Goal: Task Accomplishment & Management: Complete application form

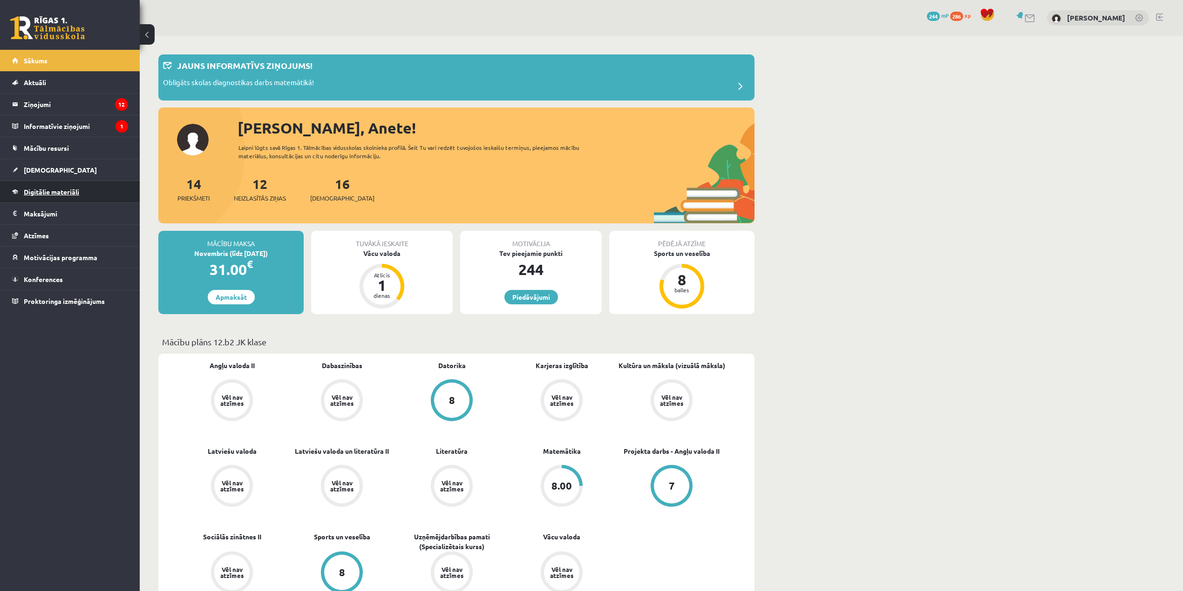
click at [71, 185] on link "Digitālie materiāli" at bounding box center [70, 191] width 116 height 21
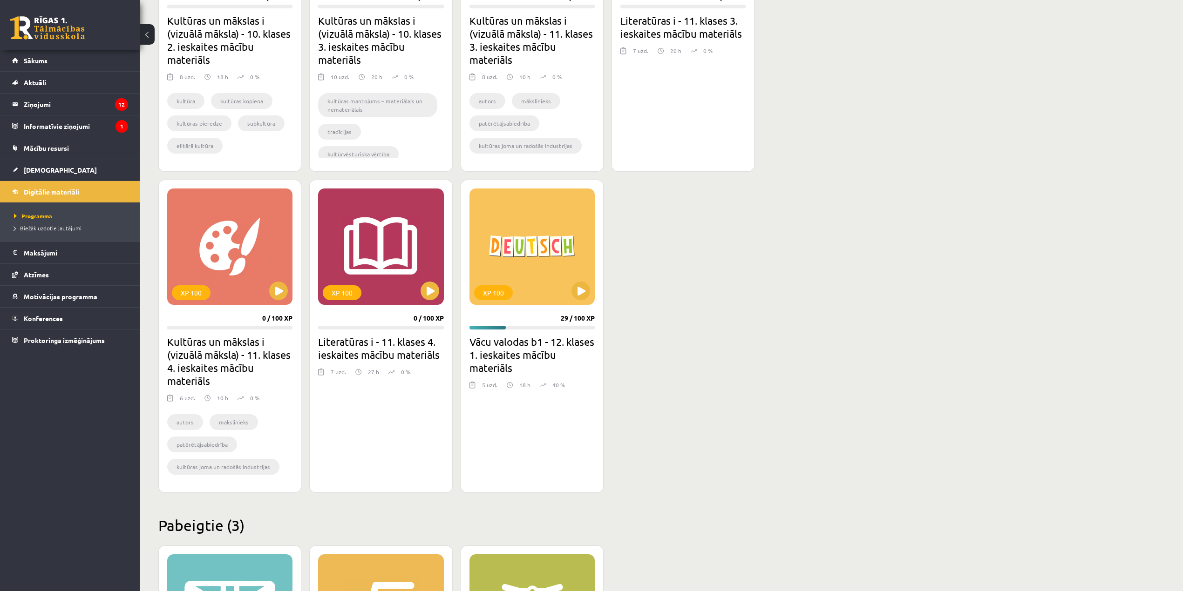
scroll to position [766, 0]
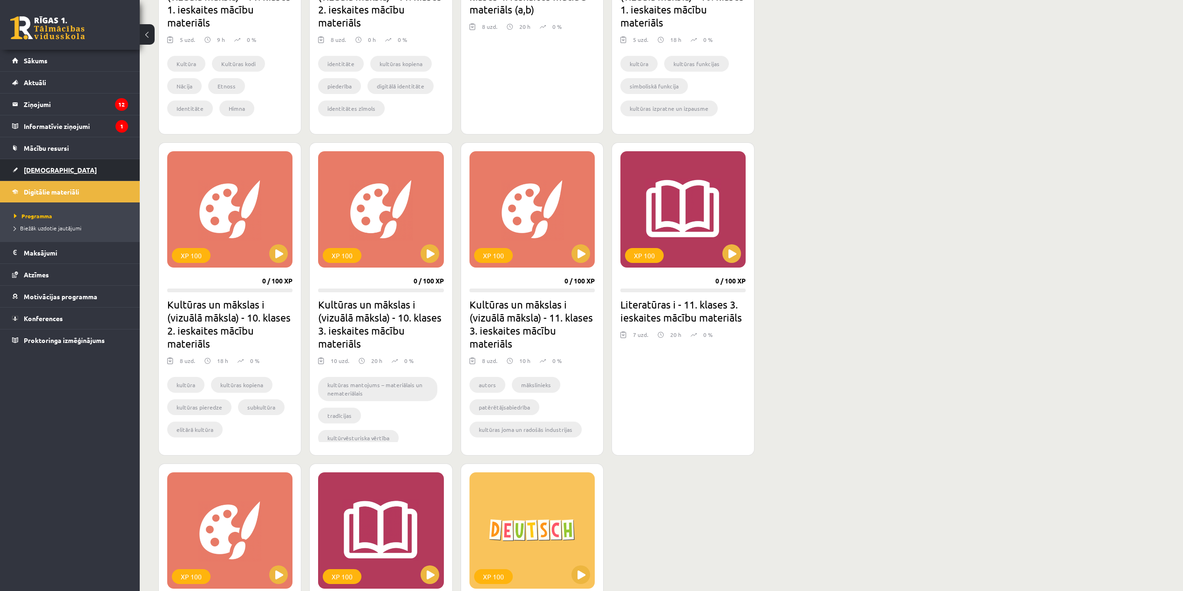
click at [43, 167] on span "[DEMOGRAPHIC_DATA]" at bounding box center [60, 170] width 73 height 8
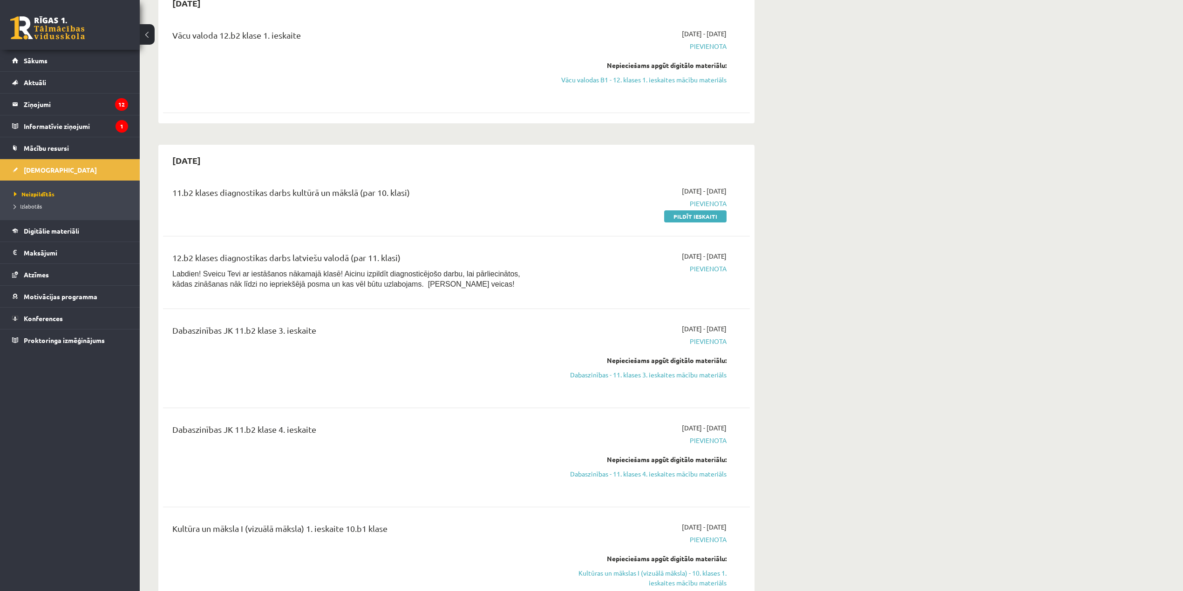
scroll to position [373, 0]
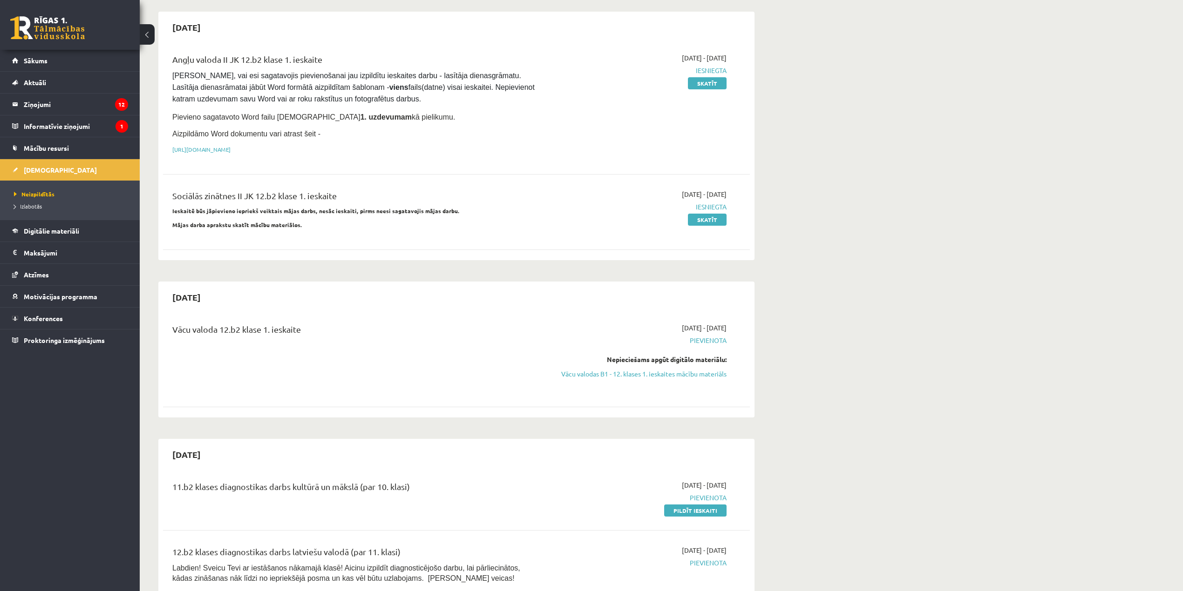
scroll to position [62, 0]
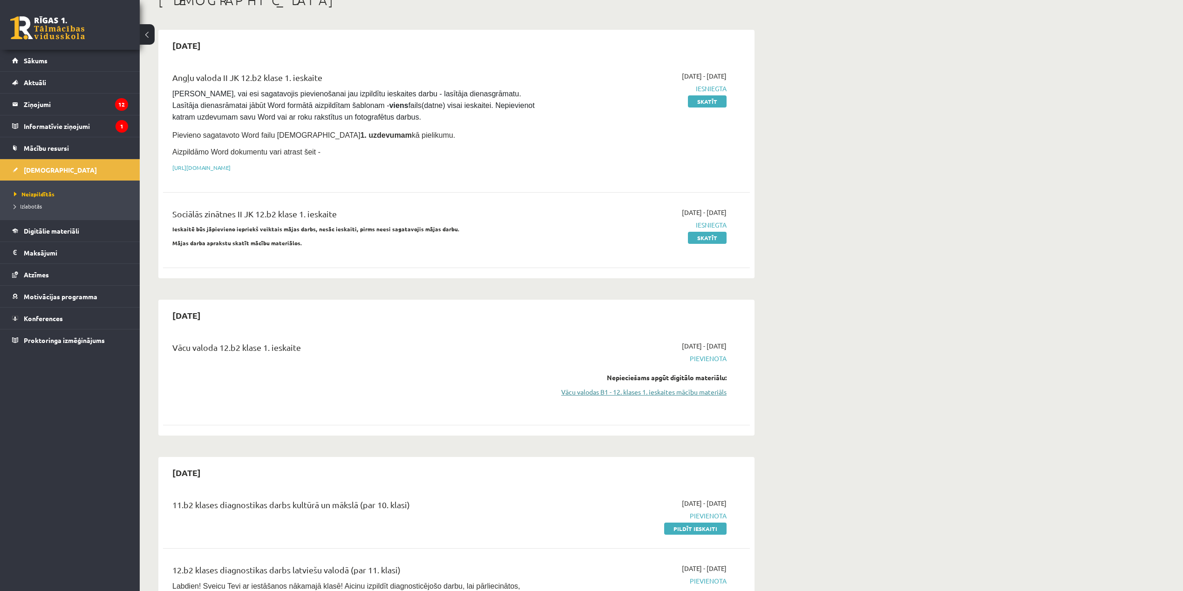
click at [680, 387] on link "Vācu valodas B1 - 12. klases 1. ieskaites mācību materiāls" at bounding box center [639, 392] width 176 height 10
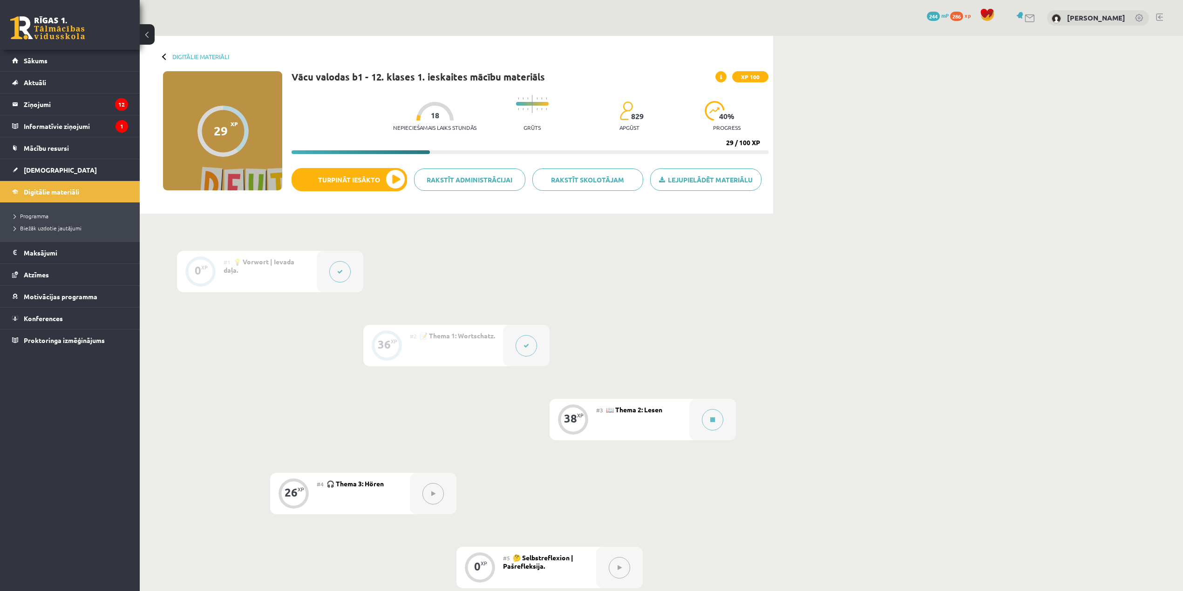
click at [951, 464] on div "Digitālie materiāli 29 XP XP 100 29 / 100 XP Vācu valodas b1 - 12. klases 1. ie…" at bounding box center [661, 347] width 1043 height 623
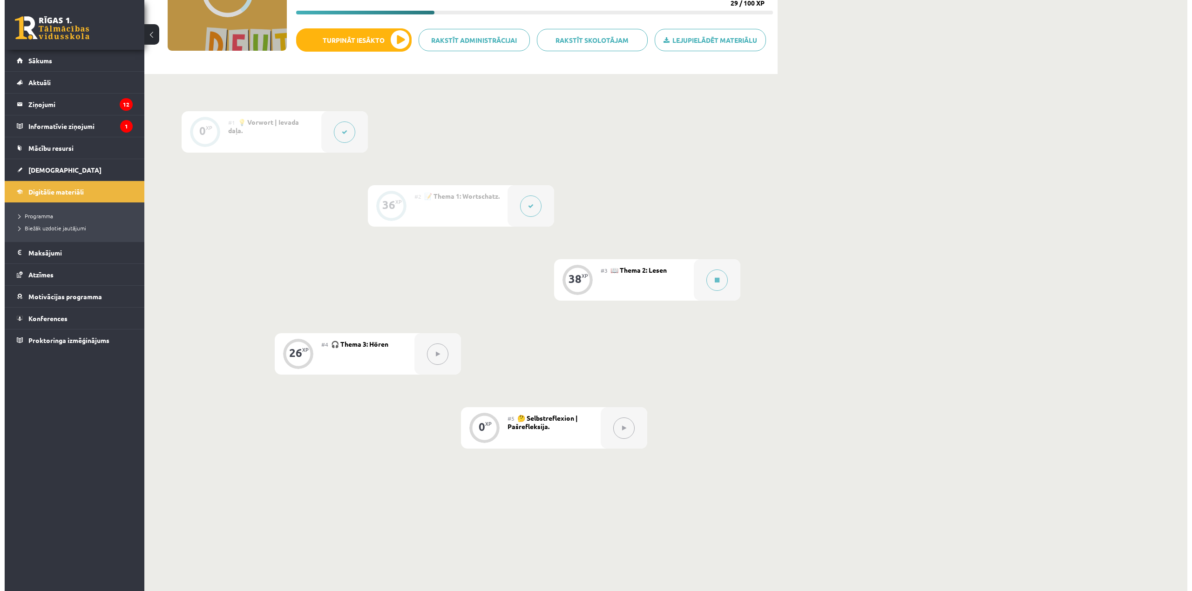
scroll to position [160, 0]
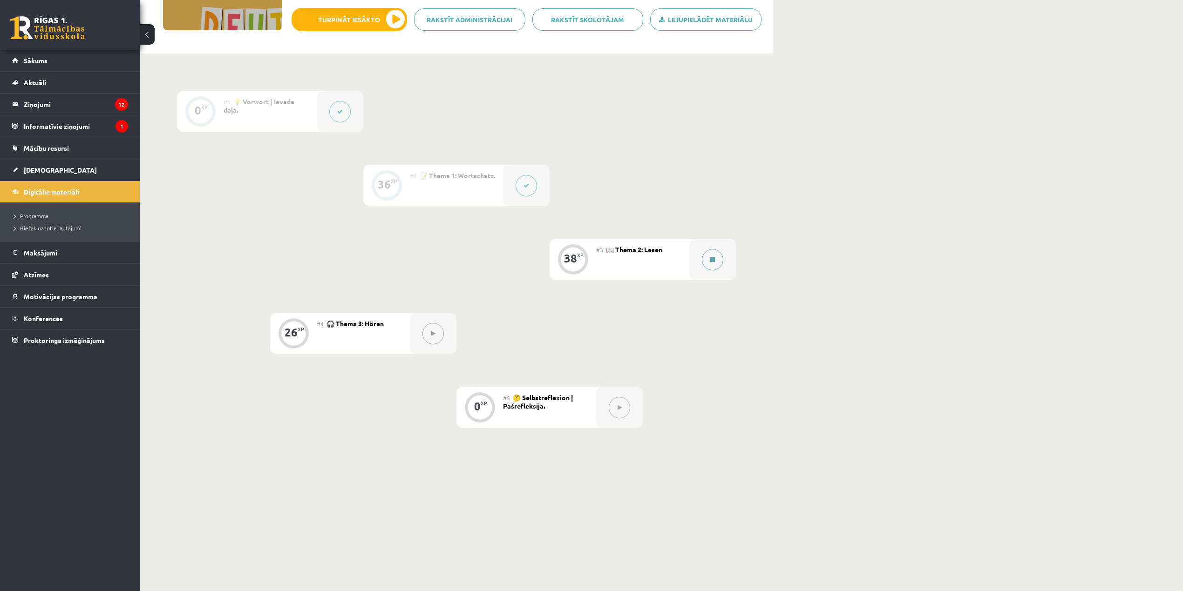
click at [715, 256] on button at bounding box center [712, 259] width 21 height 21
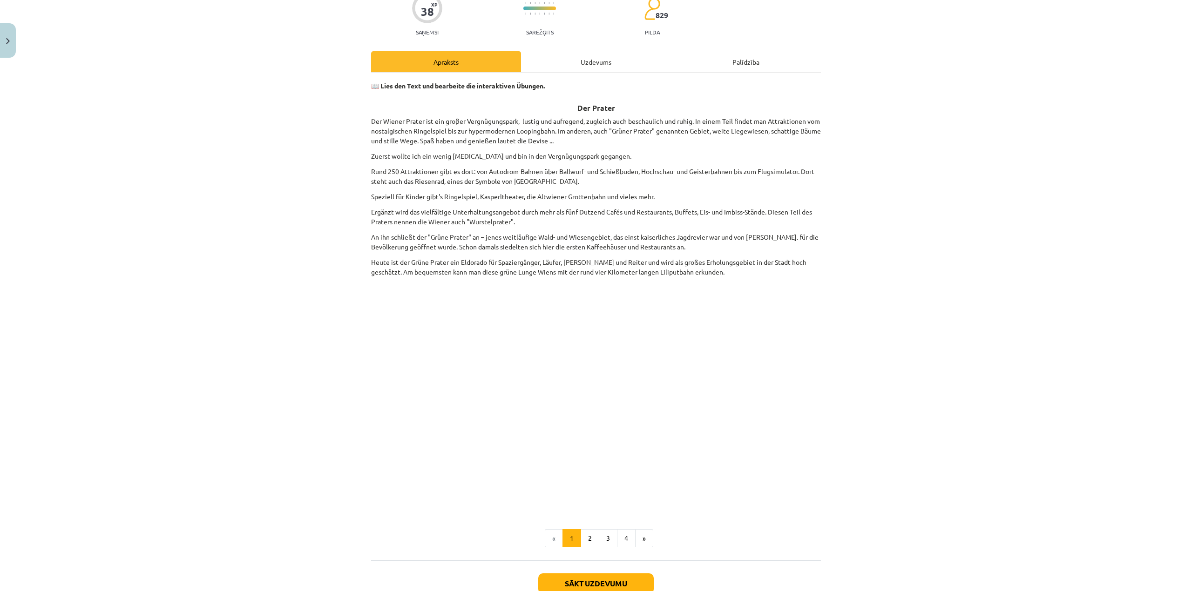
scroll to position [88, 0]
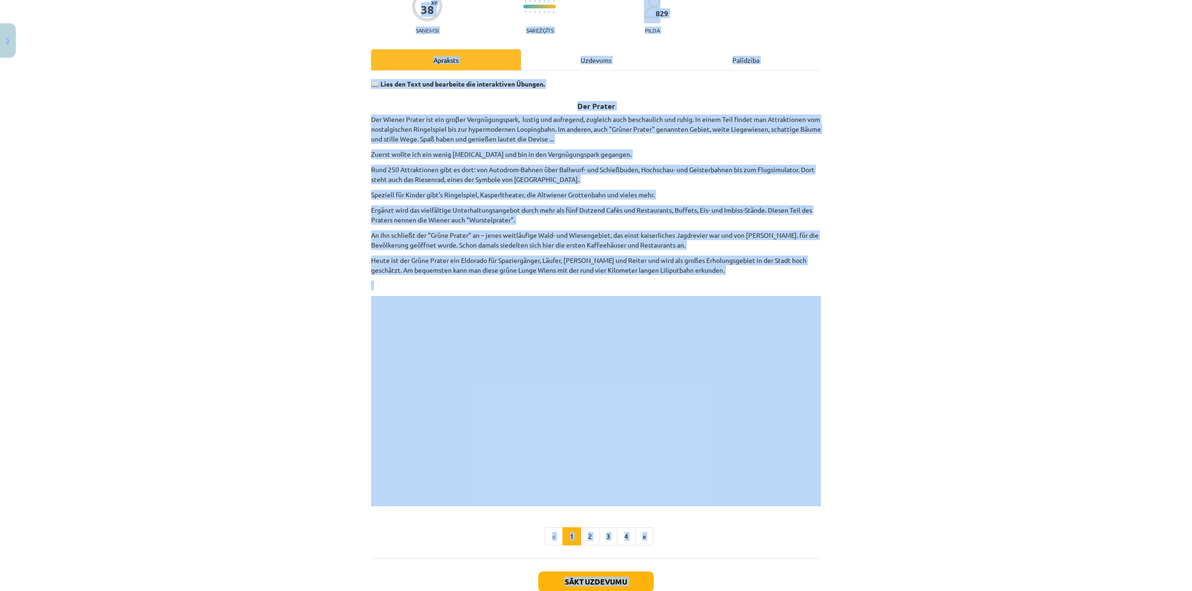
click at [920, 245] on div "Mācību tēma: Vācu valodas b1 - 12. klases 1. ieskaites mācību materiāls #3 📖 Th…" at bounding box center [596, 295] width 1192 height 591
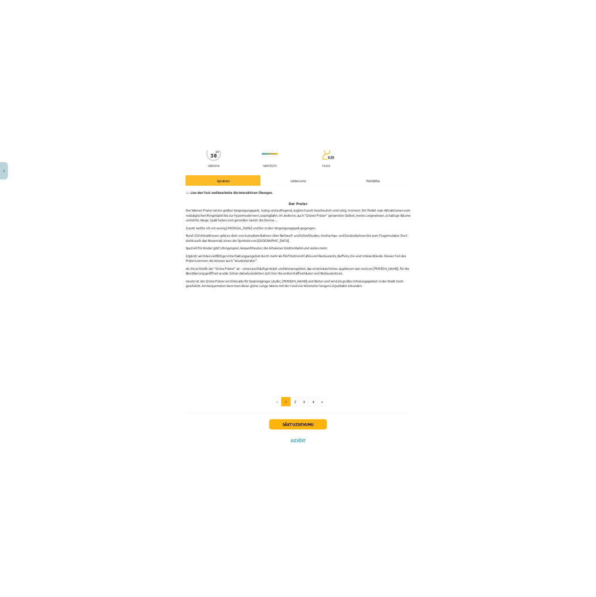
scroll to position [78, 0]
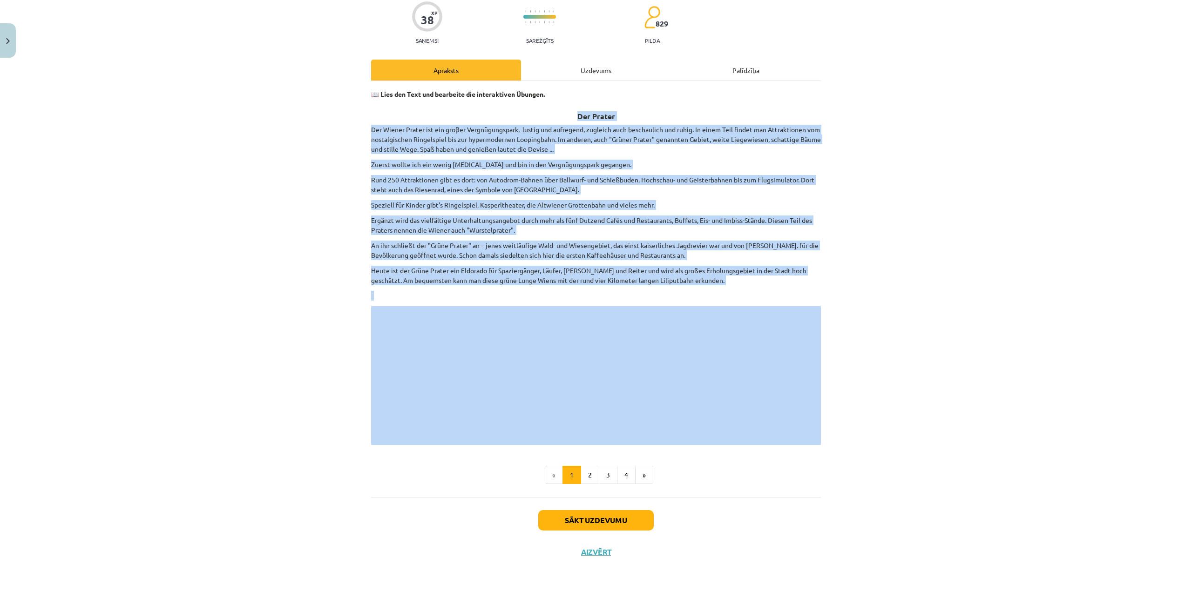
drag, startPoint x: 355, startPoint y: 118, endPoint x: 674, endPoint y: 306, distance: 370.5
click at [87, 41] on div "Mācību tēma: Vācu valodas b1 - 12. klases 1. ieskaites mācību materiāls #3 📖 Th…" at bounding box center [596, 295] width 1192 height 591
copy div "Der Prater Der Wiener Prater ist ein groβer Vergnügungspark, lustig und aufrege…"
click at [188, 400] on div "Mācību tēma: Vācu valodas b1 - 12. klases 1. ieskaites mācību materiāls #3 📖 Th…" at bounding box center [596, 295] width 1192 height 591
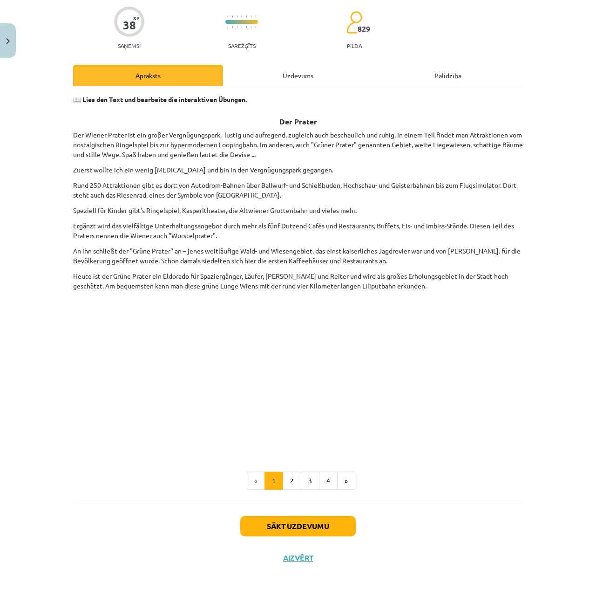
scroll to position [73, 0]
click at [48, 374] on div "Mācību tēma: Vācu valodas b1 - 12. klases 1. ieskaites mācību materiāls #3 📖 Th…" at bounding box center [298, 298] width 596 height 597
click at [291, 481] on button "2" at bounding box center [292, 480] width 19 height 19
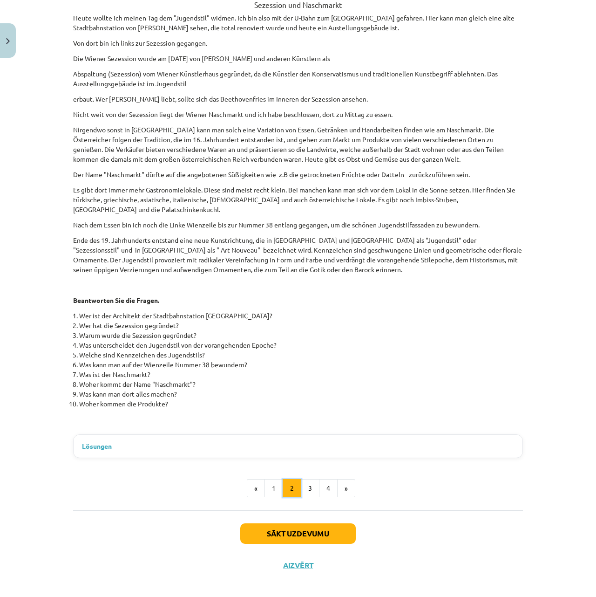
scroll to position [197, 0]
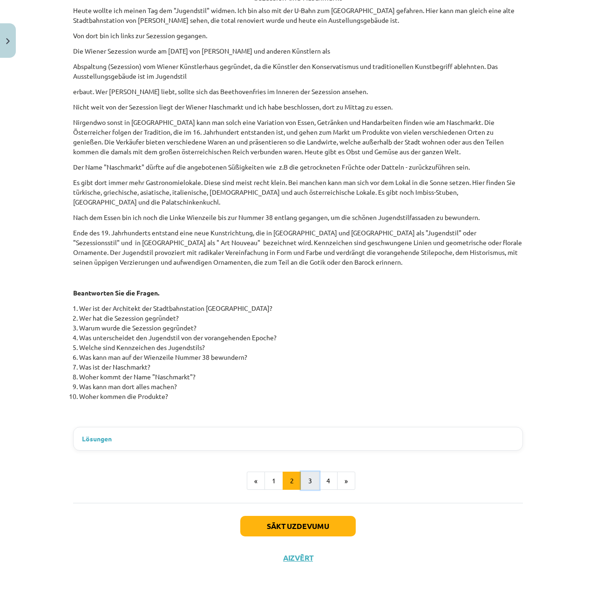
click at [306, 483] on button "3" at bounding box center [310, 480] width 19 height 19
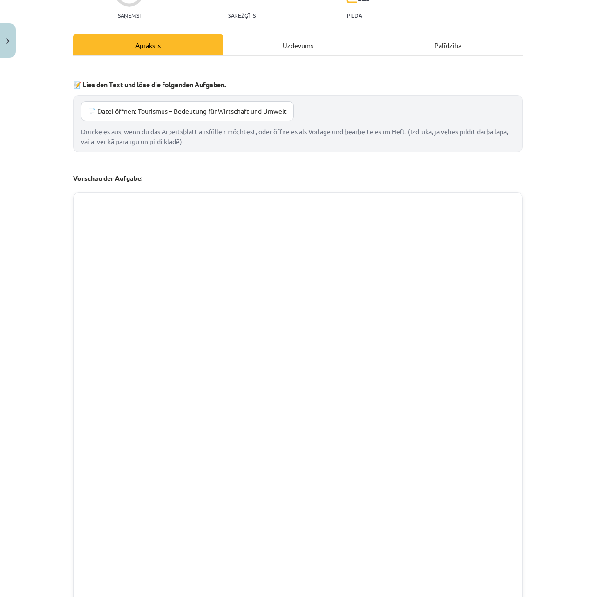
scroll to position [98, 0]
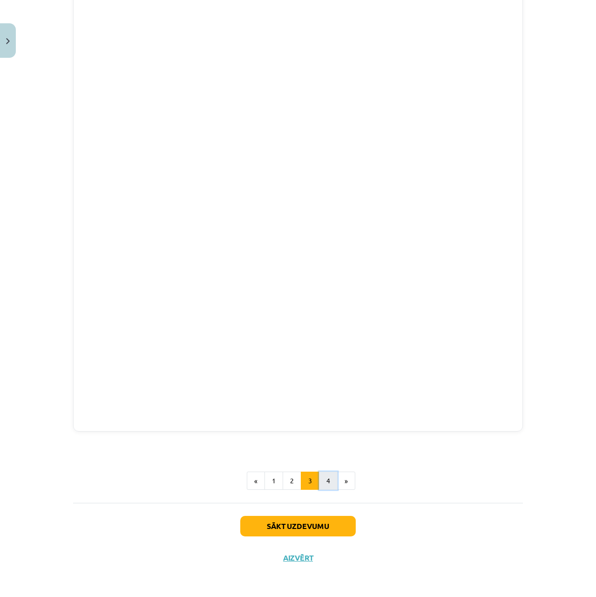
click at [323, 474] on button "4" at bounding box center [328, 480] width 19 height 19
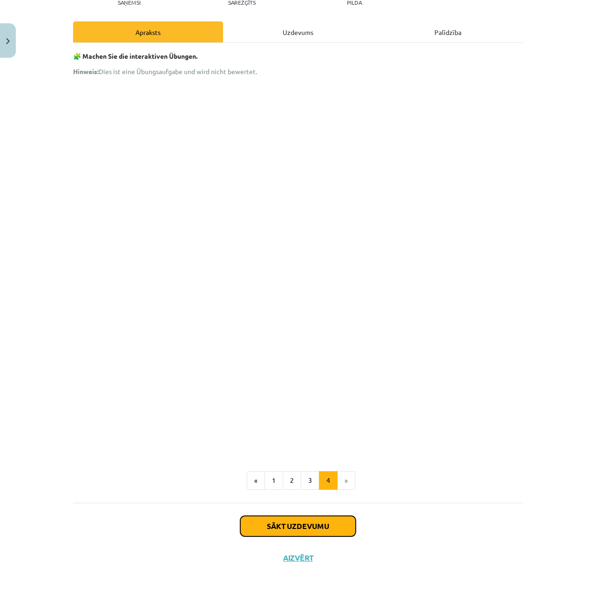
click at [310, 524] on button "Sākt uzdevumu" at bounding box center [298, 526] width 116 height 20
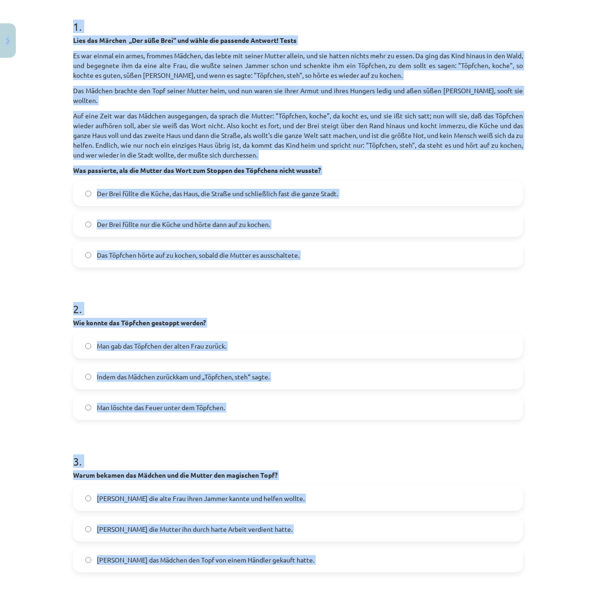
scroll to position [315, 0]
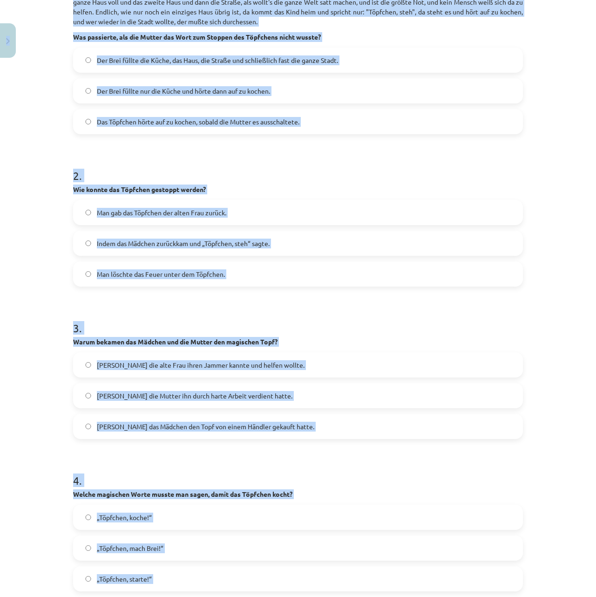
copy div "0 Dāvanas 244 mP 286 xp Anete Kamaldiņa Sākums Aktuāli Kā mācīties eSKOLĀ Konta…"
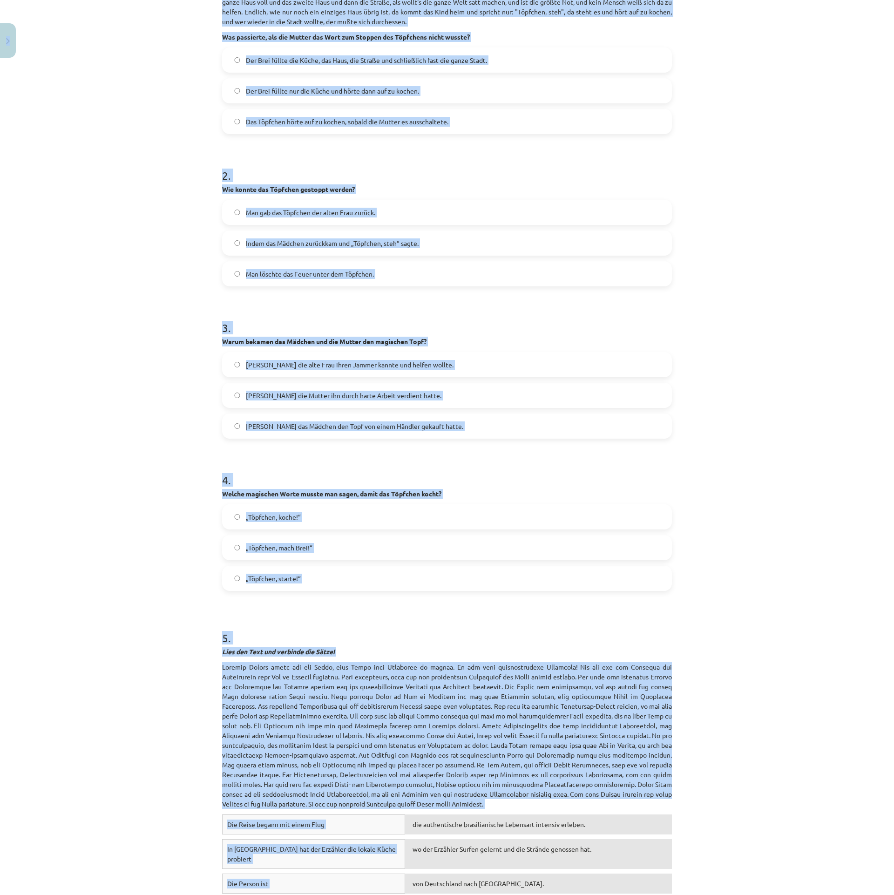
scroll to position [605, 0]
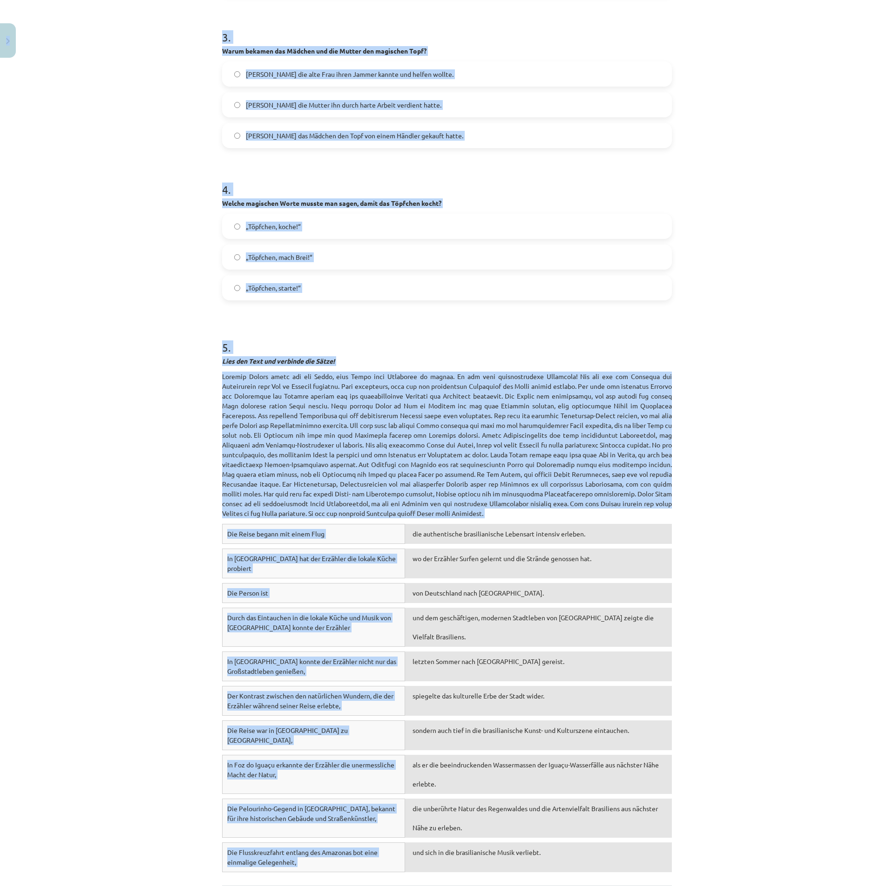
click at [707, 470] on div "Mācību tēma: Vācu valodas b1 - 12. klases 1. ieskaites mācību materiāls #3 📖 Th…" at bounding box center [447, 447] width 894 height 895
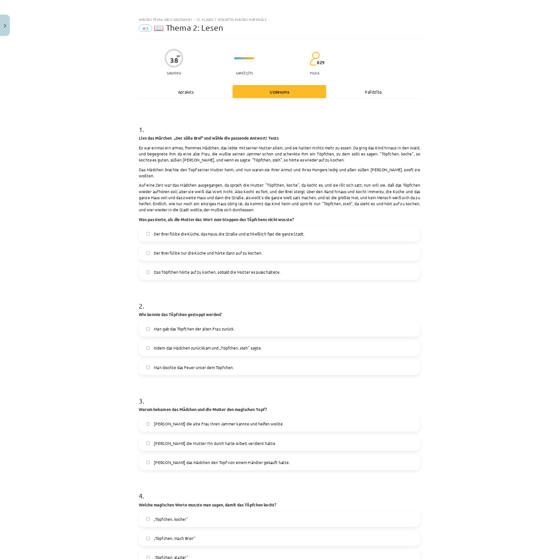
scroll to position [0, 0]
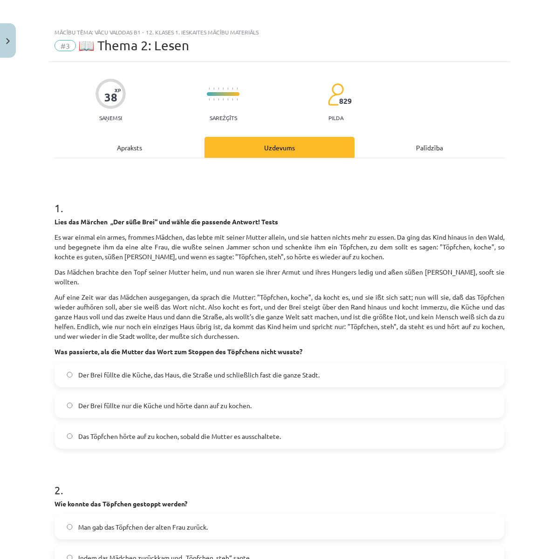
drag, startPoint x: 830, startPoint y: 0, endPoint x: 251, endPoint y: 299, distance: 652.0
click at [251, 299] on p "Auf eine Zeit war das Mädchen ausgegangen, da sprach die Mutter: "Töpfchen, koc…" at bounding box center [279, 316] width 450 height 49
click at [318, 370] on label "Der Brei füllte die Küche, das Haus, die Straße und schließlich fast die ganze …" at bounding box center [279, 374] width 448 height 23
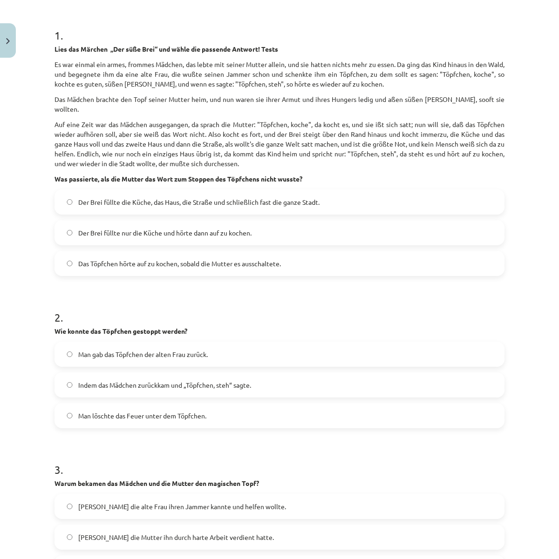
scroll to position [175, 0]
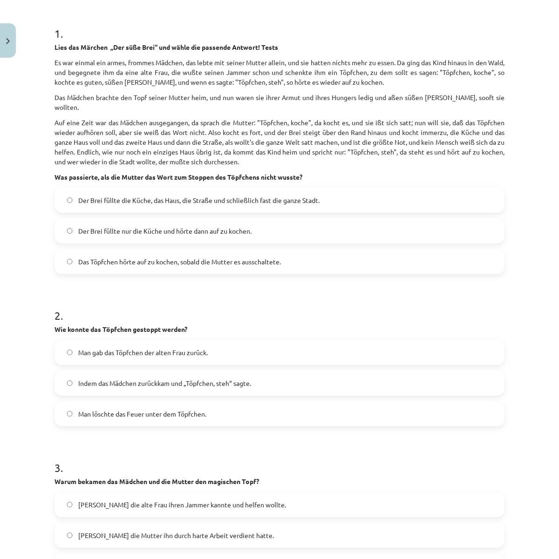
click at [271, 374] on label "Indem das Mädchen zurückkam und „Töpfchen, steh“ sagte." at bounding box center [279, 383] width 448 height 23
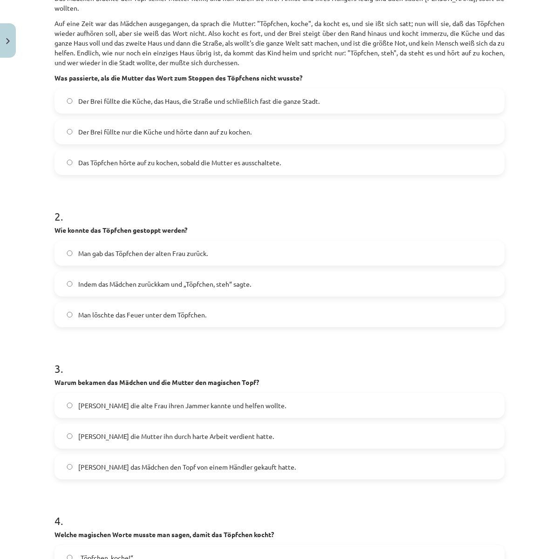
scroll to position [291, 0]
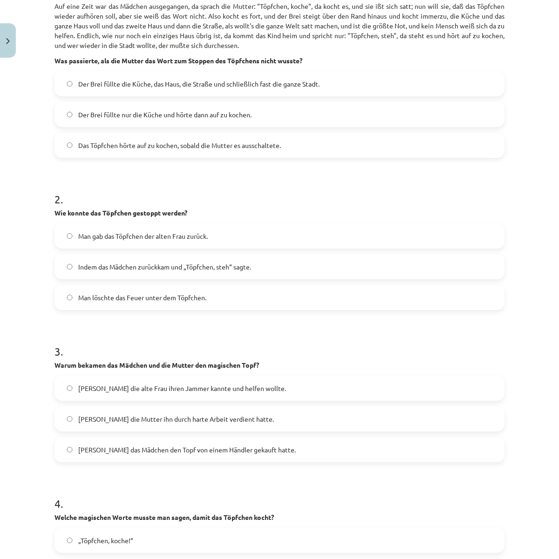
click at [261, 378] on label "Weil die alte Frau ihren Jammer kannte und helfen wollte." at bounding box center [279, 388] width 448 height 23
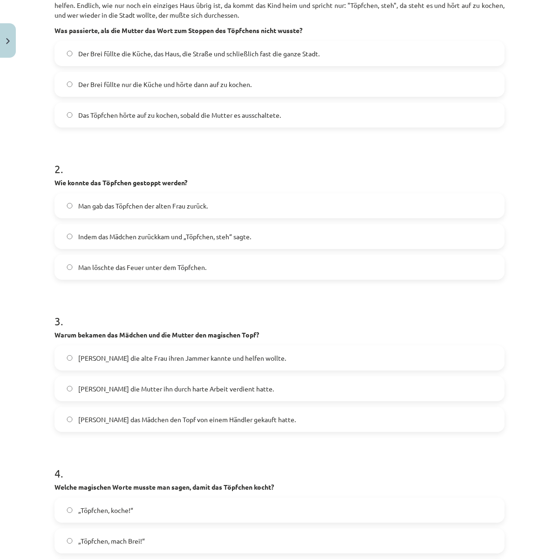
scroll to position [466, 0]
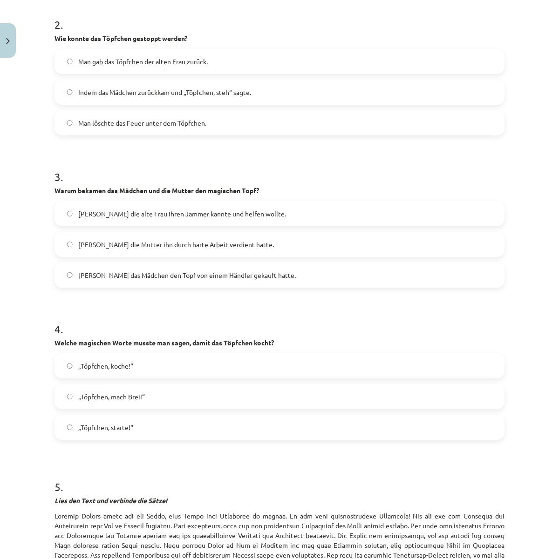
click at [171, 354] on label "„Töpfchen, koche!“" at bounding box center [279, 365] width 448 height 23
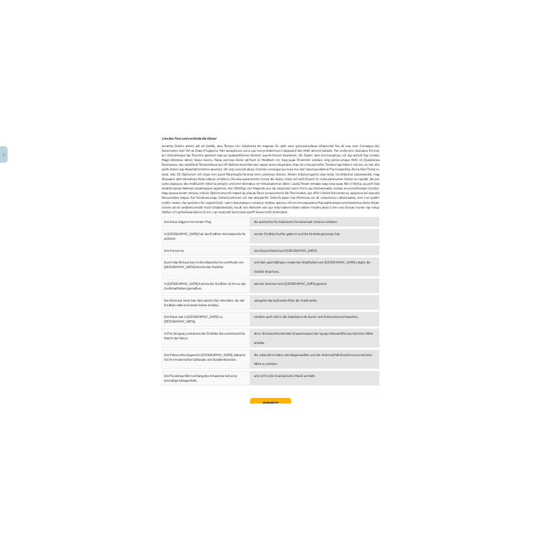
scroll to position [944, 0]
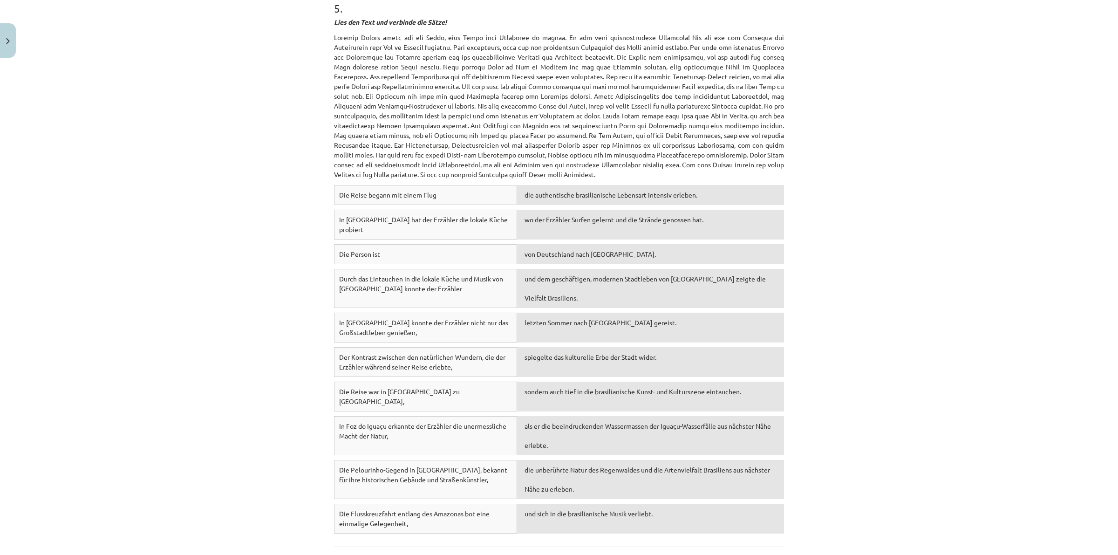
drag, startPoint x: 184, startPoint y: 300, endPoint x: 187, endPoint y: 287, distance: 13.7
click at [184, 295] on div "Mācību tēma: Vācu valodas b1 - 12. klases 1. ieskaites mācību materiāls #3 📖 Th…" at bounding box center [559, 277] width 1118 height 555
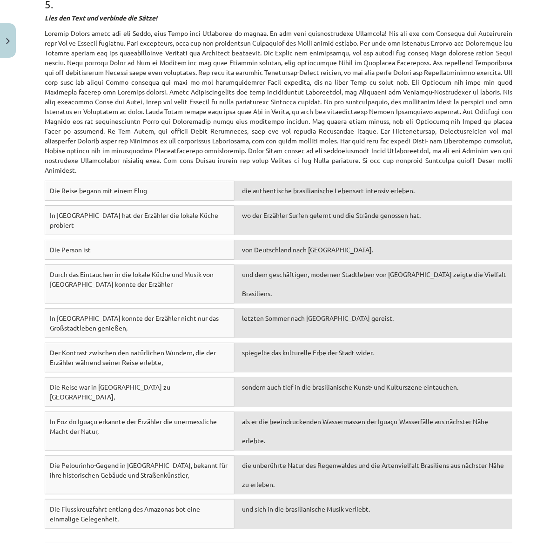
scroll to position [990, 0]
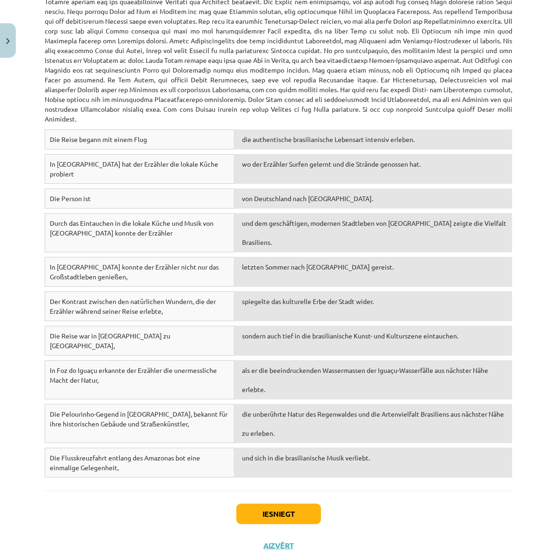
click at [292, 143] on div "die authentische brasilianische Lebensart intensiv erleben." at bounding box center [374, 139] width 278 height 20
drag, startPoint x: 136, startPoint y: 140, endPoint x: 194, endPoint y: 148, distance: 57.8
click at [194, 148] on div "Die Reise begann mit einem Flug" at bounding box center [140, 139] width 190 height 20
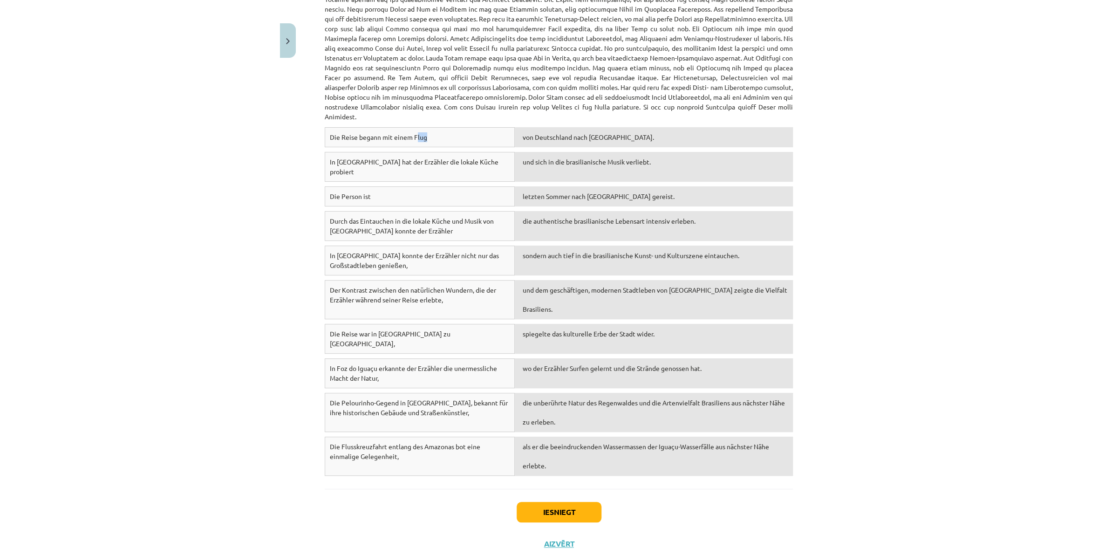
scroll to position [994, 0]
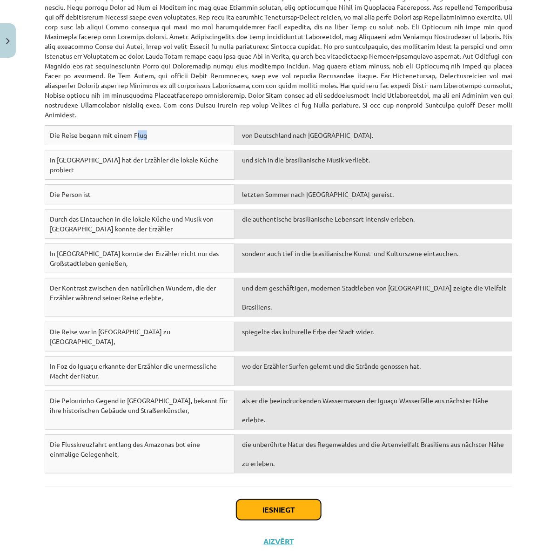
click at [299, 500] on button "Iesniegt" at bounding box center [279, 510] width 85 height 20
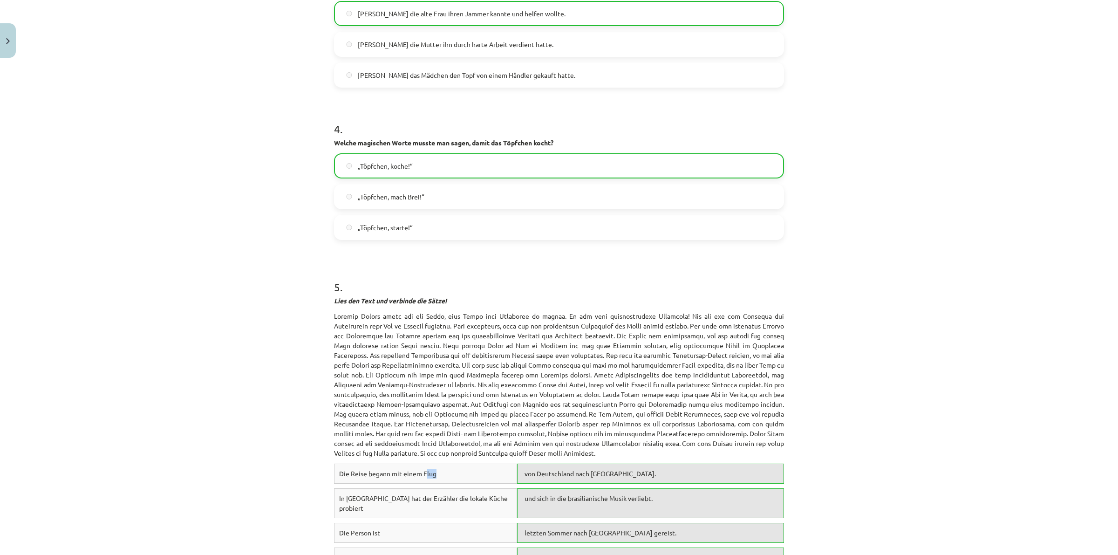
scroll to position [1033, 0]
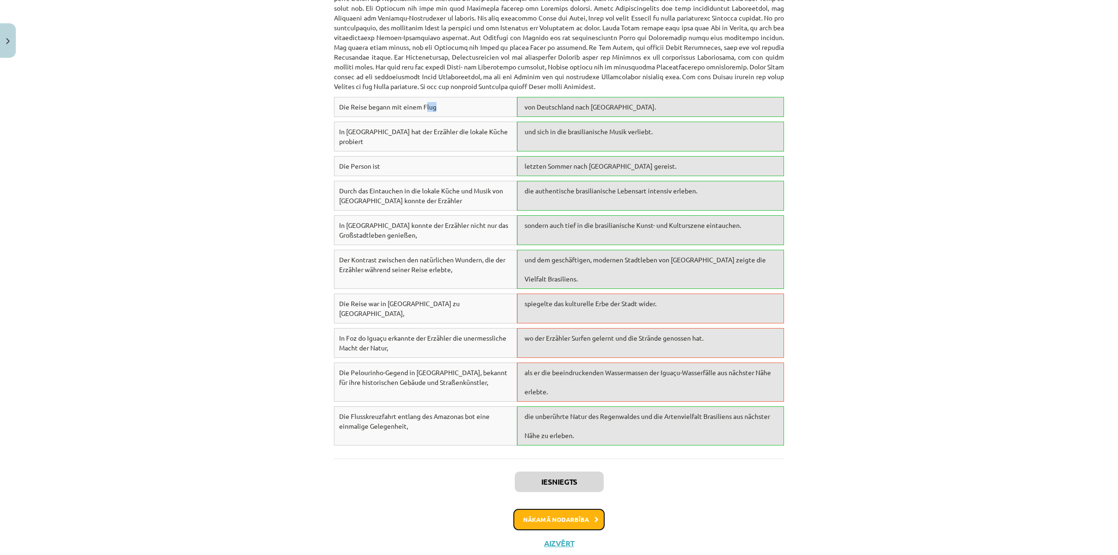
click at [578, 509] on button "Nākamā nodarbība" at bounding box center [558, 519] width 91 height 21
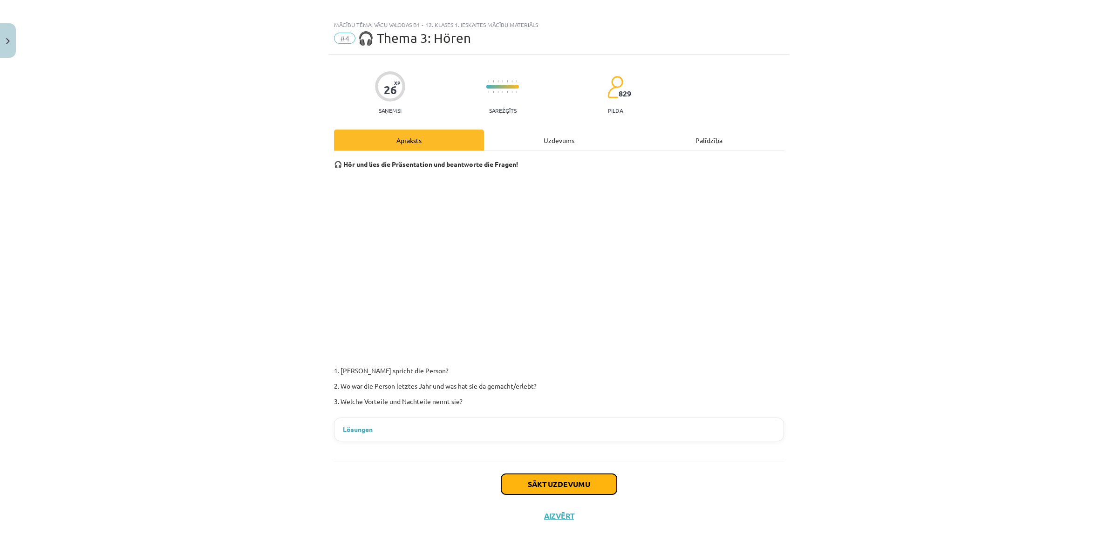
click at [552, 484] on button "Sākt uzdevumu" at bounding box center [559, 484] width 116 height 20
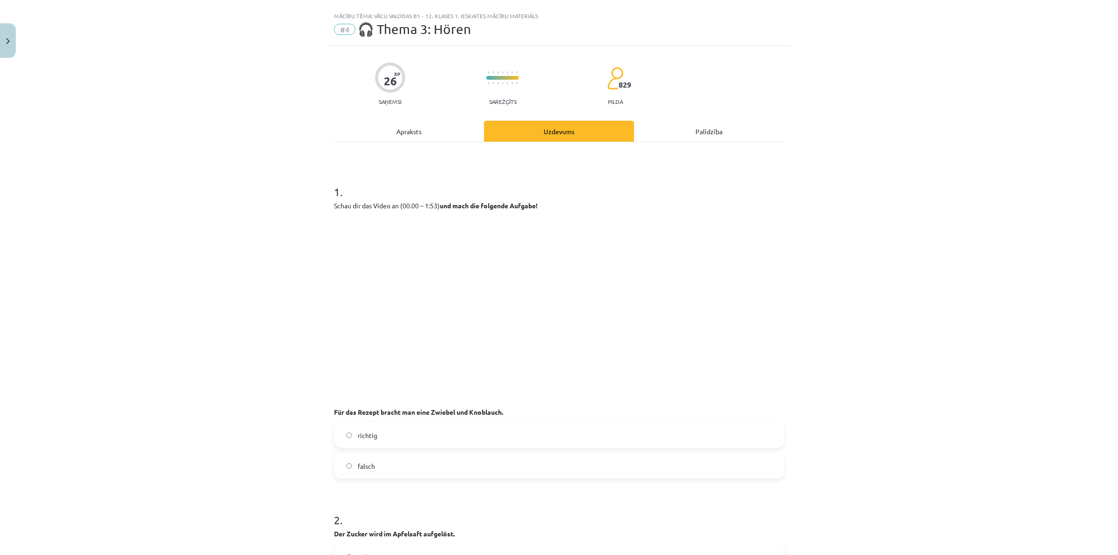
scroll to position [1, 0]
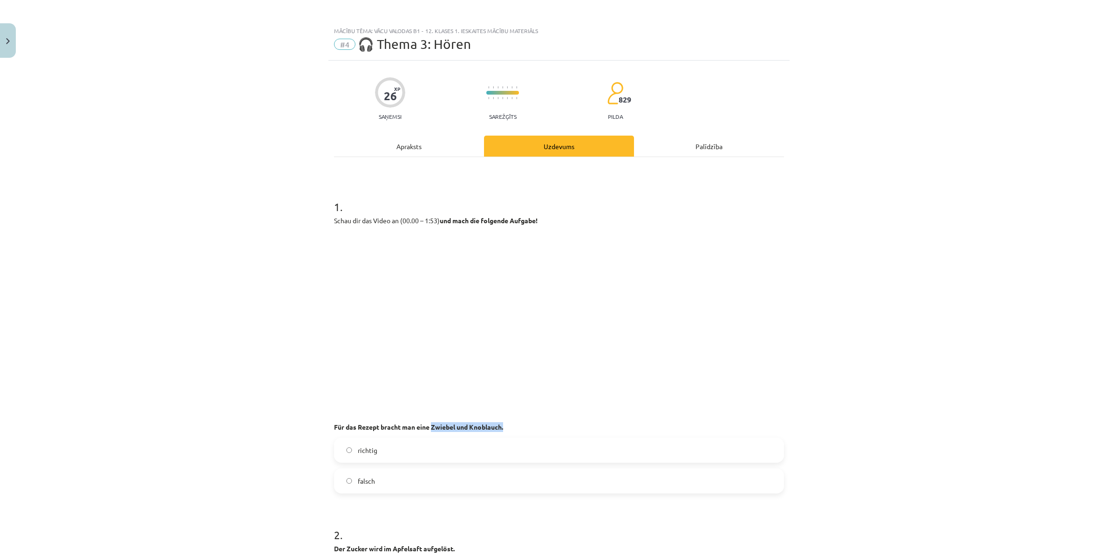
drag, startPoint x: 429, startPoint y: 425, endPoint x: 516, endPoint y: 428, distance: 87.1
click at [516, 428] on p "Für das Rezept bracht man eine Zwiebel und Knoblauch." at bounding box center [559, 427] width 450 height 10
copy strong "Zwiebel und Knoblauch."
click at [152, 231] on div "Mācību tēma: Vācu valodas b1 - 12. klases 1. ieskaites mācību materiāls #4 🎧 Th…" at bounding box center [559, 277] width 1118 height 555
click at [339, 487] on label "falsch" at bounding box center [559, 480] width 448 height 23
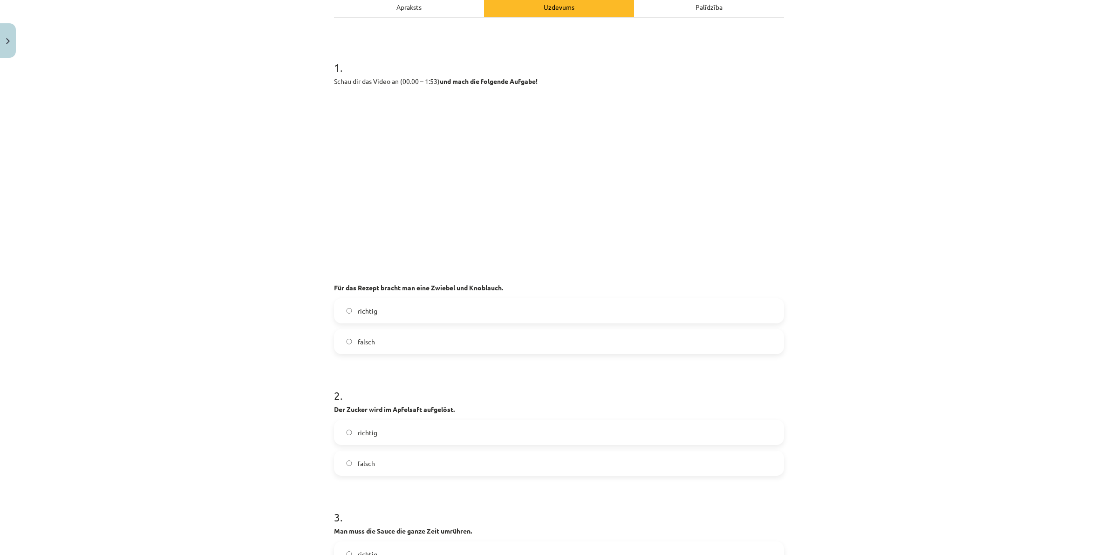
scroll to position [234, 0]
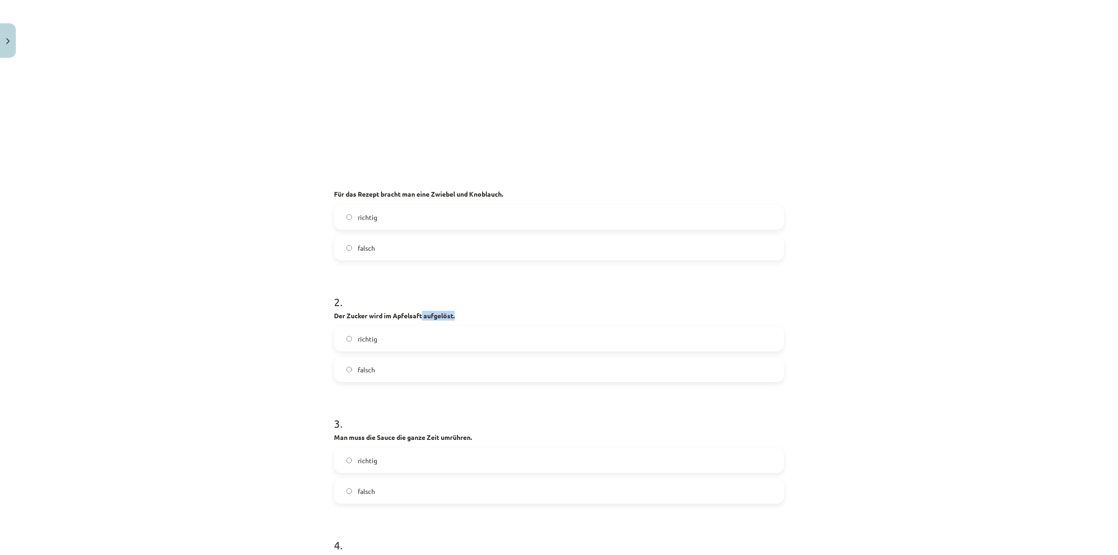
drag, startPoint x: 420, startPoint y: 318, endPoint x: 458, endPoint y: 314, distance: 38.3
click at [458, 314] on p "Der Zucker wird im Apfelsaft aufgelöst." at bounding box center [559, 316] width 450 height 10
copy strong "aufgelöst."
click at [170, 285] on div "Mācību tēma: Vācu valodas b1 - 12. klases 1. ieskaites mācību materiāls #4 🎧 Th…" at bounding box center [559, 277] width 1118 height 555
drag, startPoint x: 327, startPoint y: 434, endPoint x: 487, endPoint y: 432, distance: 159.8
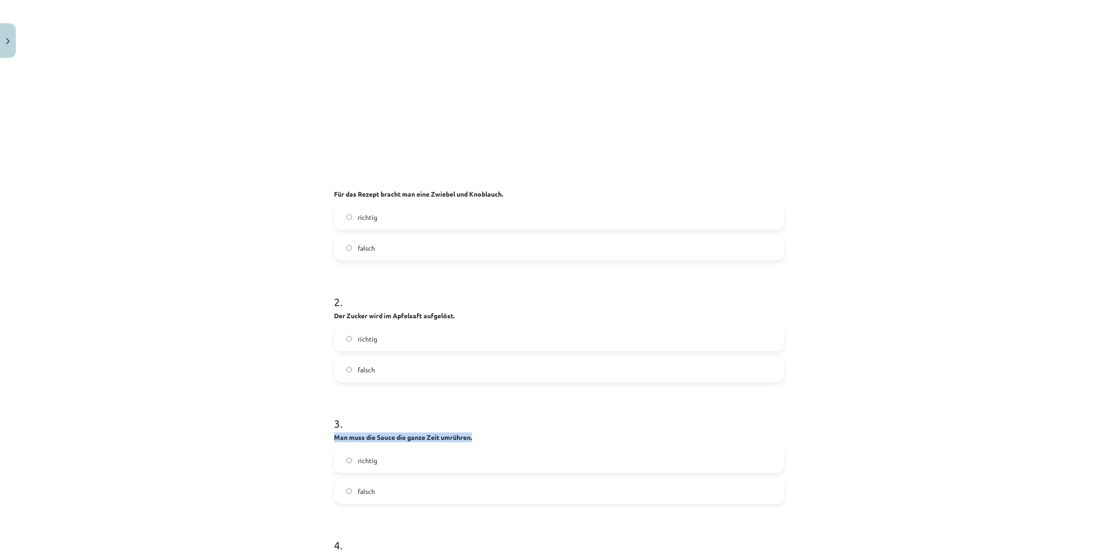
copy strong "Man muss die Sauce die ganze Zeit umrühren."
click at [447, 413] on h1 "3 ." at bounding box center [559, 415] width 450 height 29
click at [351, 461] on label "richtig" at bounding box center [559, 459] width 448 height 23
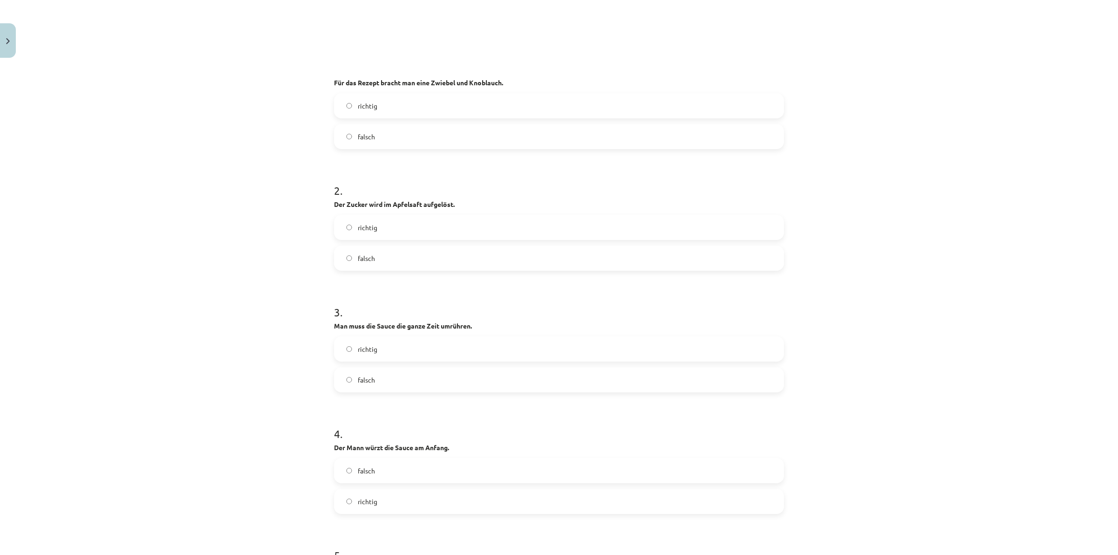
scroll to position [409, 0]
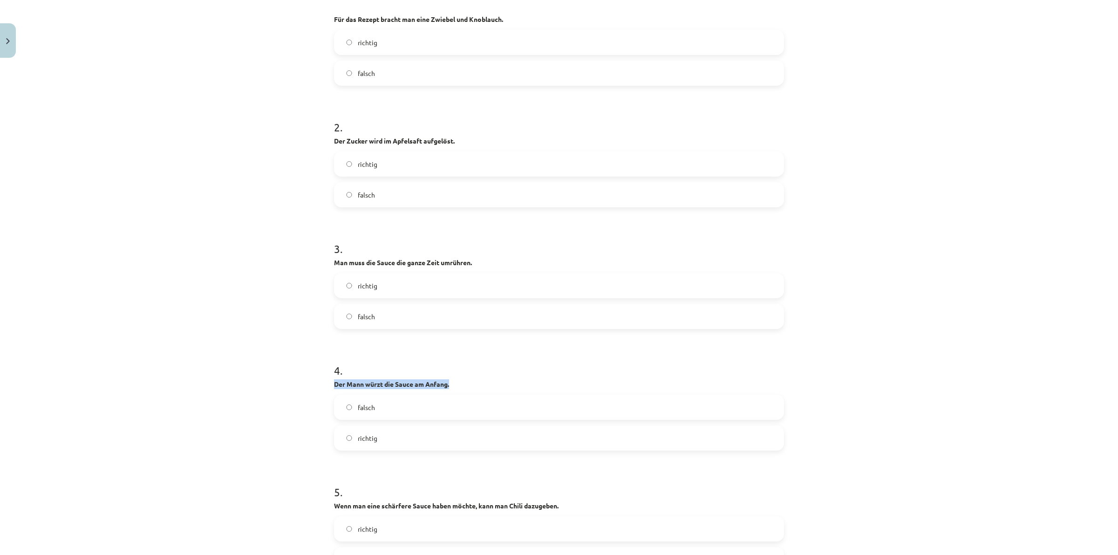
drag, startPoint x: 448, startPoint y: 383, endPoint x: 325, endPoint y: 381, distance: 123.0
copy strong "Der Mann würzt die Sauce am Anfang."
click at [241, 362] on div "Mācību tēma: Vācu valodas b1 - 12. klases 1. ieskaites mācību materiāls #4 🎧 Th…" at bounding box center [559, 277] width 1118 height 555
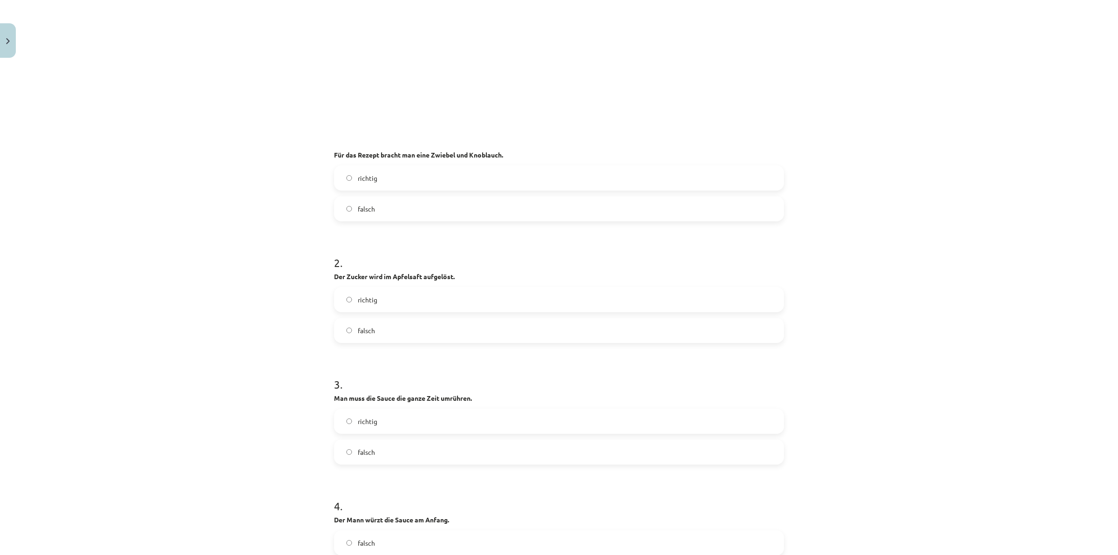
scroll to position [292, 0]
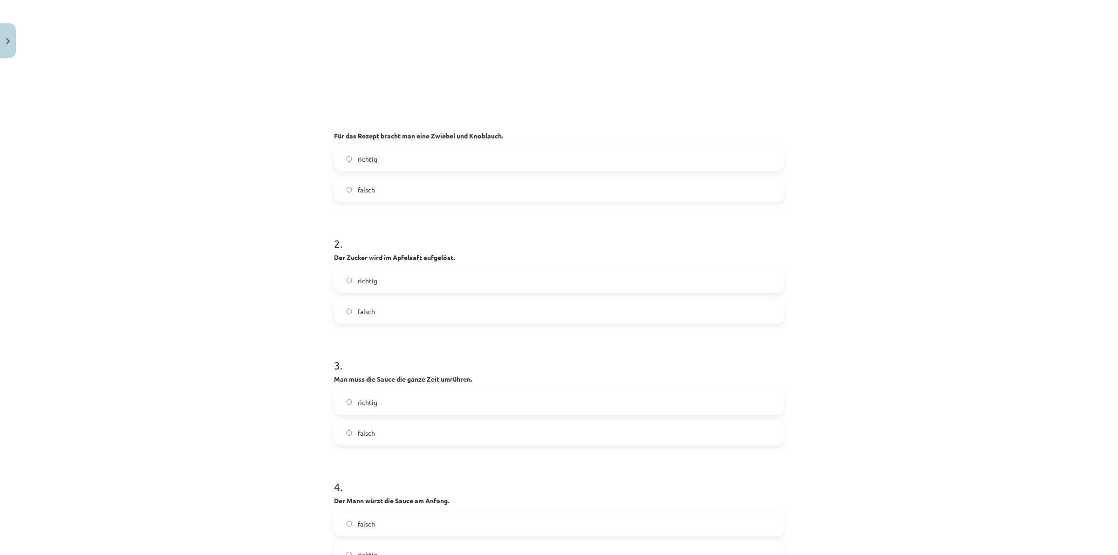
click at [342, 284] on label "richtig" at bounding box center [559, 280] width 448 height 23
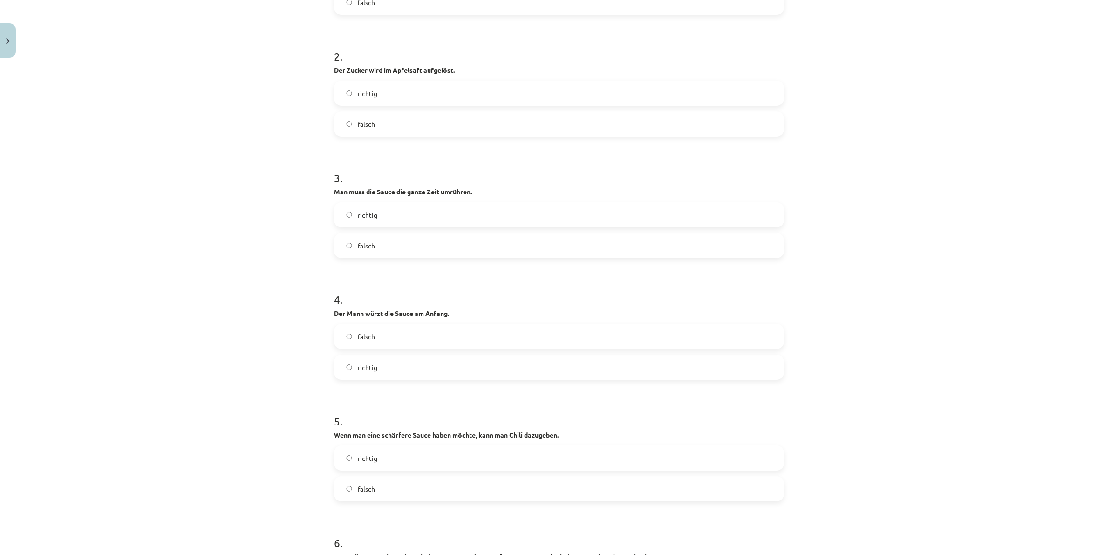
scroll to position [525, 0]
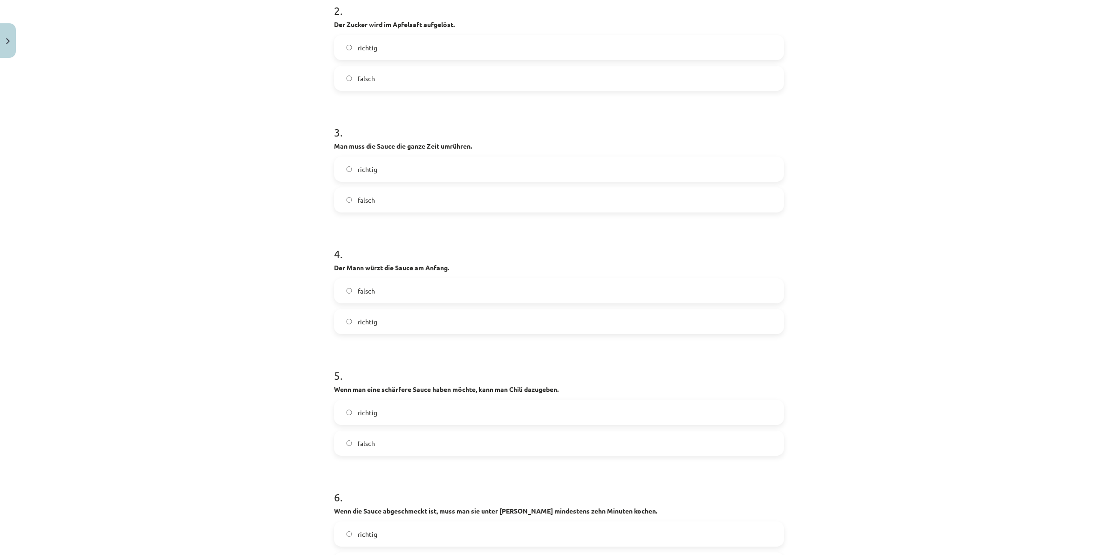
click at [339, 287] on label "falsch" at bounding box center [559, 290] width 448 height 23
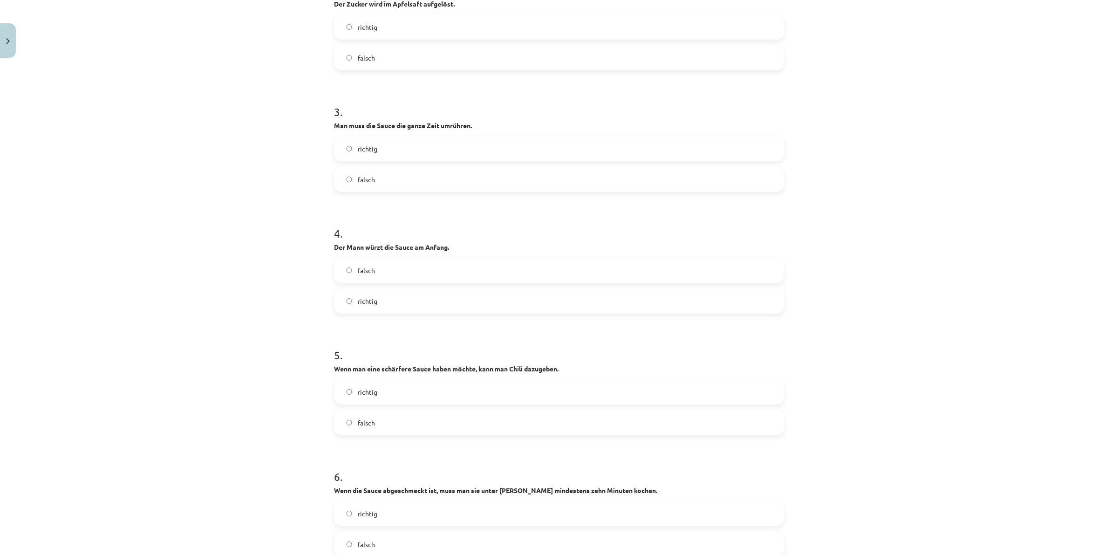
scroll to position [700, 0]
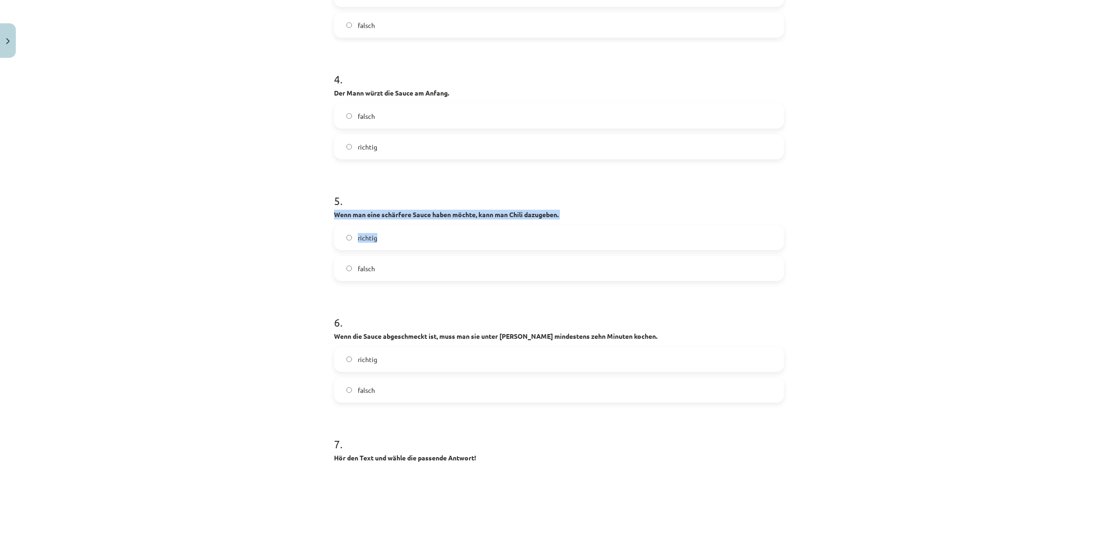
drag, startPoint x: 323, startPoint y: 219, endPoint x: 589, endPoint y: 220, distance: 266.4
click at [589, 220] on div "Mācību tēma: Vācu valodas b1 - 12. klases 1. ieskaites mācību materiāls #4 🎧 Th…" at bounding box center [559, 277] width 1118 height 555
click at [587, 197] on h1 "5 ." at bounding box center [559, 192] width 450 height 29
click at [350, 235] on label "richtig" at bounding box center [559, 237] width 448 height 23
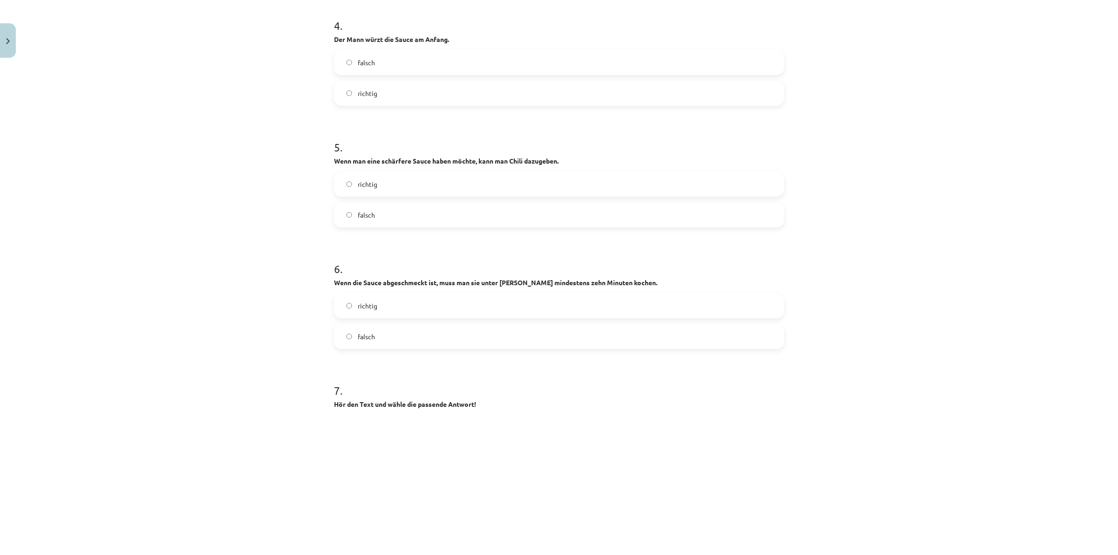
scroll to position [758, 0]
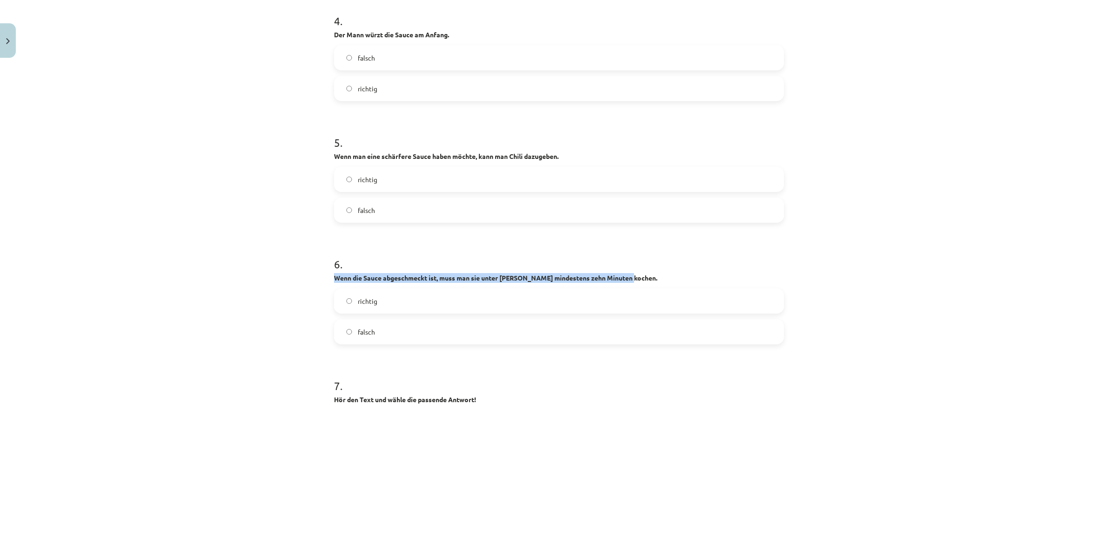
drag, startPoint x: 329, startPoint y: 278, endPoint x: 638, endPoint y: 279, distance: 309.2
click at [638, 279] on div "26 XP Saņemsi Sarežģīts 829 pilda Apraksts Uzdevums Palīdzība 1 . Schau dir das…" at bounding box center [558, 500] width 461 height 2392
copy strong "Wenn die Sauce abgeschmeckt ist, muss man sie unter Rühren mindestens zehn Minu…"
click at [543, 236] on form "1 . Schau dir das Video an (00.00 – 1:53) und mach die folgende Aufgabe! Für da…" at bounding box center [559, 519] width 450 height 2184
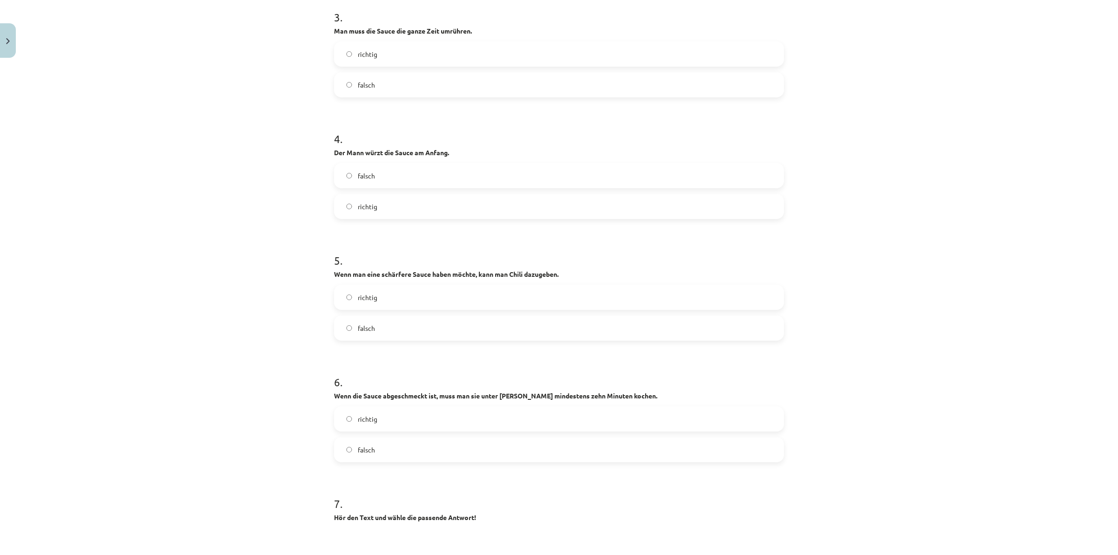
scroll to position [642, 0]
click at [350, 323] on label "falsch" at bounding box center [559, 326] width 448 height 23
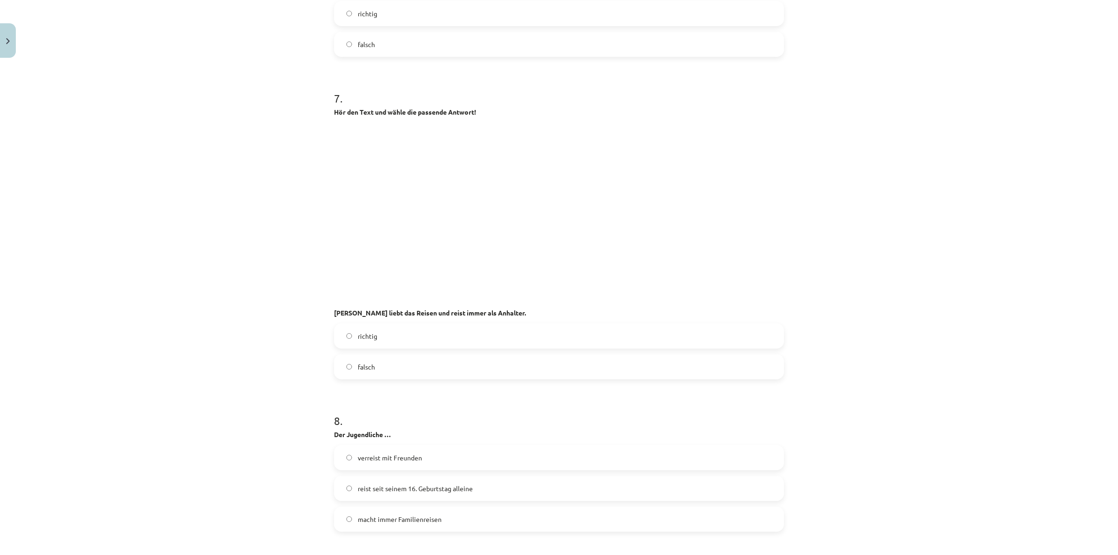
scroll to position [1049, 0]
click at [339, 334] on label "richtig" at bounding box center [559, 331] width 448 height 23
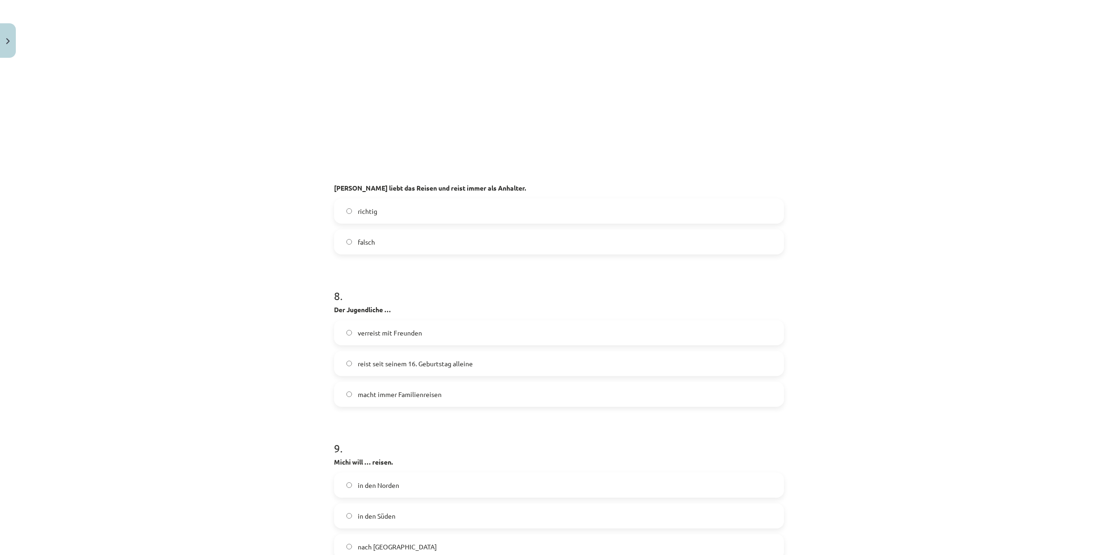
scroll to position [1166, 0]
click at [382, 369] on span "reist seit seinem 16. Geburtstag alleine" at bounding box center [415, 368] width 115 height 10
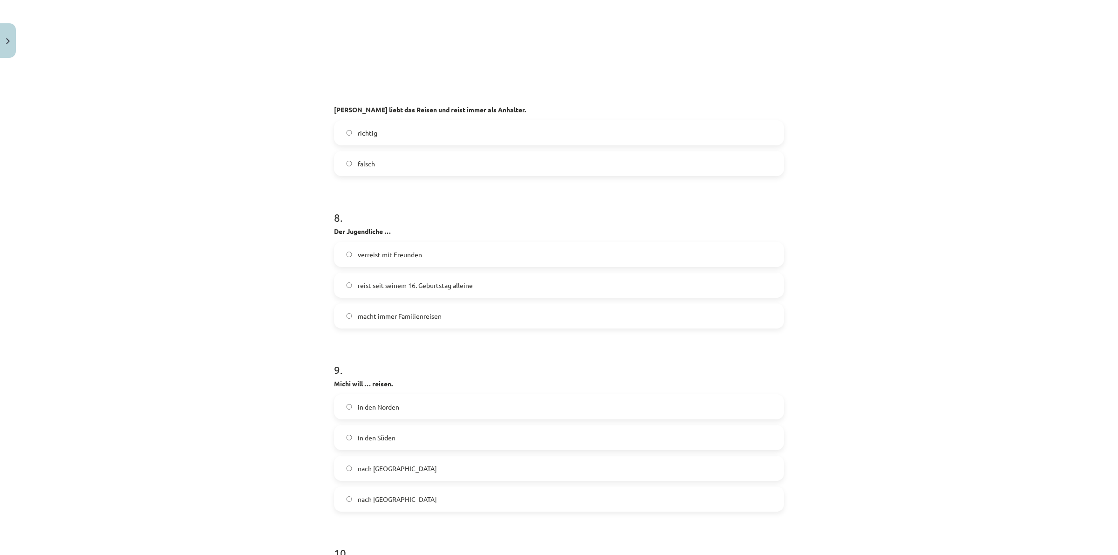
scroll to position [1282, 0]
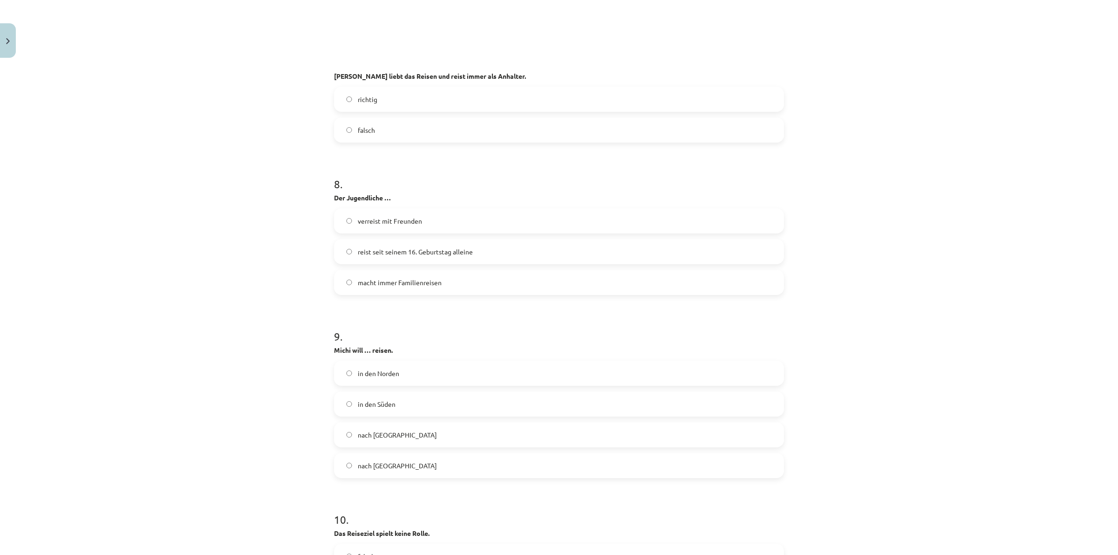
click at [358, 405] on span "in den Süden" at bounding box center [377, 404] width 38 height 10
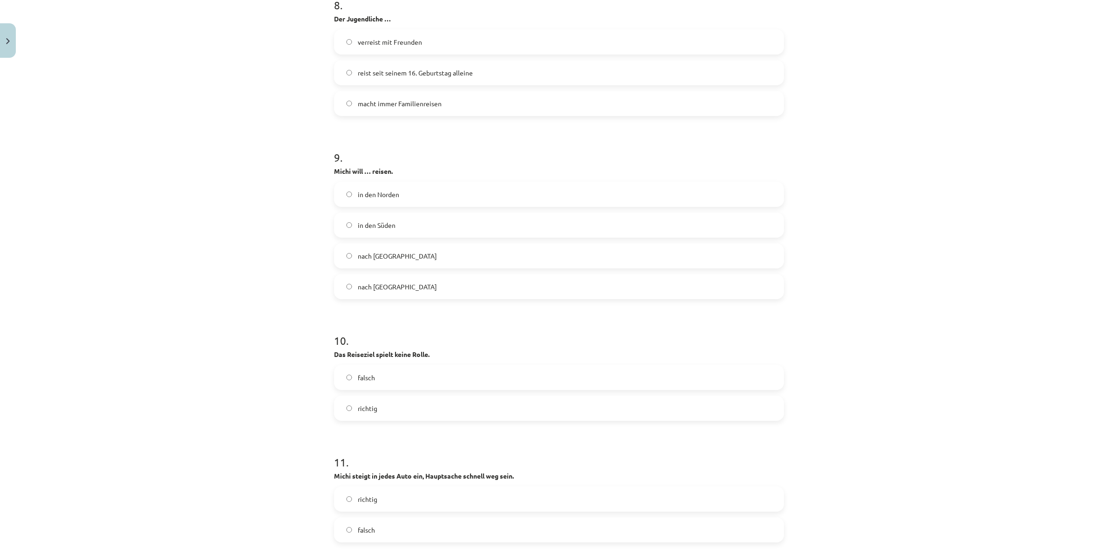
scroll to position [1515, 0]
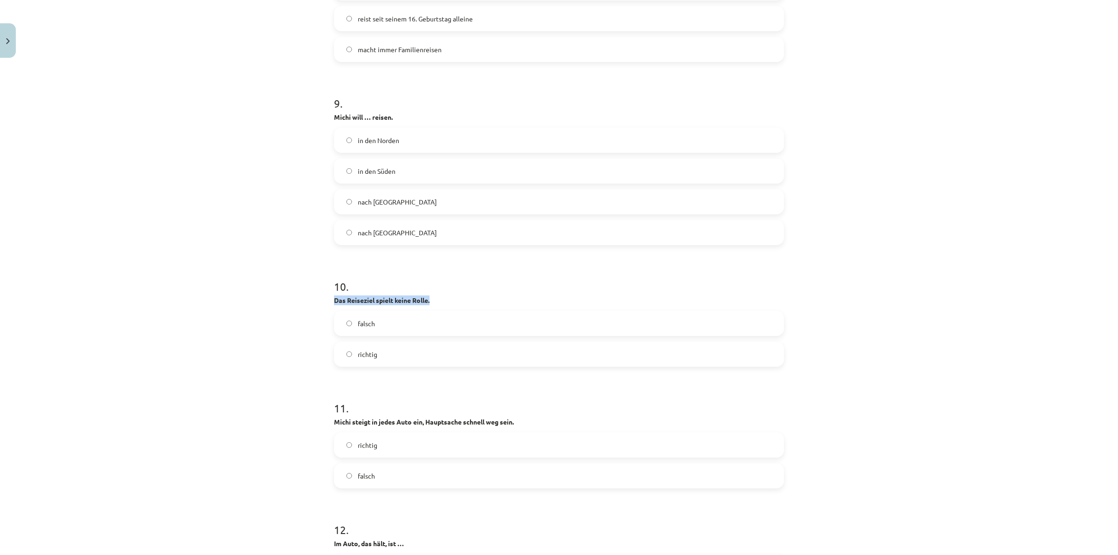
drag, startPoint x: 321, startPoint y: 299, endPoint x: 463, endPoint y: 304, distance: 142.1
click at [463, 304] on div "Mācību tēma: Vācu valodas b1 - 12. klases 1. ieskaites mācību materiāls #4 🎧 Th…" at bounding box center [559, 277] width 1118 height 555
copy strong "Das Reiseziel spielt keine Rolle."
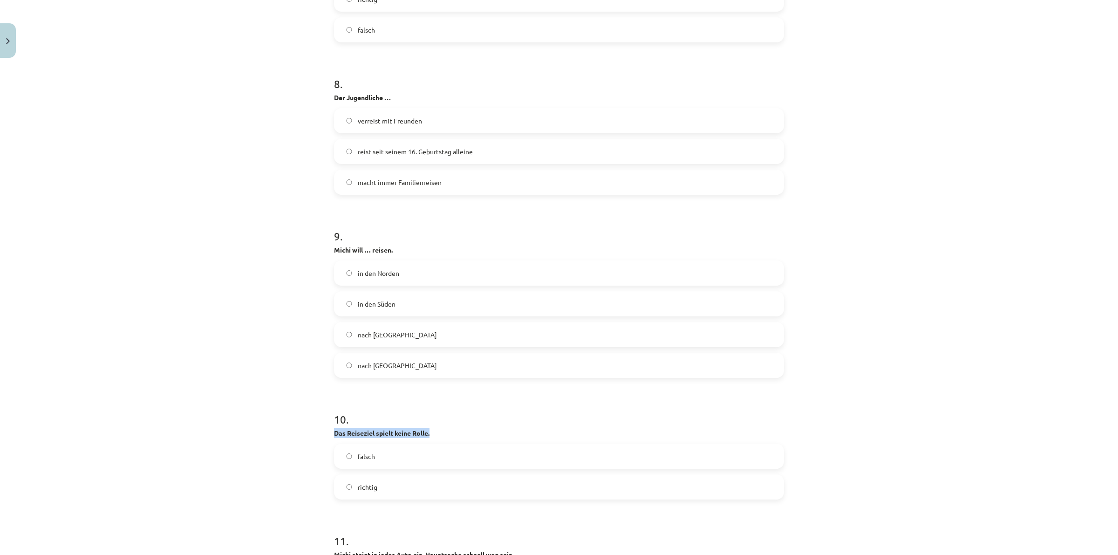
scroll to position [1340, 0]
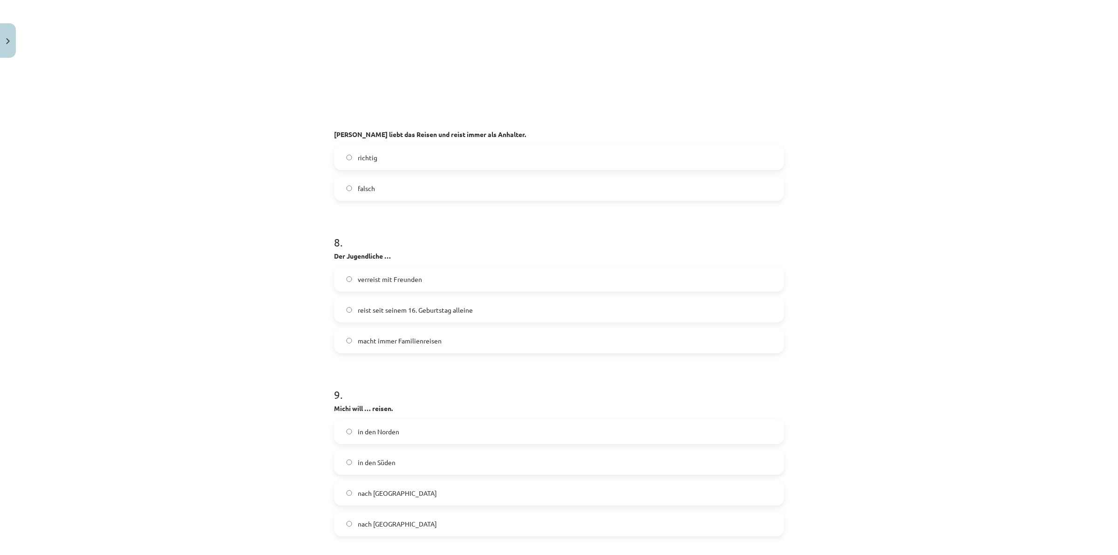
click at [265, 317] on div "Mācību tēma: Vācu valodas b1 - 12. klases 1. ieskaites mācību materiāls #4 🎧 Th…" at bounding box center [559, 277] width 1118 height 555
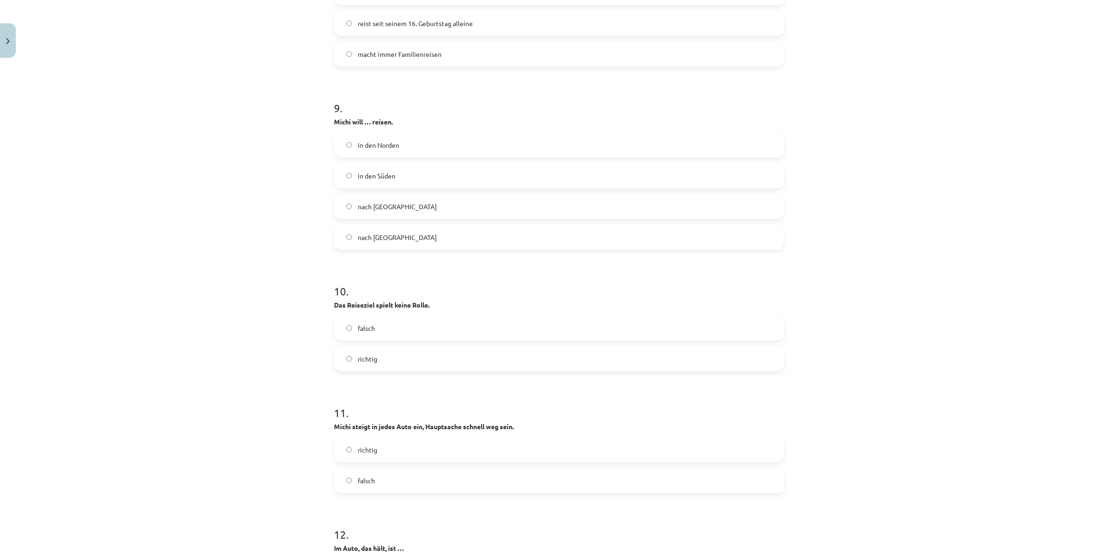
scroll to position [1515, 0]
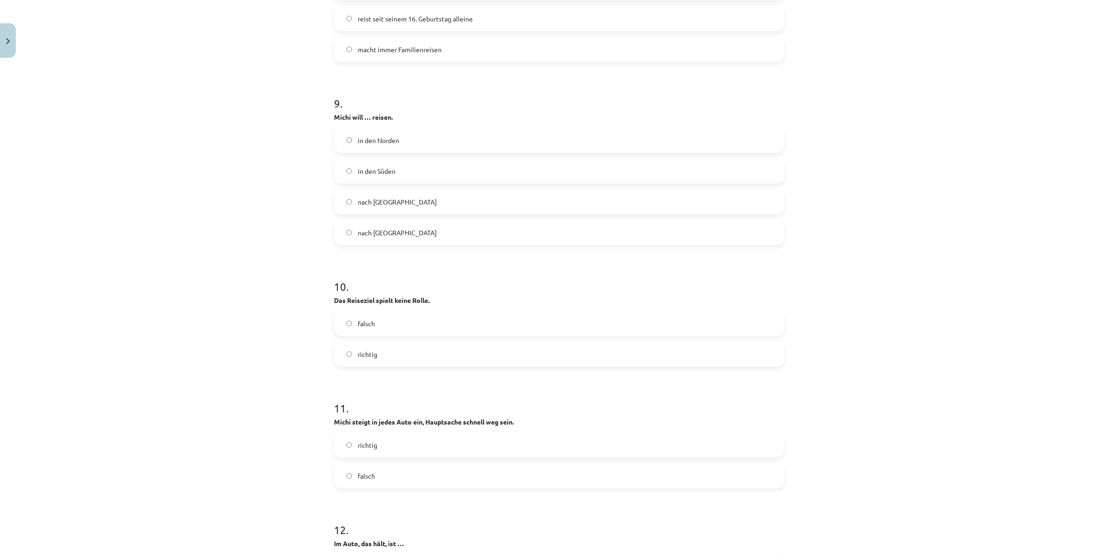
click at [375, 352] on label "richtig" at bounding box center [559, 353] width 448 height 23
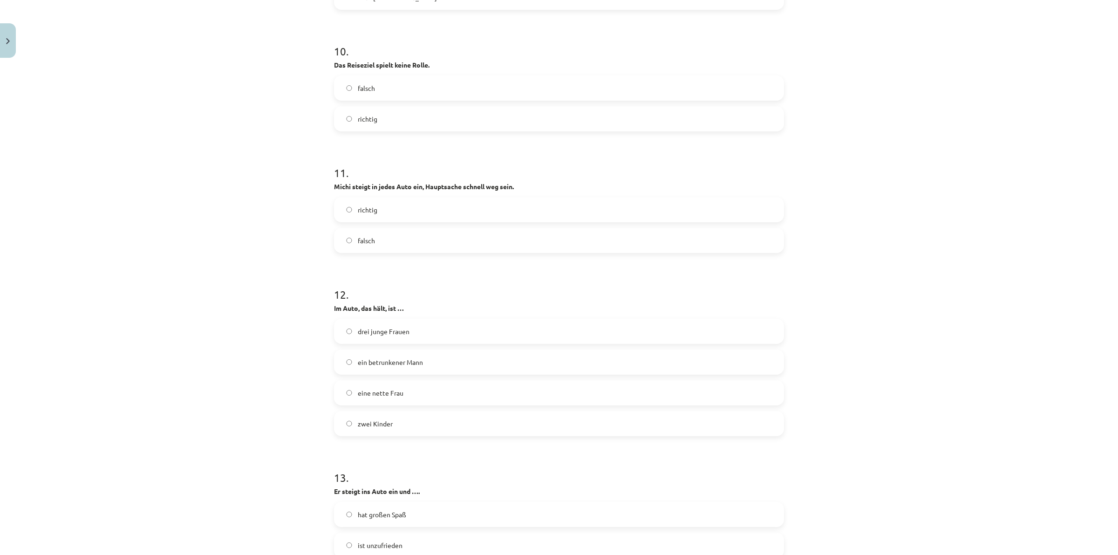
scroll to position [1806, 0]
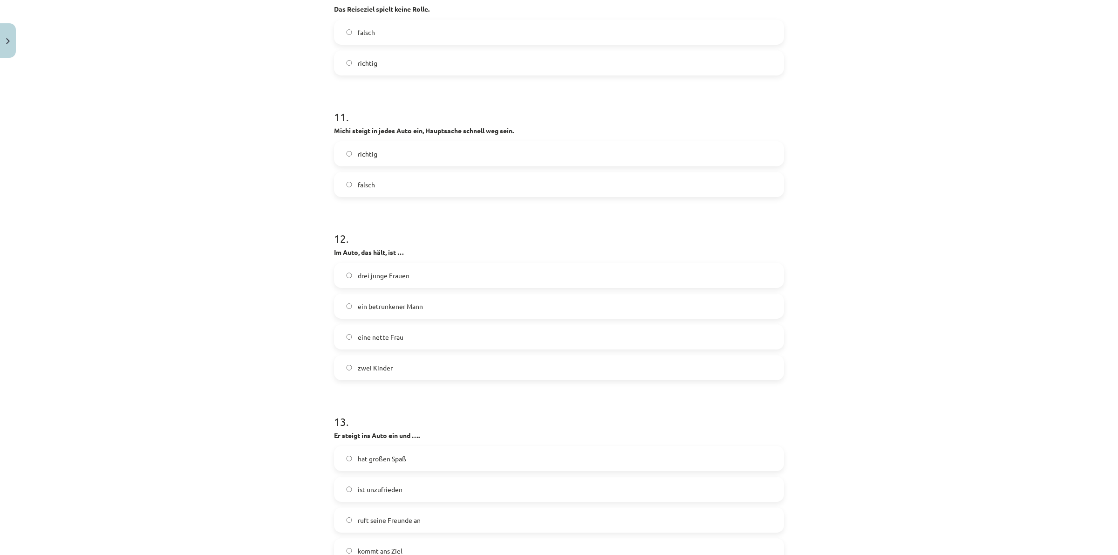
click at [385, 305] on span "ein betrunkener Mann" at bounding box center [390, 306] width 65 height 10
click at [383, 336] on span "eine nette Frau" at bounding box center [381, 337] width 46 height 10
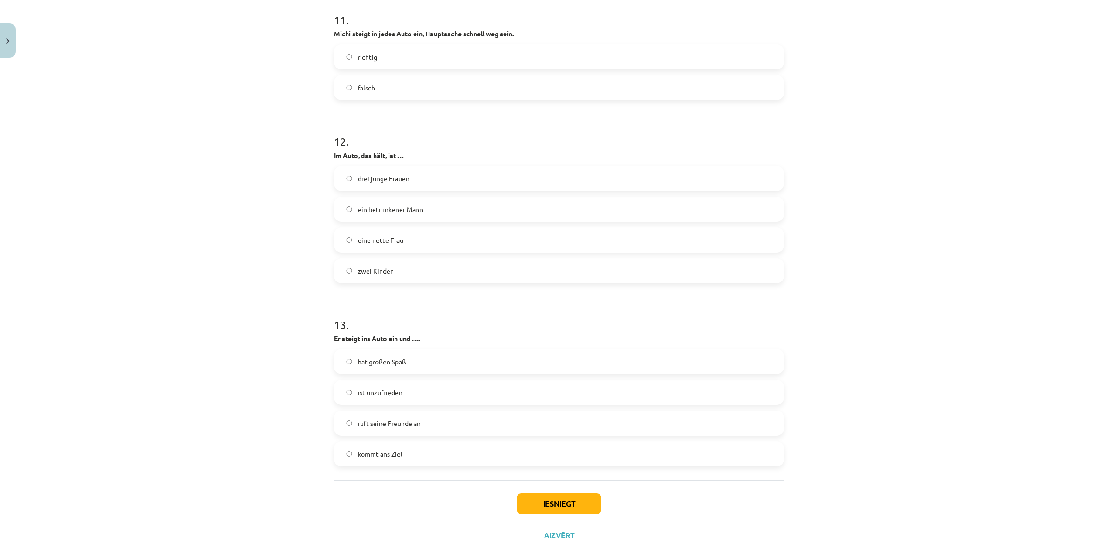
scroll to position [1923, 0]
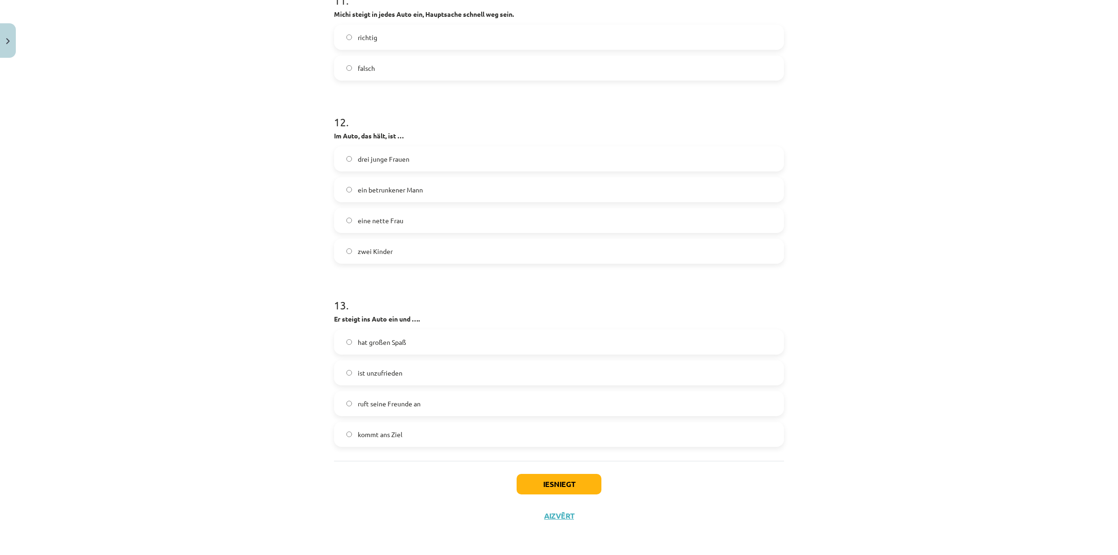
click at [383, 396] on label "ruft seine Freunde an" at bounding box center [559, 403] width 448 height 23
click at [559, 486] on button "Iesniegt" at bounding box center [558, 484] width 85 height 20
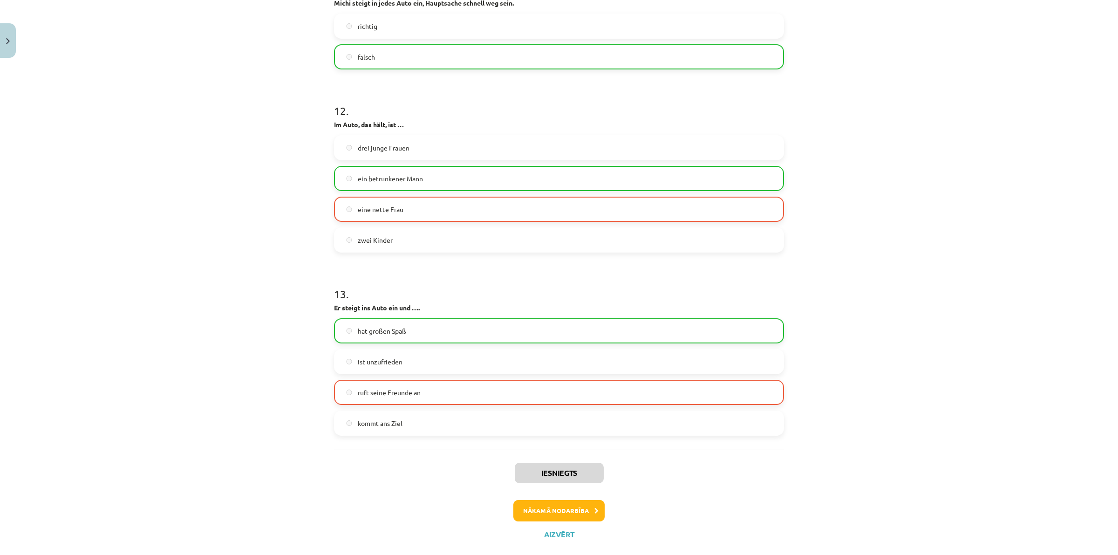
scroll to position [1953, 0]
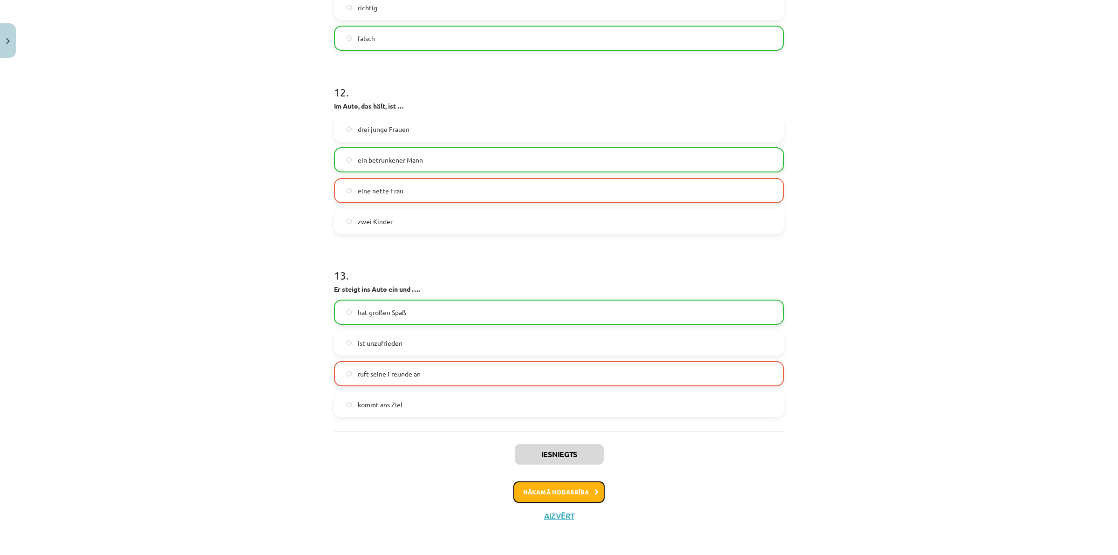
click at [570, 487] on button "Nākamā nodarbība" at bounding box center [558, 491] width 91 height 21
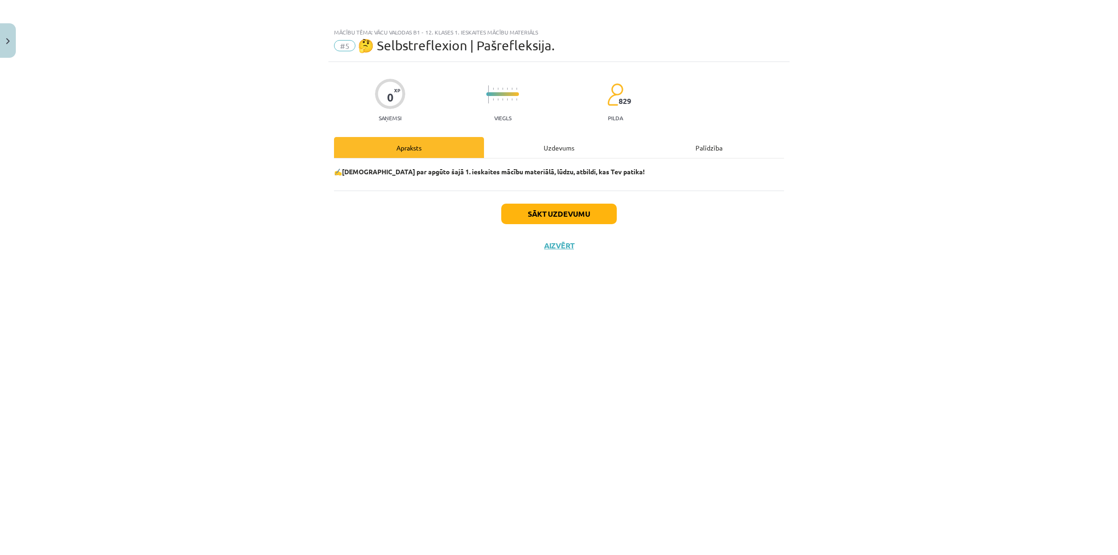
scroll to position [0, 0]
click at [551, 212] on button "Sākt uzdevumu" at bounding box center [559, 214] width 116 height 20
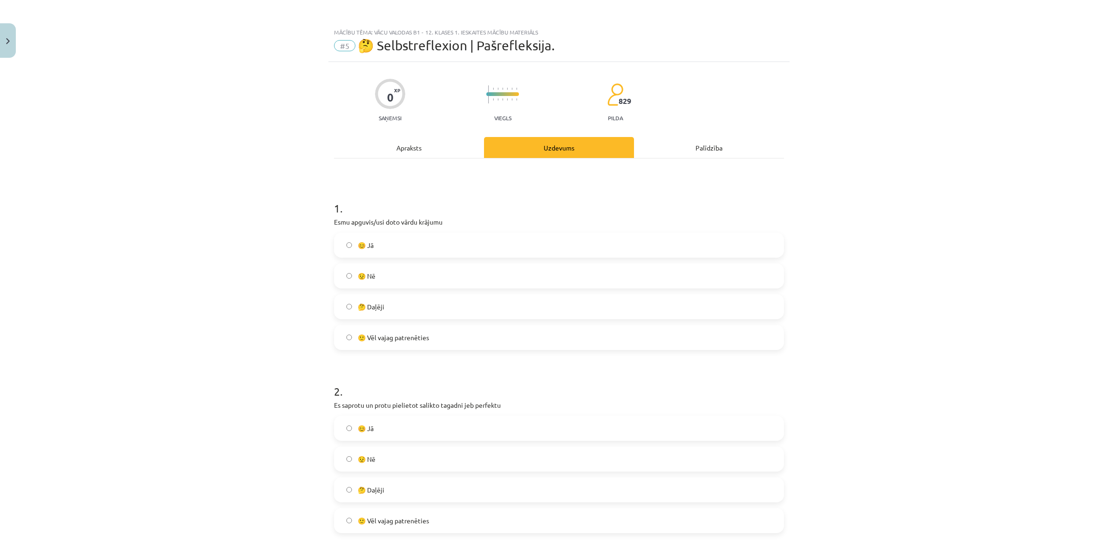
click at [358, 338] on span "🙂 Vēl vajag patrenēties" at bounding box center [393, 338] width 71 height 10
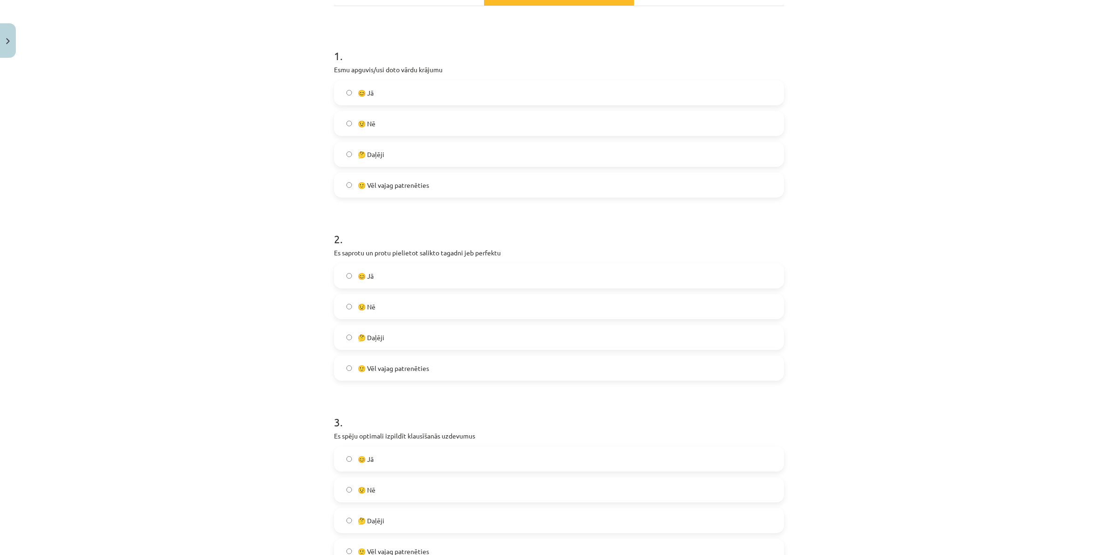
scroll to position [175, 0]
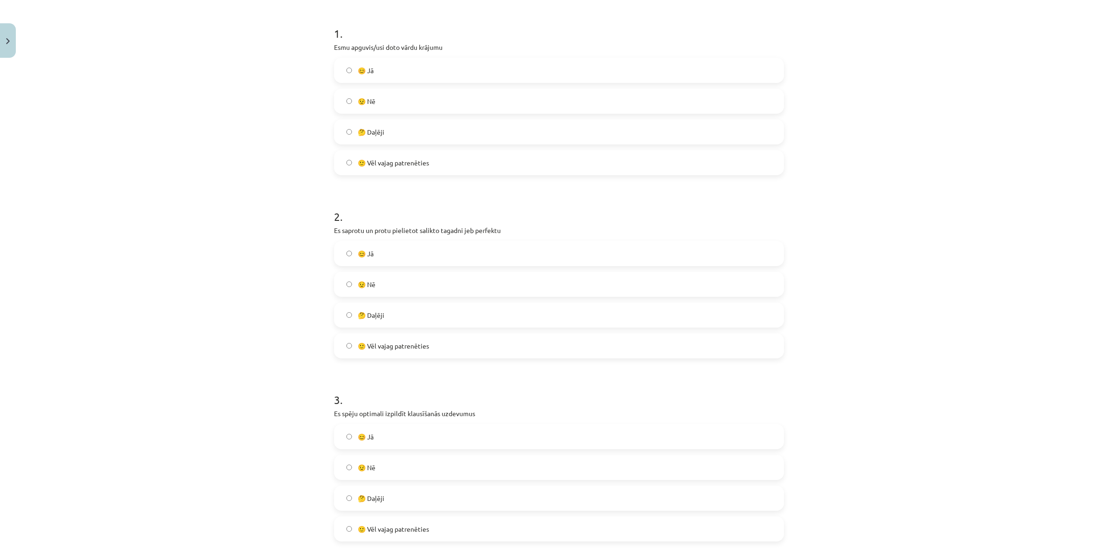
click at [345, 257] on label "😊 Jā" at bounding box center [559, 253] width 448 height 23
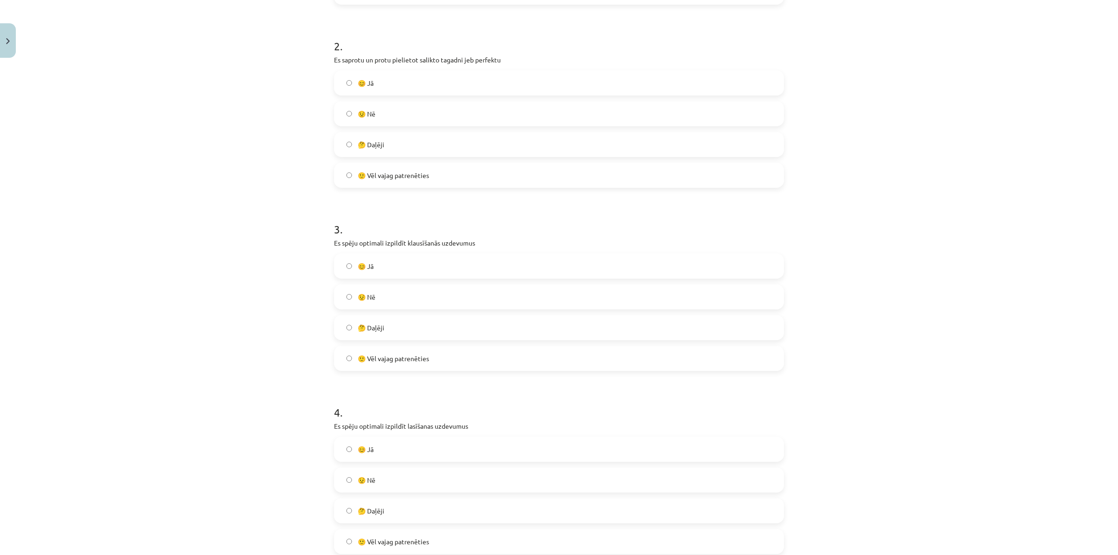
scroll to position [349, 0]
click at [387, 353] on span "🙂 Vēl vajag patrenēties" at bounding box center [393, 354] width 71 height 10
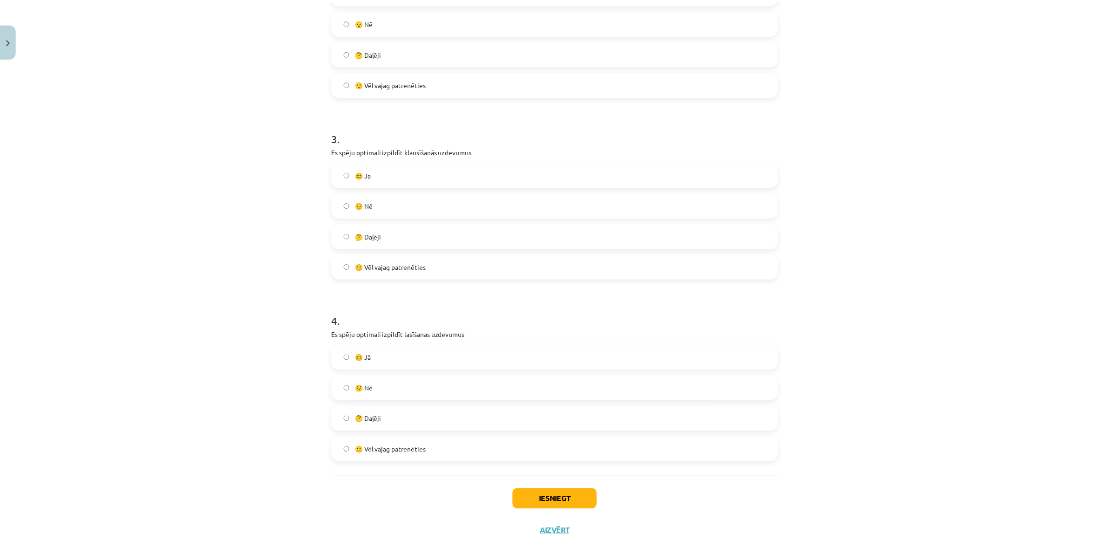
scroll to position [452, 0]
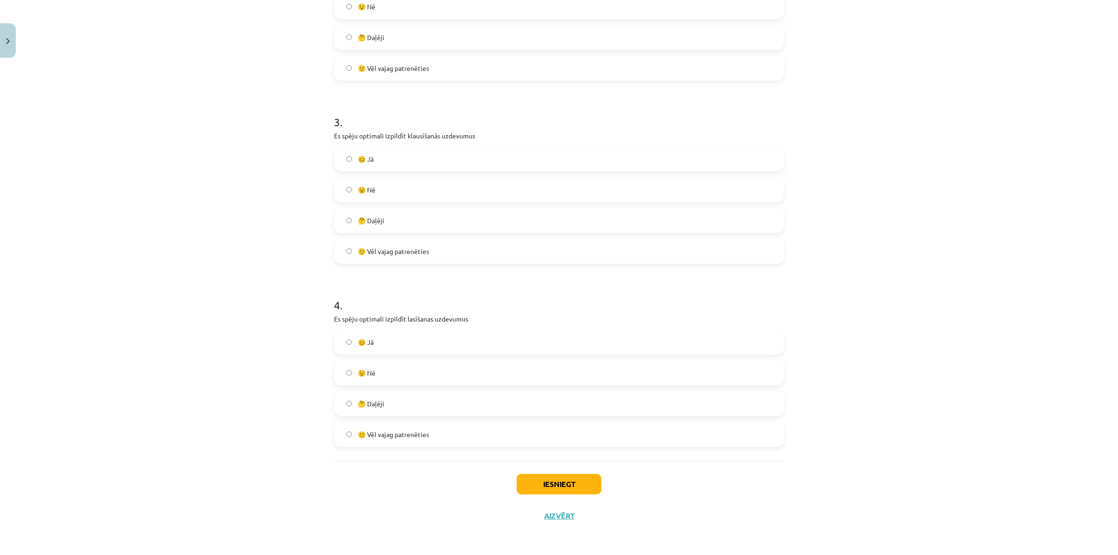
click at [378, 347] on label "😊 Jā" at bounding box center [559, 341] width 448 height 23
click at [530, 478] on button "Iesniegt" at bounding box center [558, 484] width 85 height 20
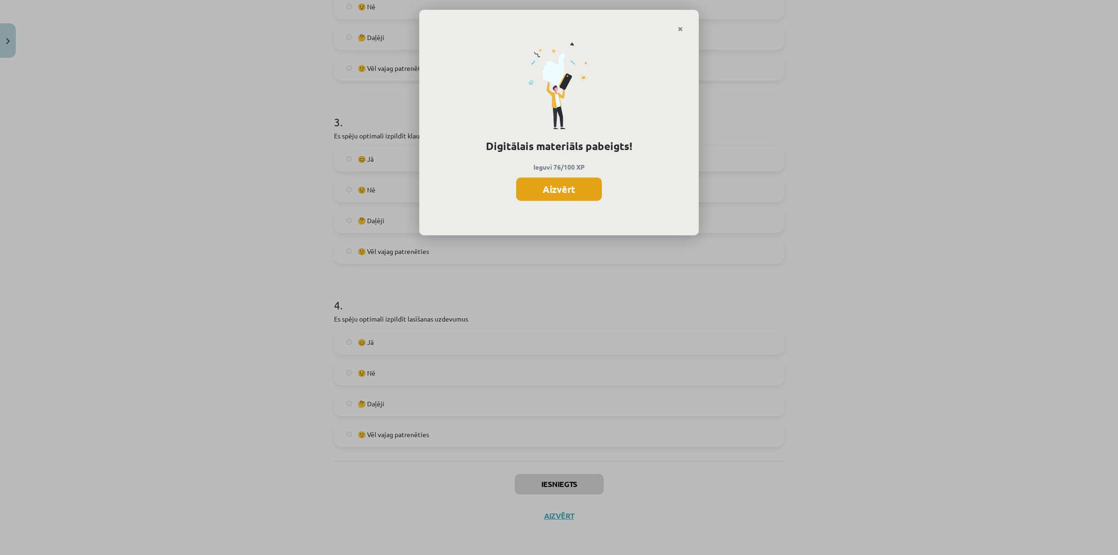
click at [550, 194] on button "Aizvērt" at bounding box center [559, 188] width 86 height 23
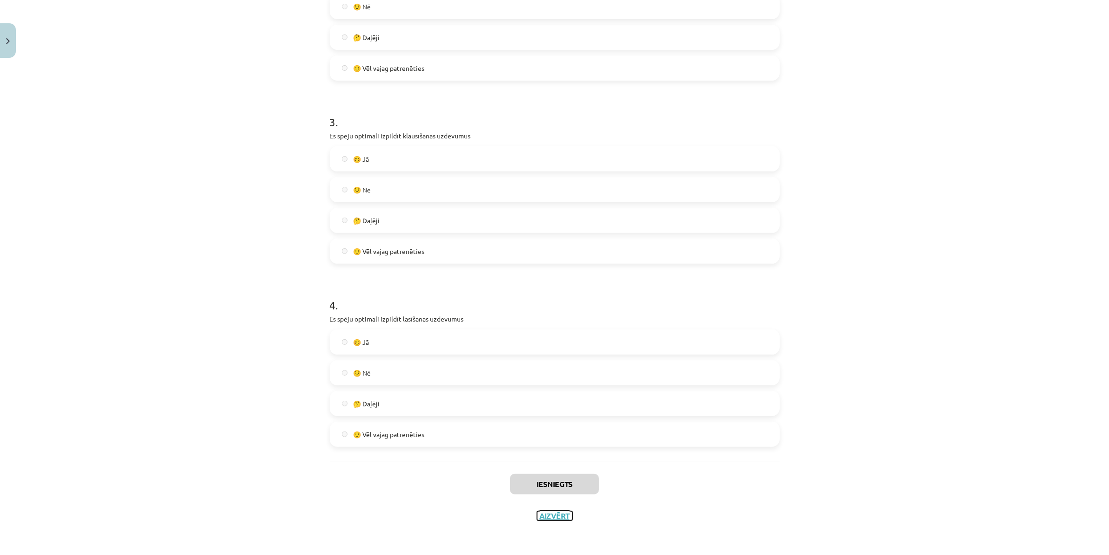
click at [564, 511] on button "Aizvērt" at bounding box center [554, 515] width 35 height 9
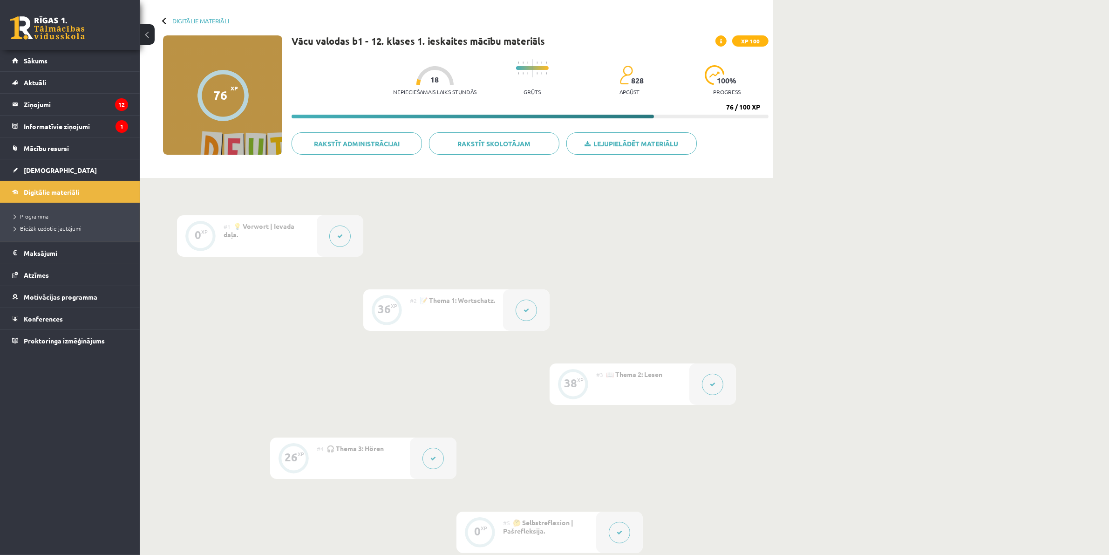
scroll to position [22, 0]
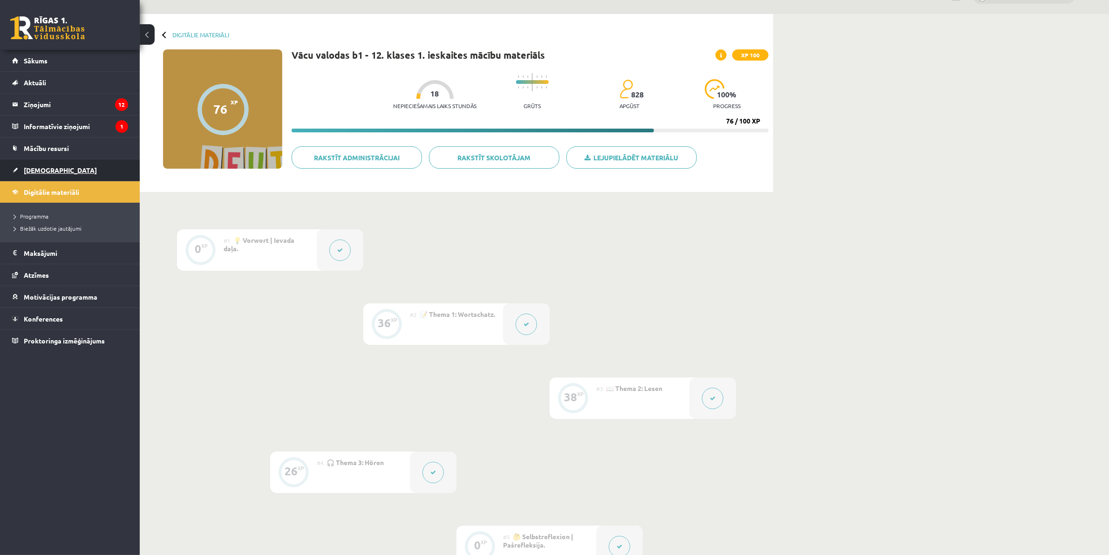
click at [42, 169] on span "[DEMOGRAPHIC_DATA]" at bounding box center [60, 170] width 73 height 8
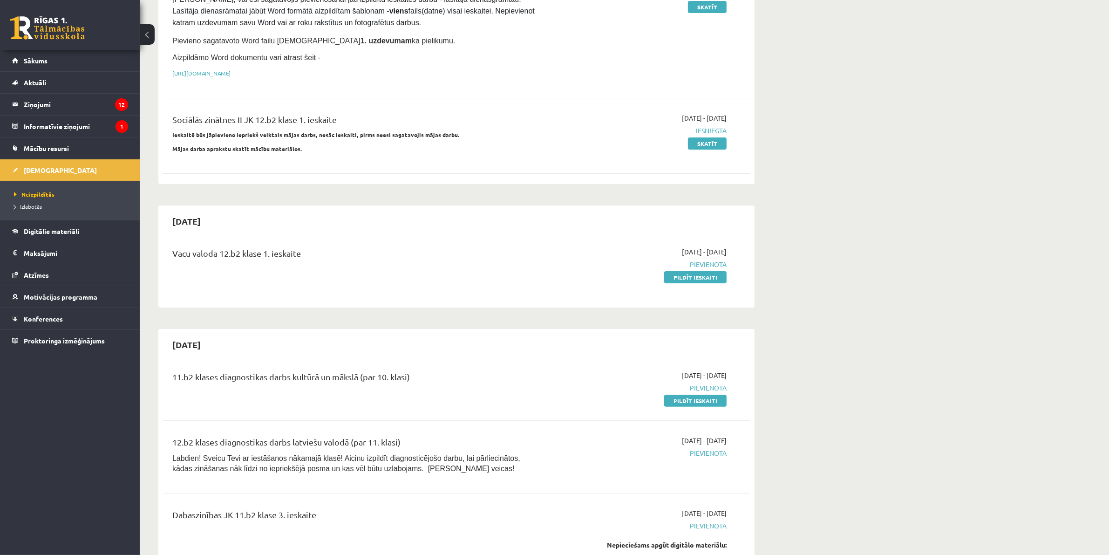
scroll to position [175, 0]
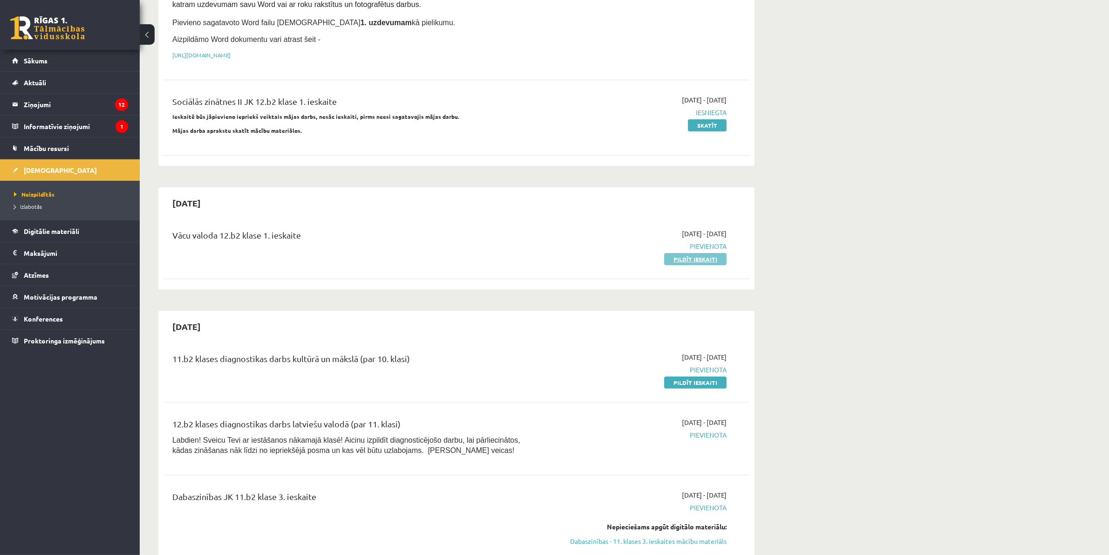
click at [705, 254] on link "Pildīt ieskaiti" at bounding box center [695, 259] width 62 height 12
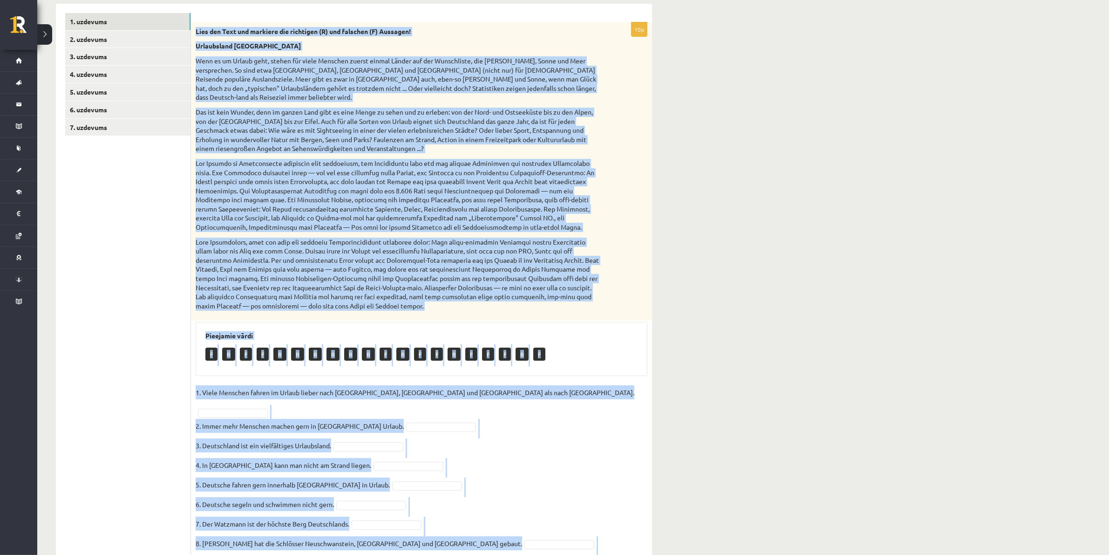
scroll to position [212, 0]
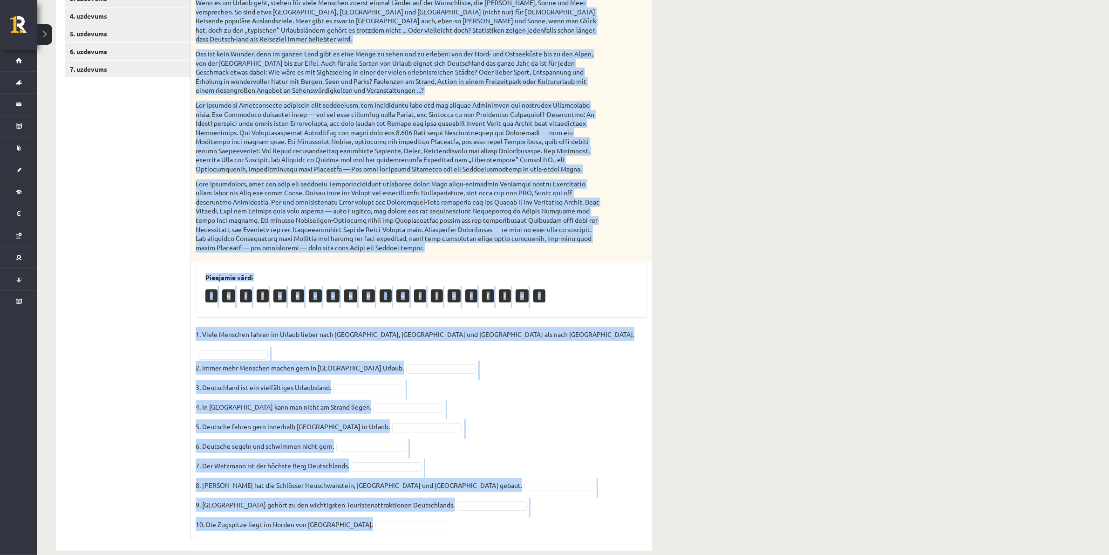
drag, startPoint x: 196, startPoint y: 31, endPoint x: 511, endPoint y: 506, distance: 570.8
click at [511, 506] on div "10p Lies den Text und markiere die richtigen (R) und falschen (F) Aussagen! Url…" at bounding box center [421, 252] width 461 height 577
copy div "Lies den Text und markiere die richtigen (R) und falschen (F) Aussagen! Urlaubs…"
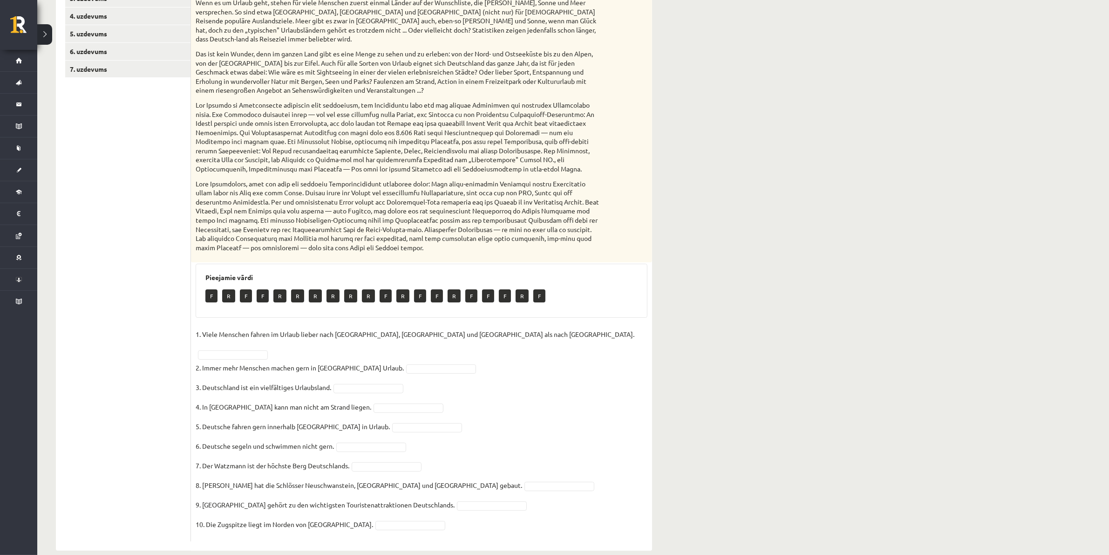
click at [142, 278] on ul "1. uzdevums 2. uzdevums 3. uzdevums 4. uzdevums 5. uzdevums 6. uzdevums 7. uzde…" at bounding box center [128, 248] width 126 height 586
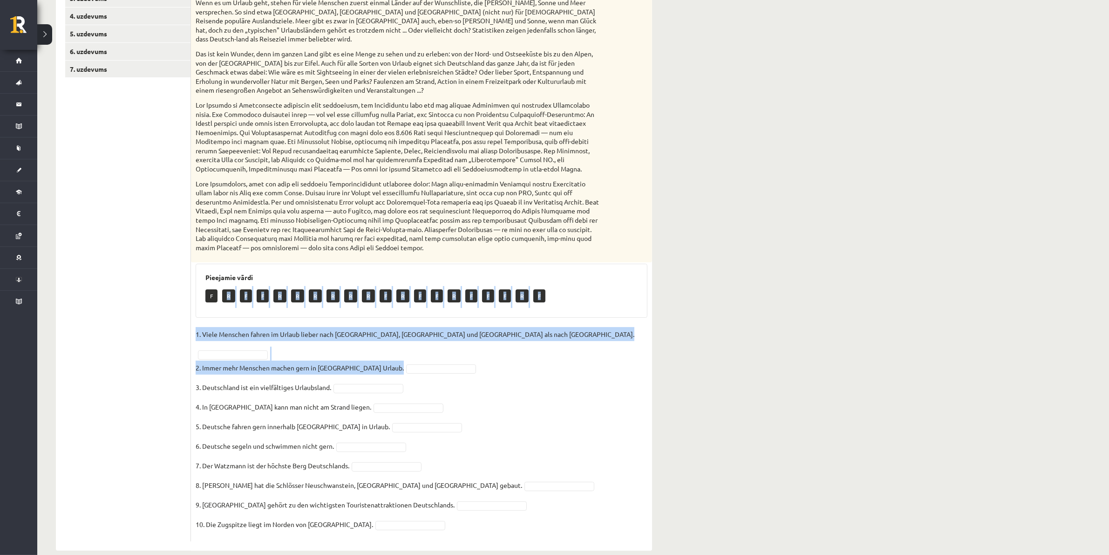
drag, startPoint x: 226, startPoint y: 296, endPoint x: 532, endPoint y: 348, distance: 310.3
click at [528, 350] on div "10p Lies den Text und markiere die richtigen (R) und falschen (F) Aussagen! Url…" at bounding box center [421, 252] width 461 height 577
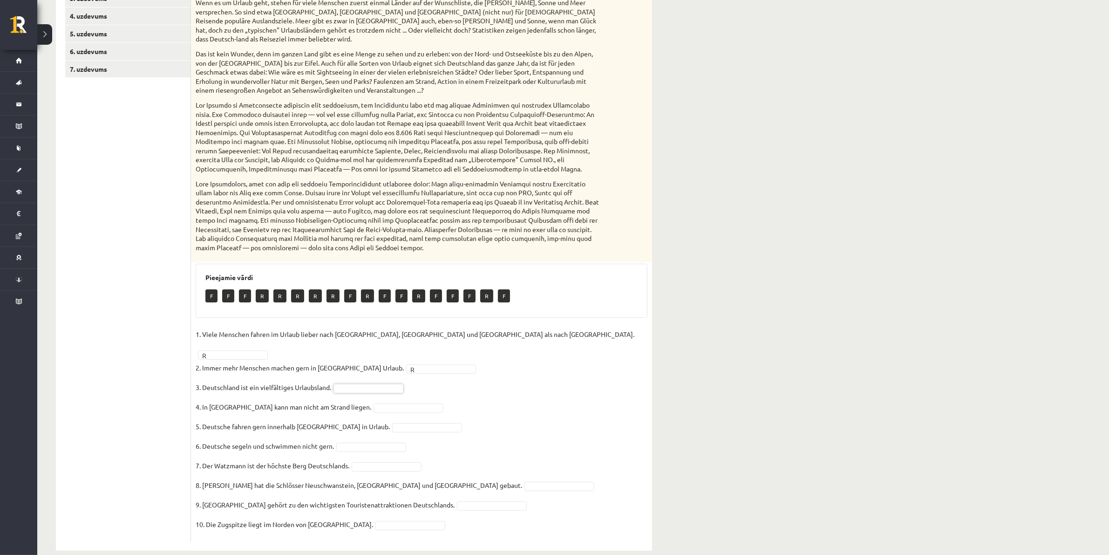
click at [264, 293] on p "R" at bounding box center [262, 295] width 13 height 13
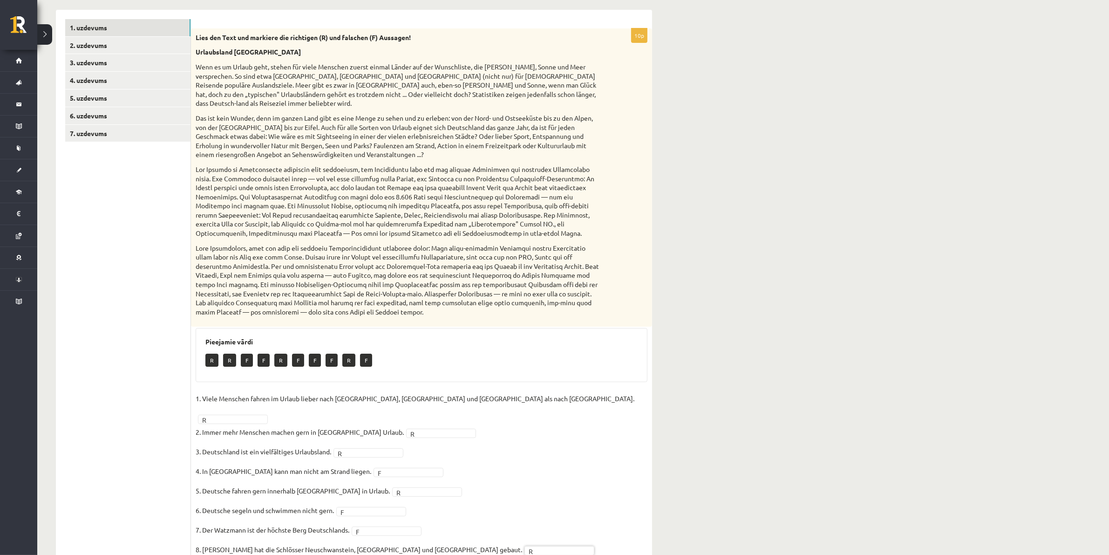
scroll to position [0, 0]
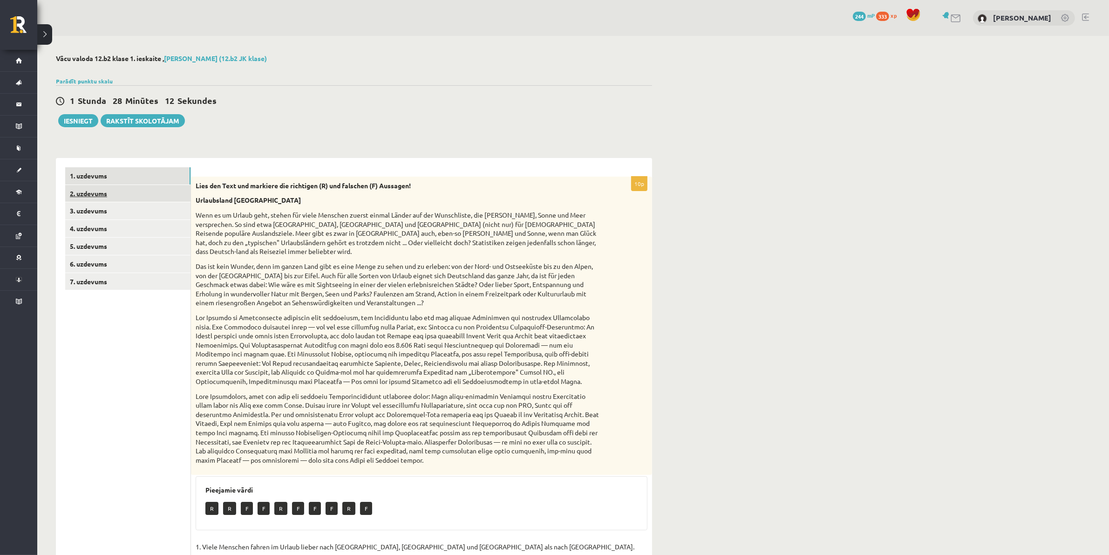
click at [88, 192] on link "2. uzdevums" at bounding box center [127, 193] width 125 height 17
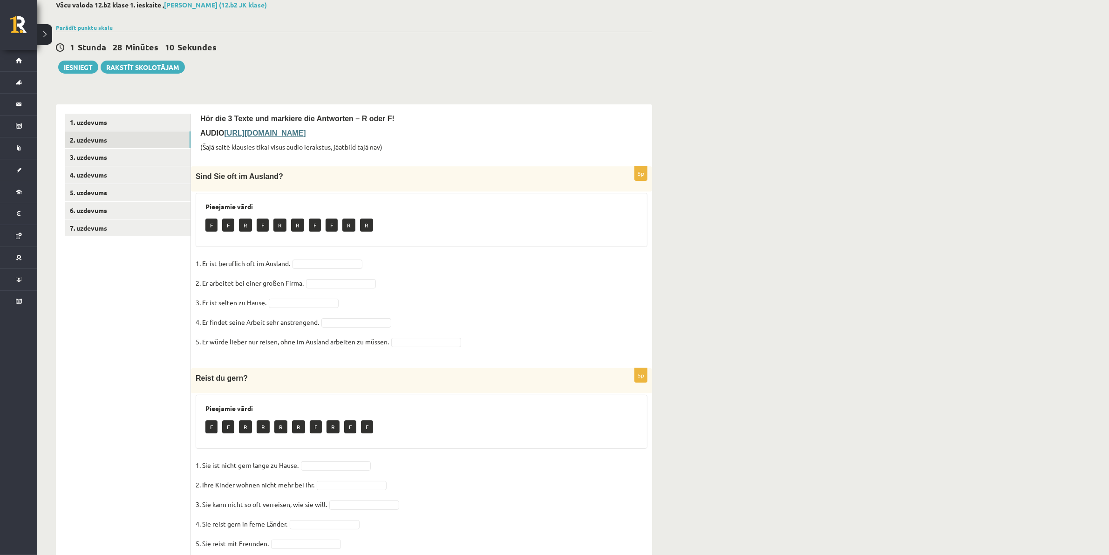
scroll to position [58, 0]
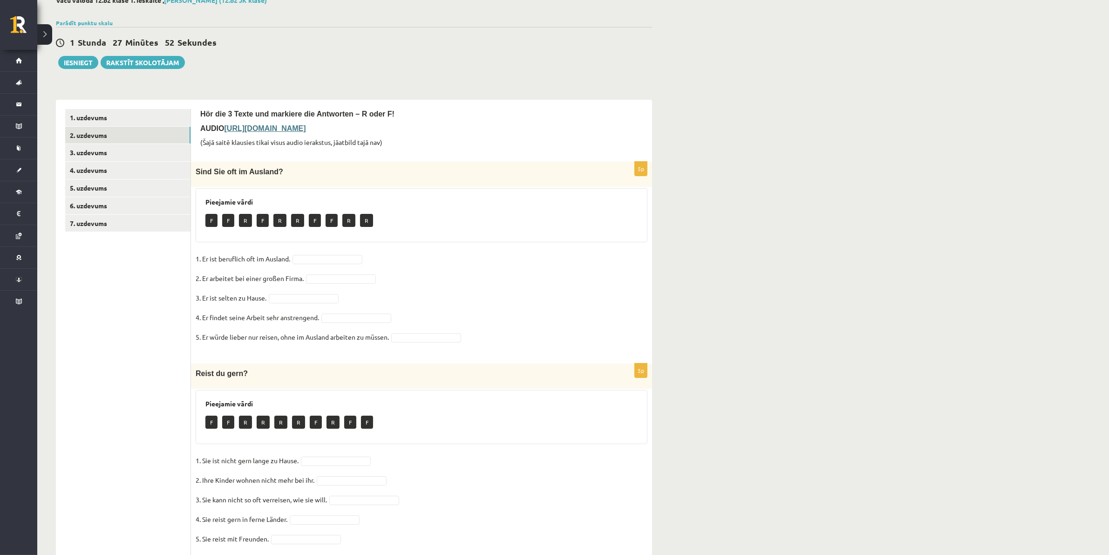
click at [304, 128] on b "https://deutschlernerblog.de/uebung-zum-hoerverstehen-deutsch-b1-ins-ausland-re…" at bounding box center [265, 128] width 82 height 8
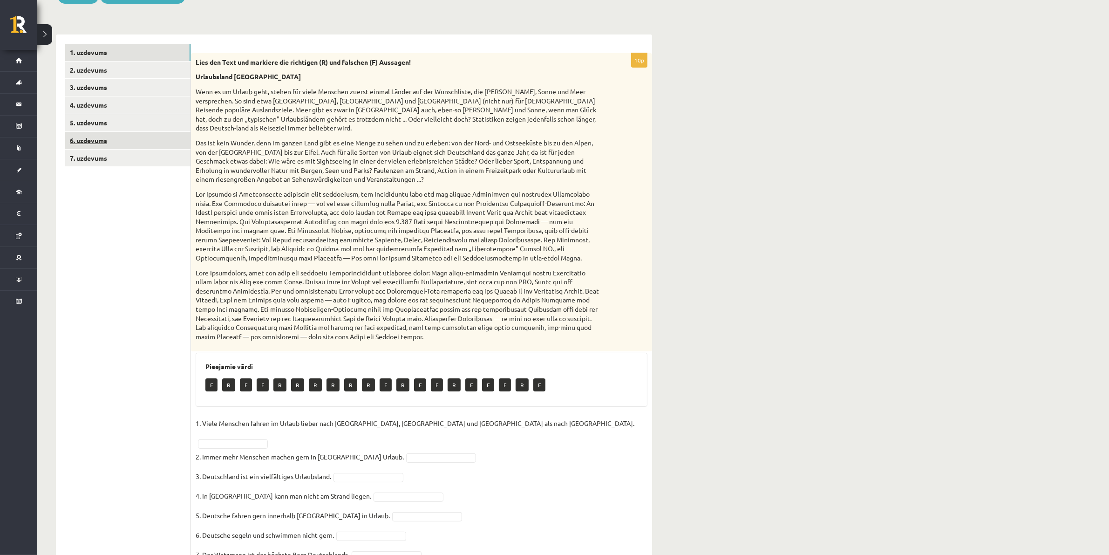
scroll to position [96, 0]
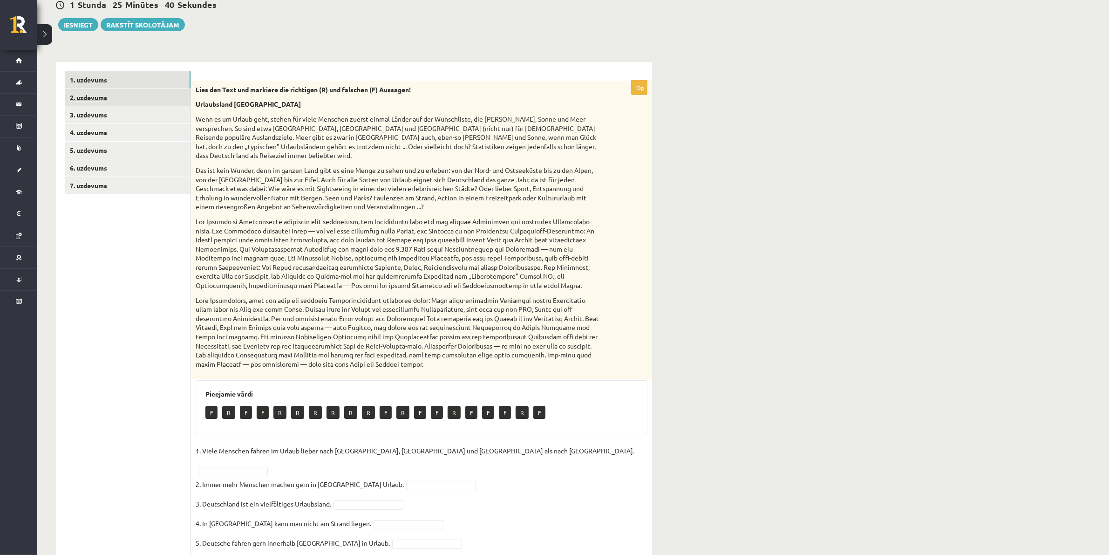
click at [103, 93] on link "2. uzdevums" at bounding box center [127, 97] width 125 height 17
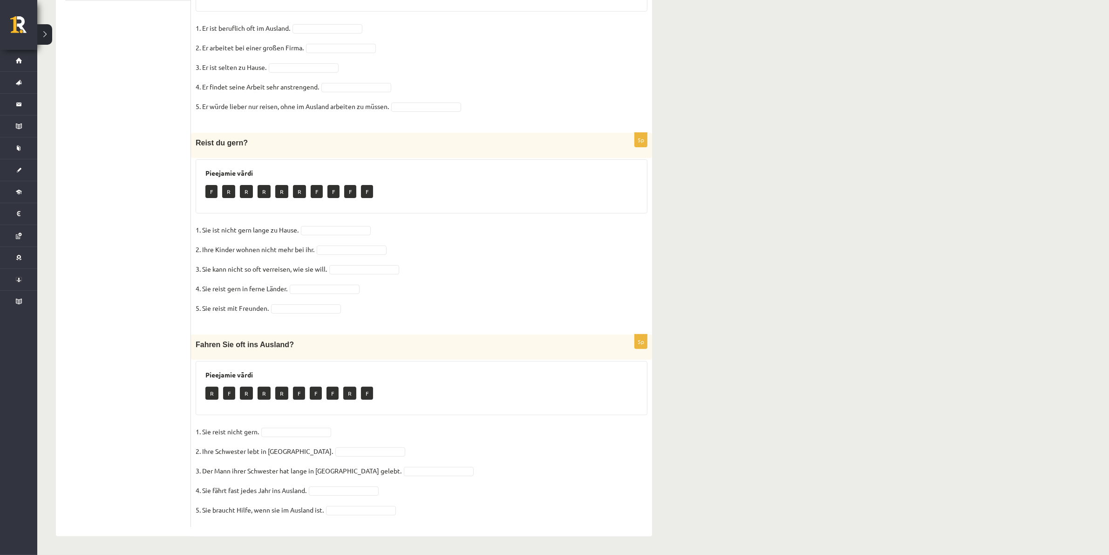
scroll to position [289, 0]
click at [248, 392] on p "R" at bounding box center [246, 393] width 13 height 13
click at [297, 437] on fieldset "1. Sie reist nicht gern. 2. Ihre Schwester lebt in Polen. 3. Der Mann ihrer Sch…" at bounding box center [422, 473] width 452 height 98
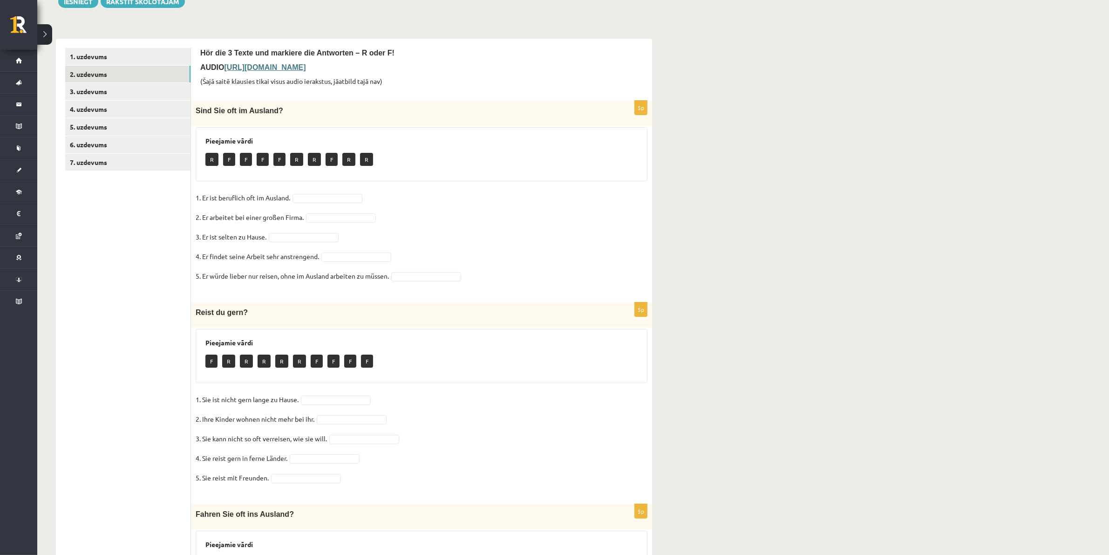
scroll to position [115, 0]
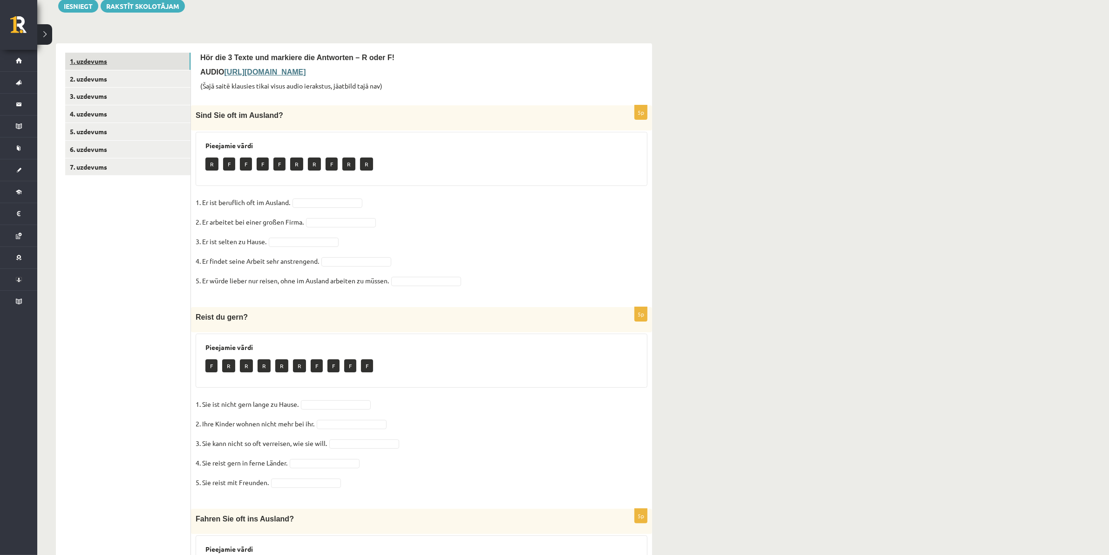
click at [99, 64] on link "1. uzdevums" at bounding box center [127, 61] width 125 height 17
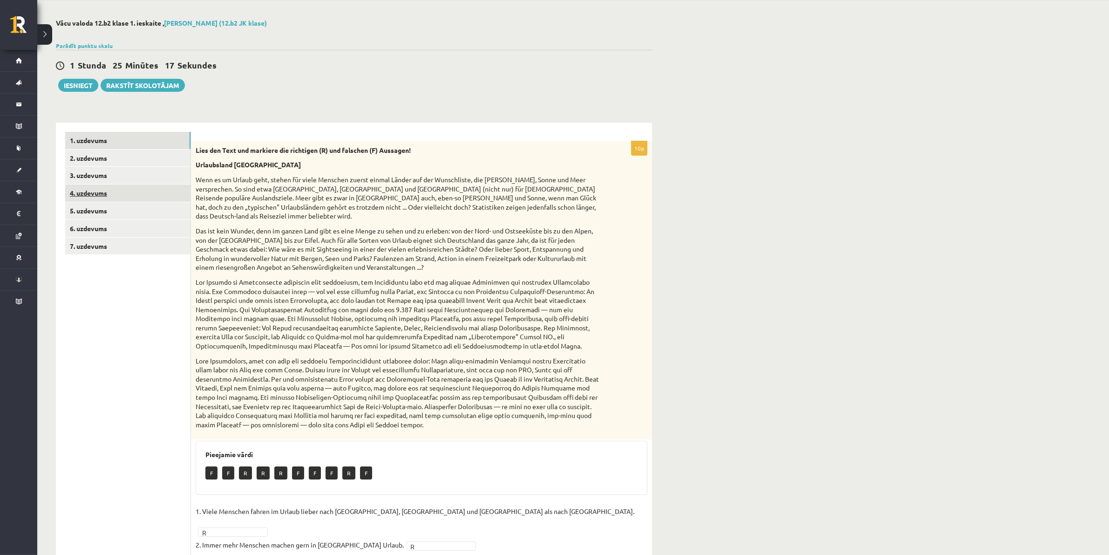
scroll to position [0, 0]
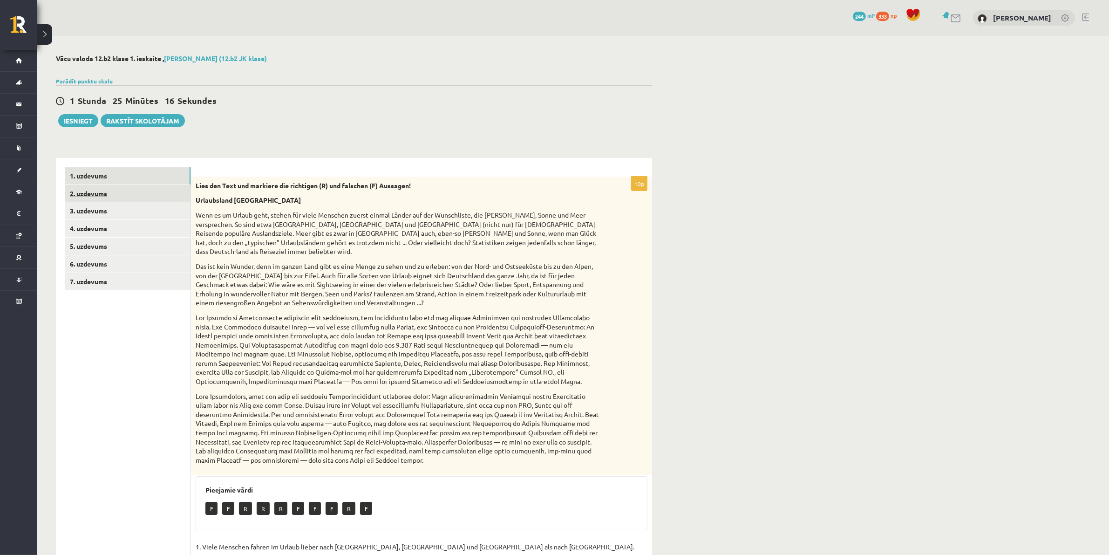
click at [85, 197] on link "2. uzdevums" at bounding box center [127, 193] width 125 height 17
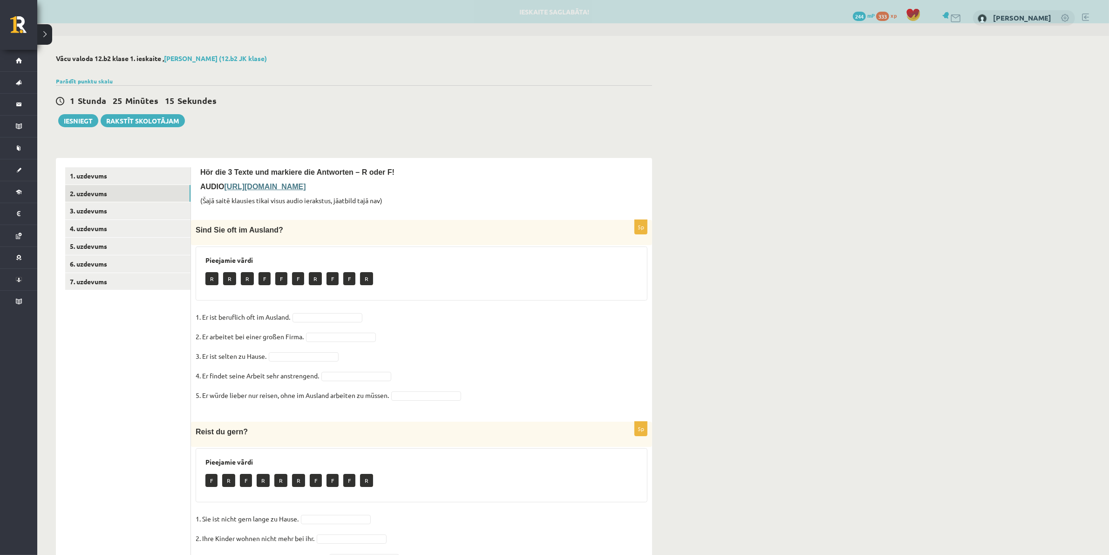
click at [308, 313] on fieldset "1. Er ist beruflich oft im Ausland. 2. Er arbeitet bei einer großen Firma. 3. E…" at bounding box center [422, 359] width 452 height 98
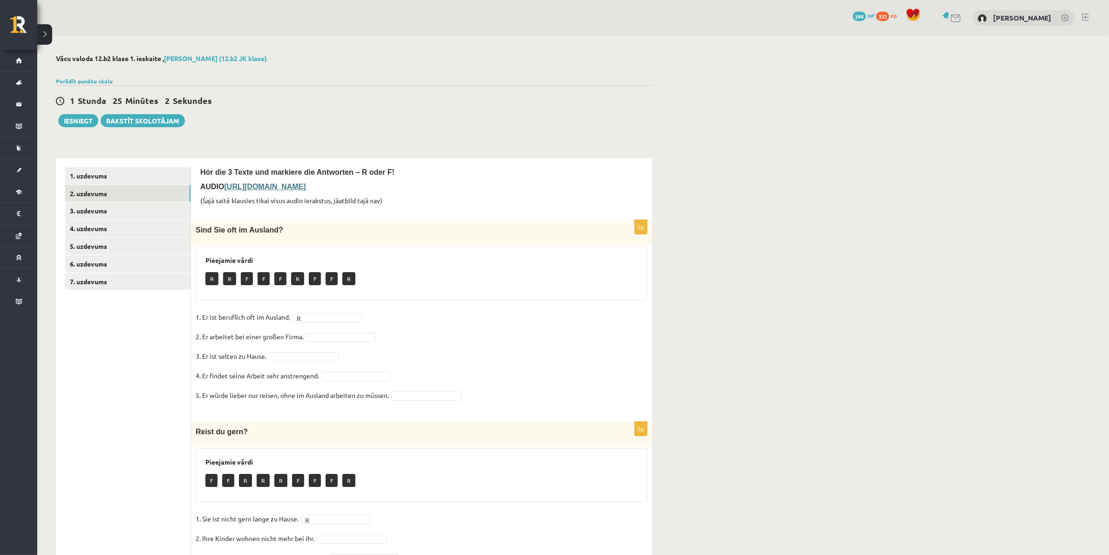
click at [289, 183] on b "https://deutschlernerblog.de/uebung-zum-hoerverstehen-deutsch-b1-ins-ausland-re…" at bounding box center [265, 187] width 82 height 8
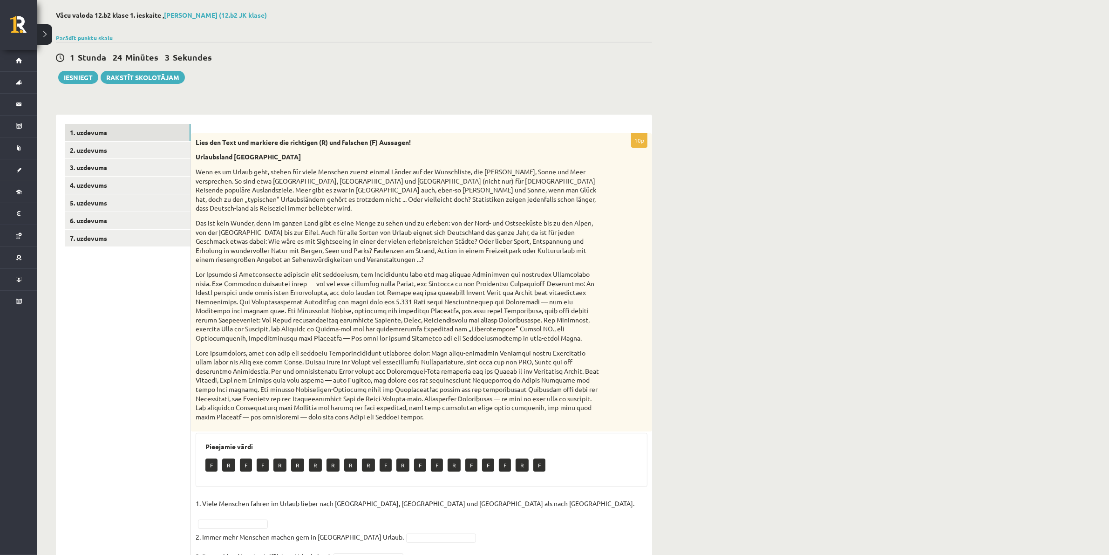
scroll to position [38, 0]
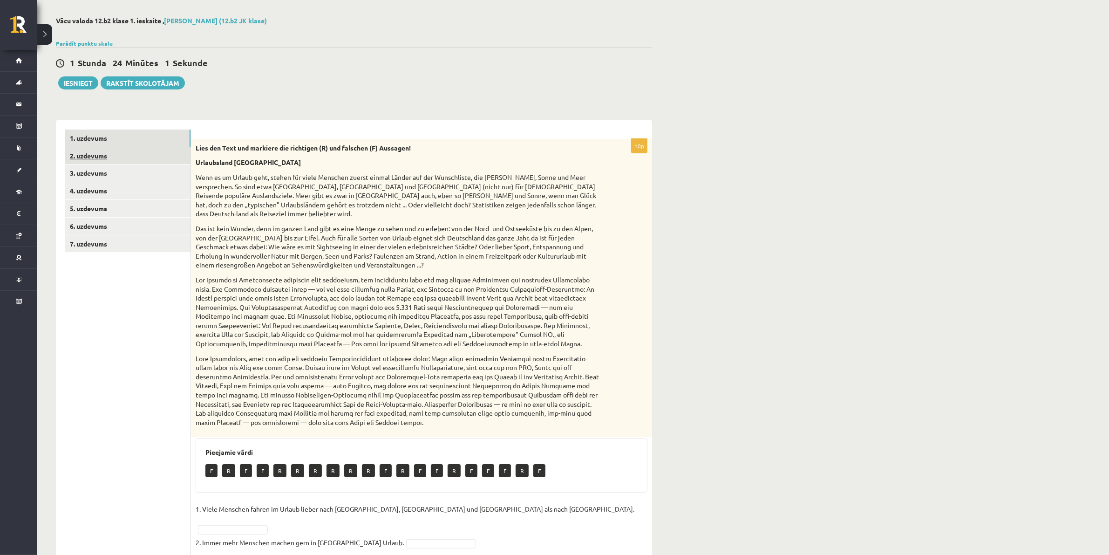
click at [93, 159] on link "2. uzdevums" at bounding box center [127, 155] width 125 height 17
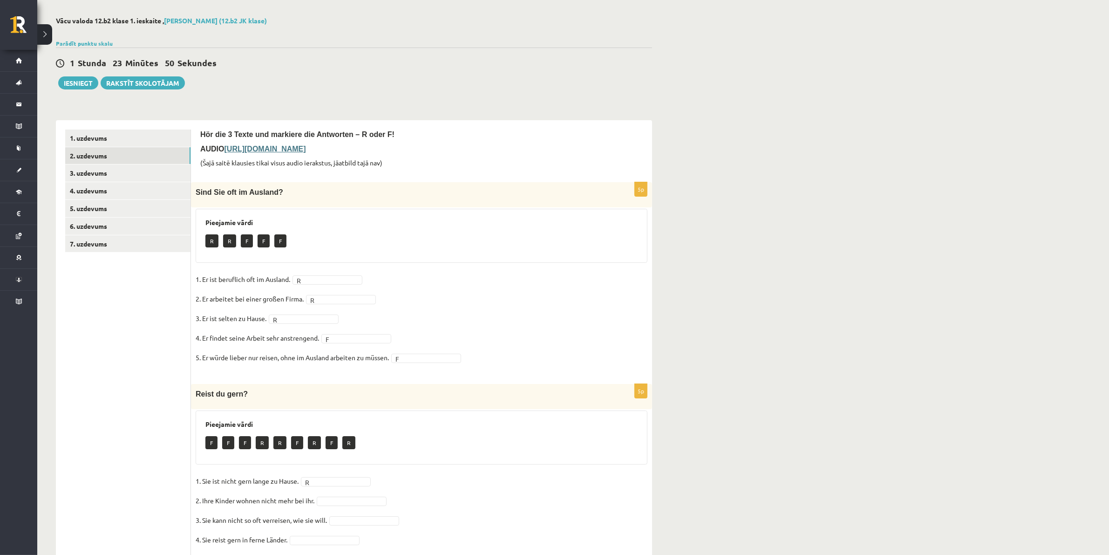
click at [279, 151] on b "[URL][DOMAIN_NAME]" at bounding box center [265, 149] width 82 height 8
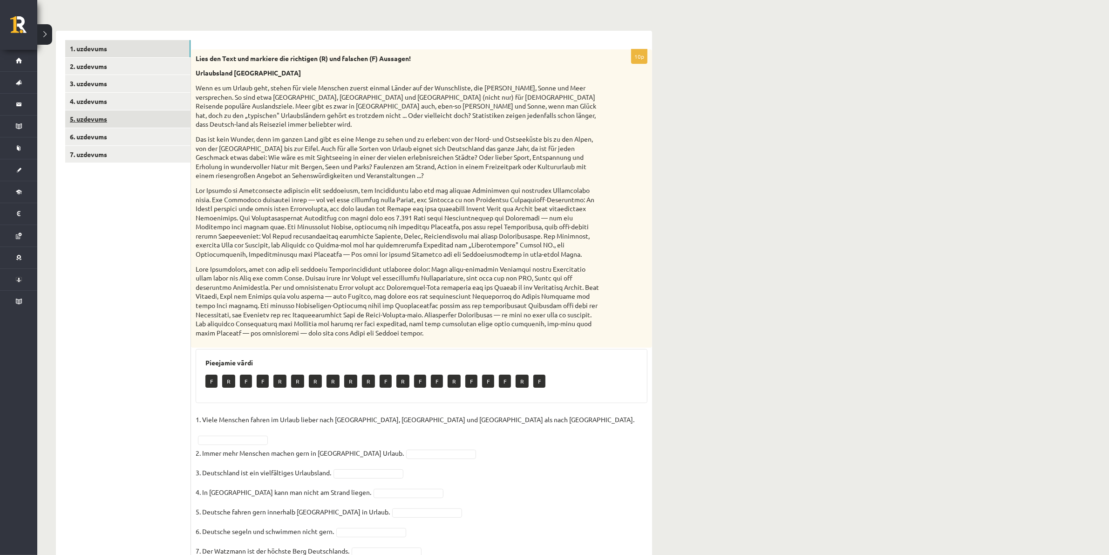
scroll to position [96, 0]
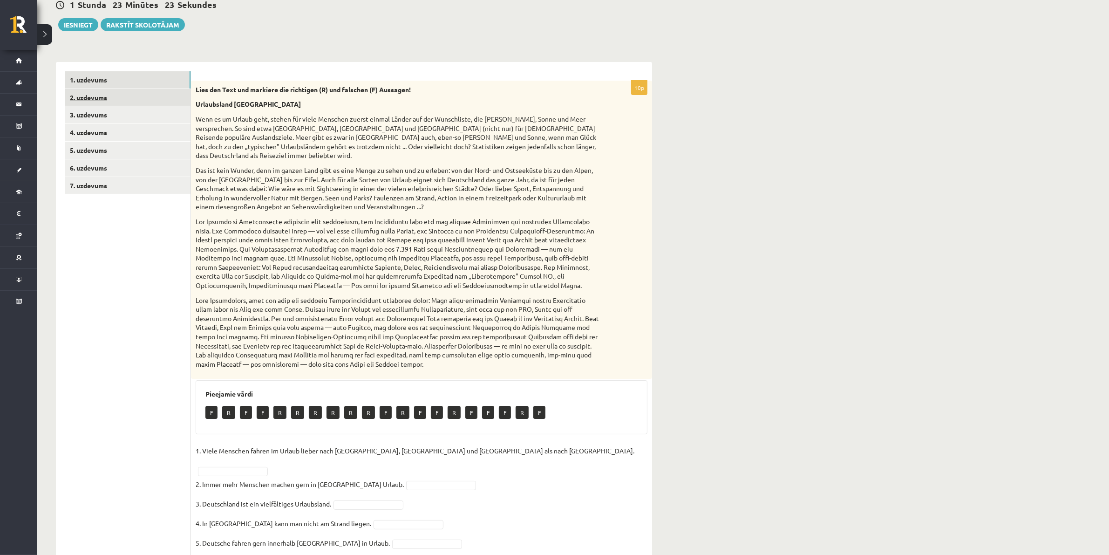
click at [91, 99] on link "2. uzdevums" at bounding box center [127, 97] width 125 height 17
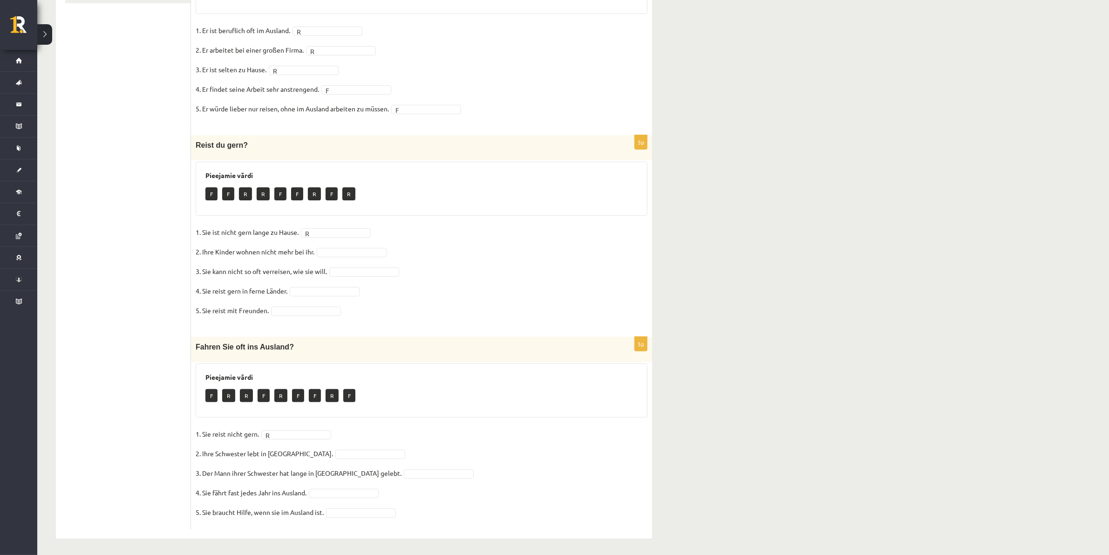
scroll to position [289, 0]
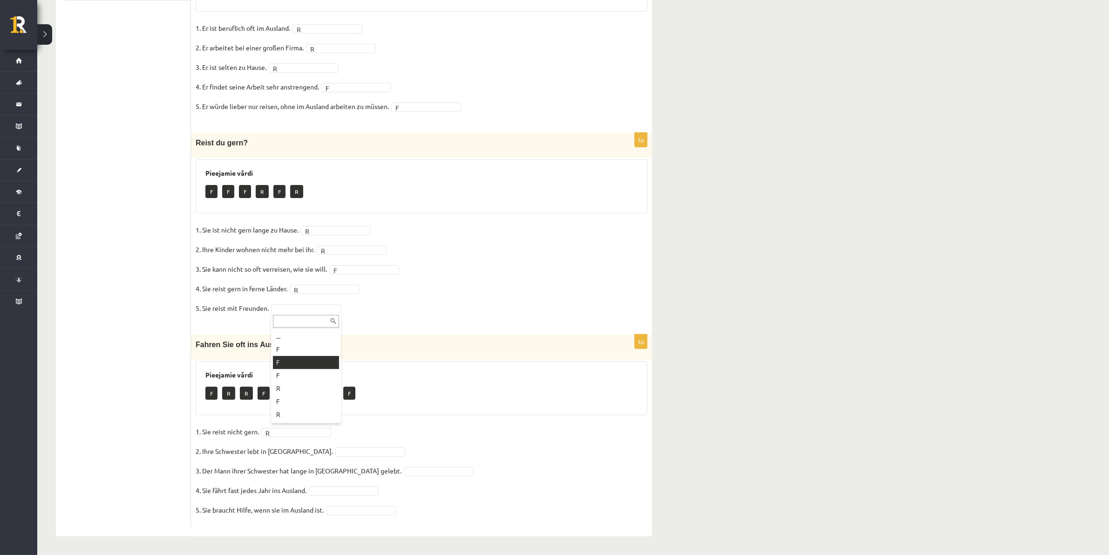
drag, startPoint x: 296, startPoint y: 357, endPoint x: 296, endPoint y: 350, distance: 7.0
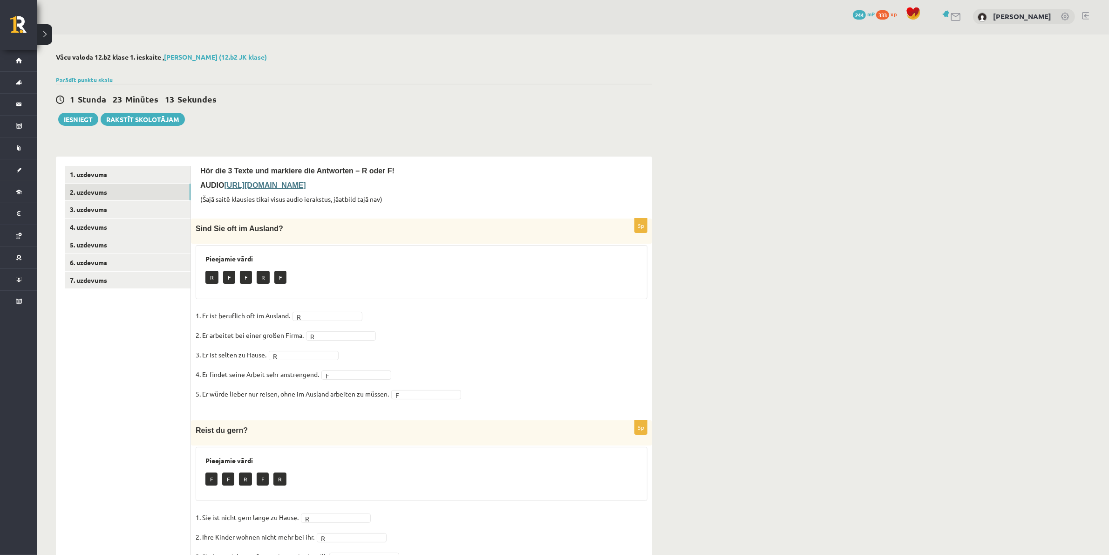
scroll to position [0, 0]
click at [306, 183] on b "[URL][DOMAIN_NAME]" at bounding box center [265, 187] width 82 height 8
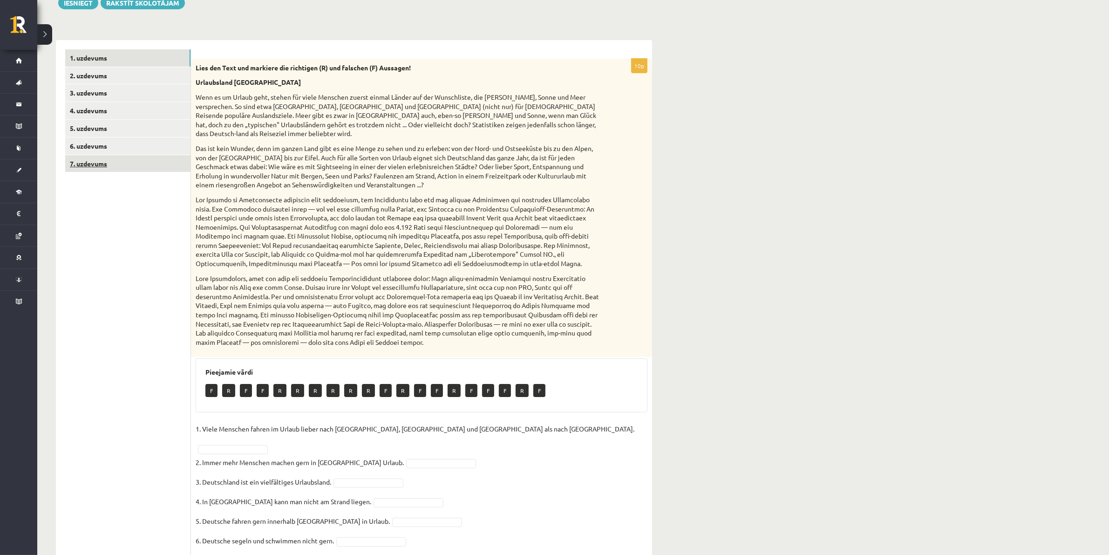
scroll to position [96, 0]
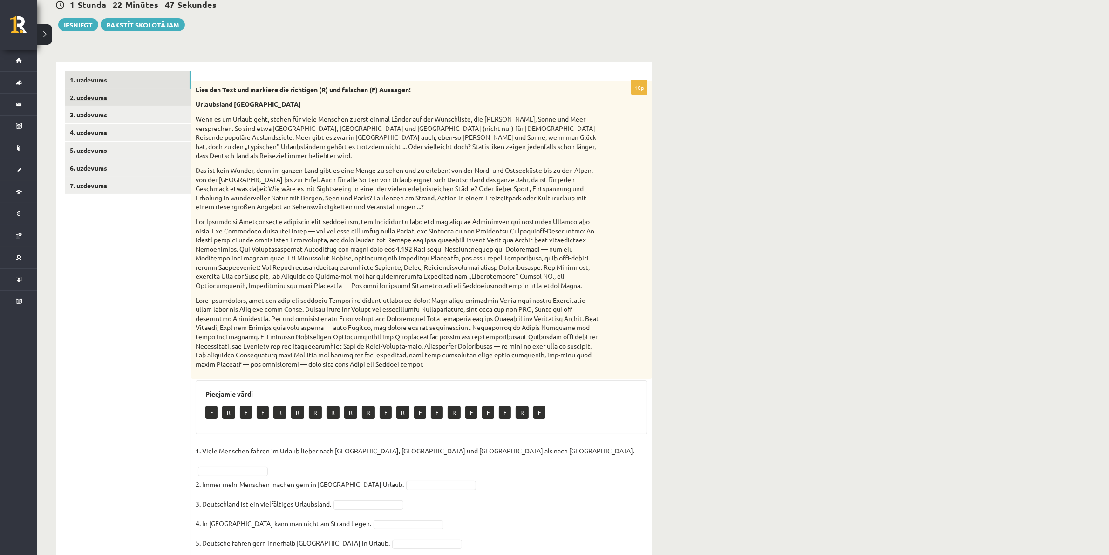
click at [93, 98] on link "2. uzdevums" at bounding box center [127, 97] width 125 height 17
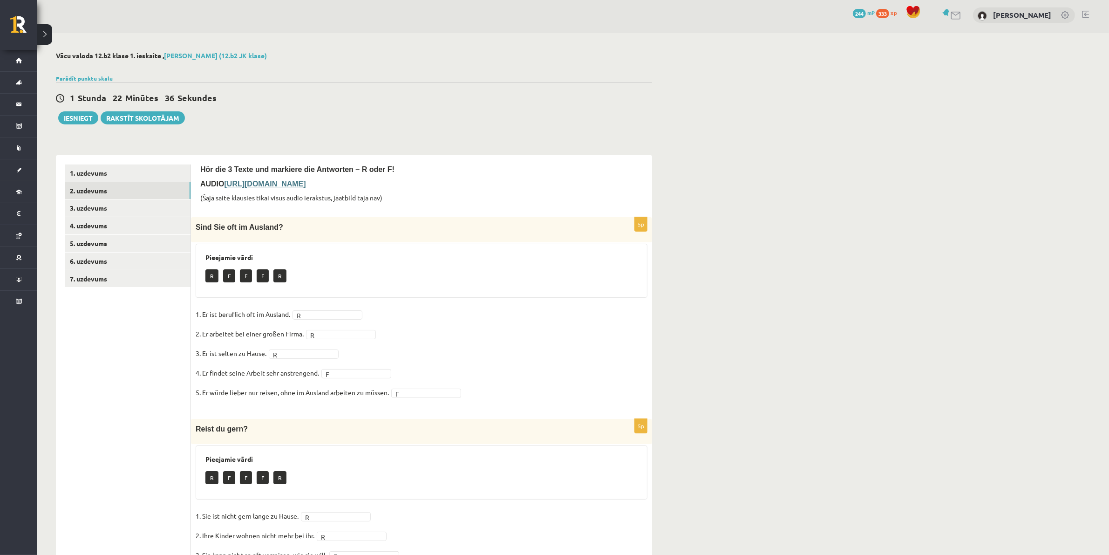
scroll to position [0, 0]
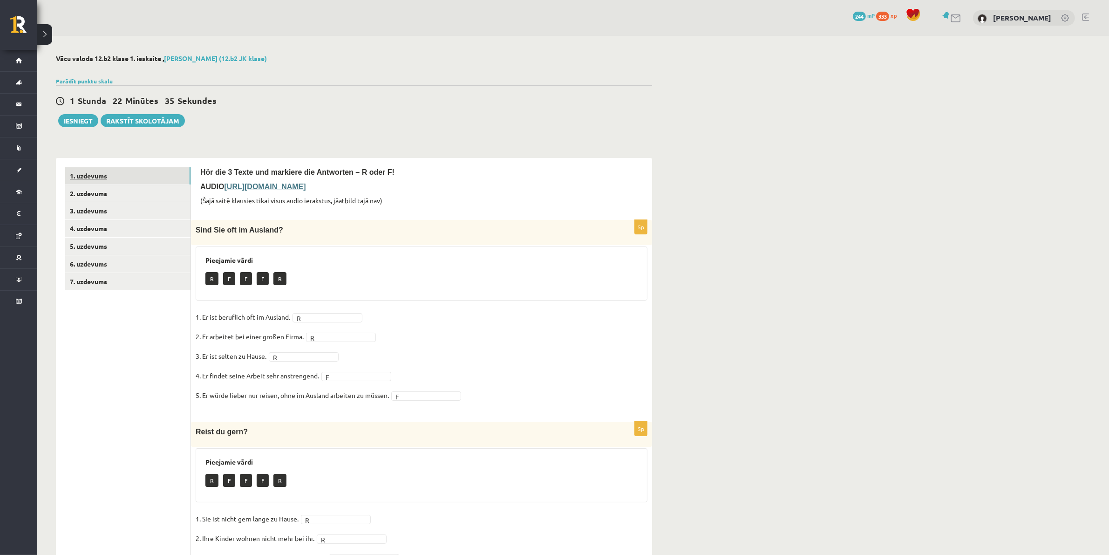
click at [95, 173] on link "1. uzdevums" at bounding box center [127, 175] width 125 height 17
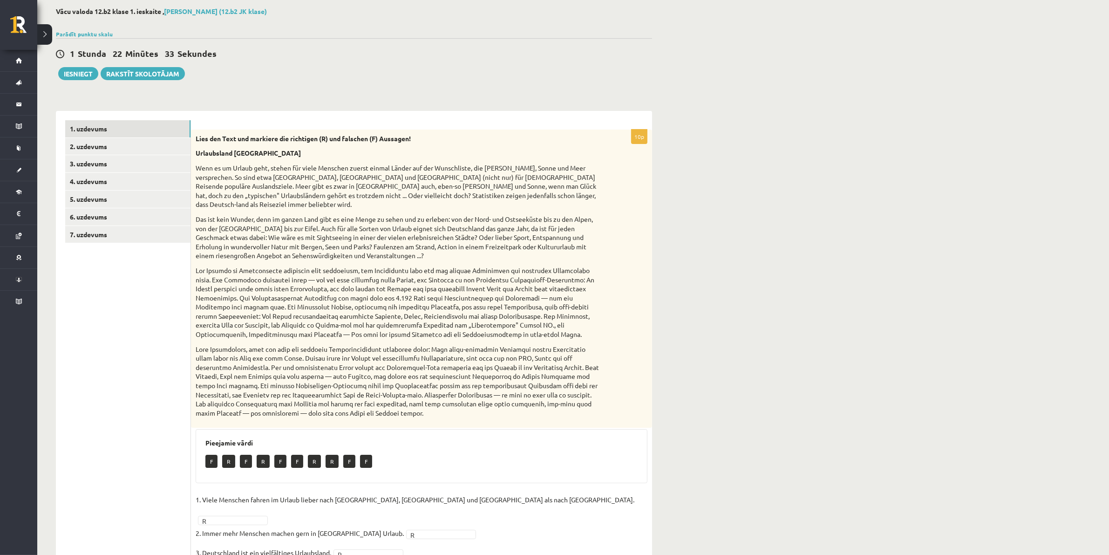
scroll to position [38, 0]
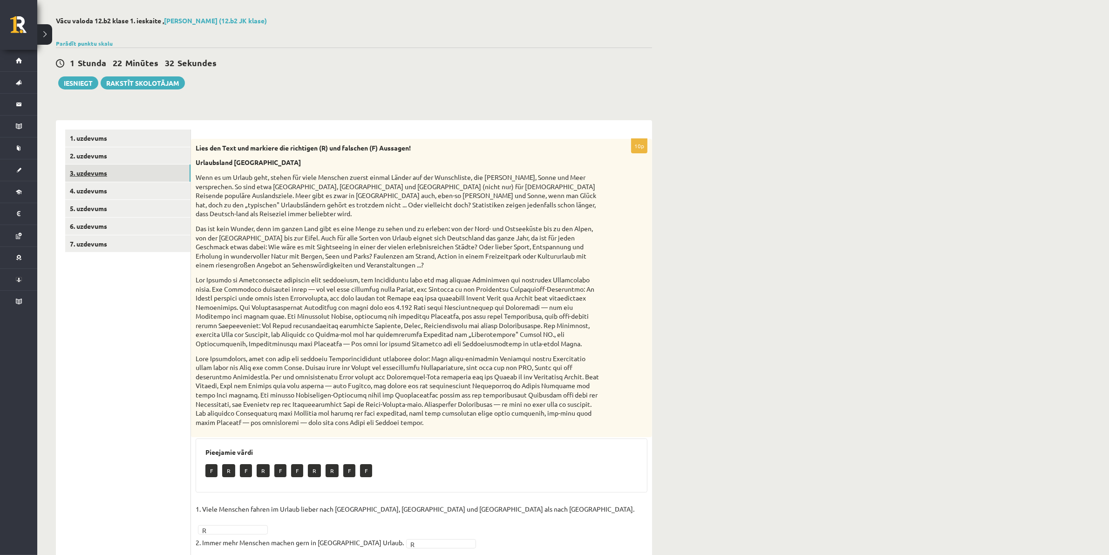
click at [80, 171] on link "3. uzdevums" at bounding box center [127, 172] width 125 height 17
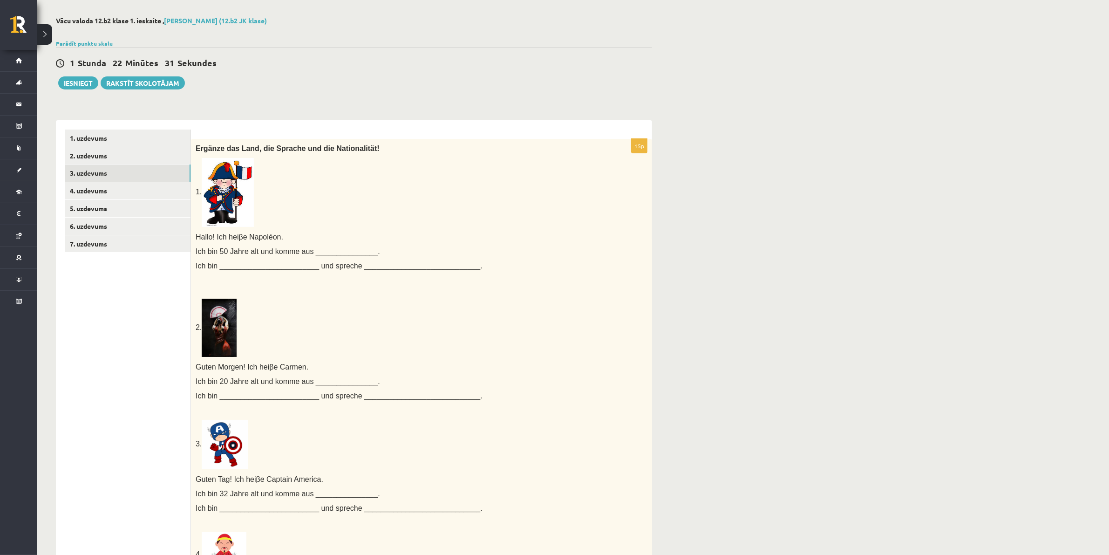
scroll to position [0, 0]
click at [313, 248] on span "Ich bin 50 Jahre alt und komme aus _______________." at bounding box center [288, 251] width 184 height 8
click at [306, 248] on span "Ich bin 50 Jahre alt und komme aus _______________." at bounding box center [288, 251] width 184 height 8
click at [332, 251] on span "Ich bin 50 Jahre alt und komme aus _______________." at bounding box center [288, 251] width 184 height 8
click at [343, 251] on span "Ich bin 50 Jahre alt und komme aus _______________." at bounding box center [288, 251] width 184 height 8
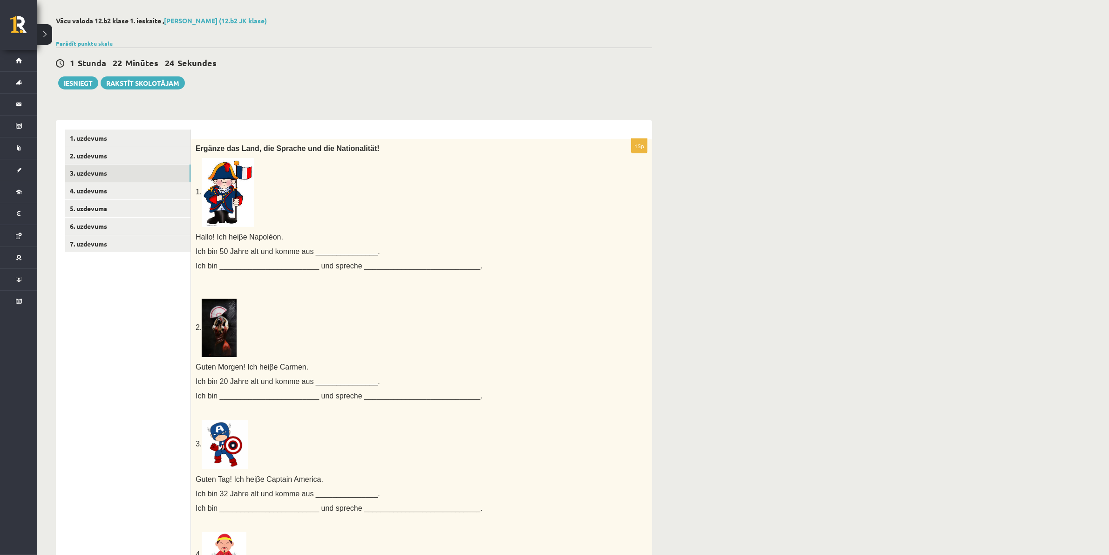
click at [343, 249] on span "Ich bin 50 Jahre alt und komme aus _______________." at bounding box center [288, 251] width 184 height 8
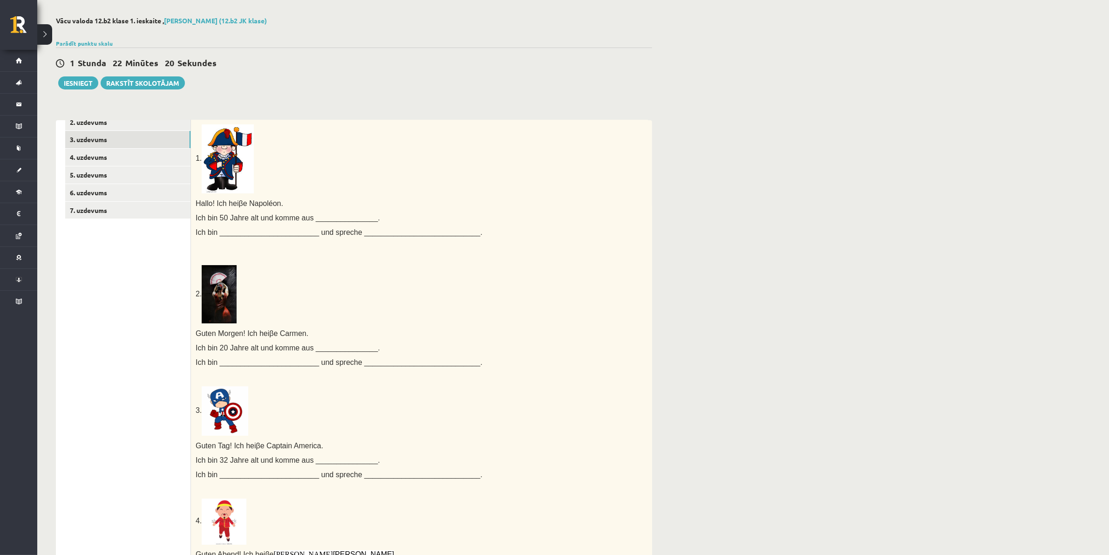
scroll to position [36, 0]
drag, startPoint x: 292, startPoint y: 364, endPoint x: 290, endPoint y: 347, distance: 16.9
click at [292, 362] on div "Ergänze das Land, die Sprache und die Nationalität! 1. Hallo! Ich hei β e Napol…" at bounding box center [421, 398] width 461 height 593
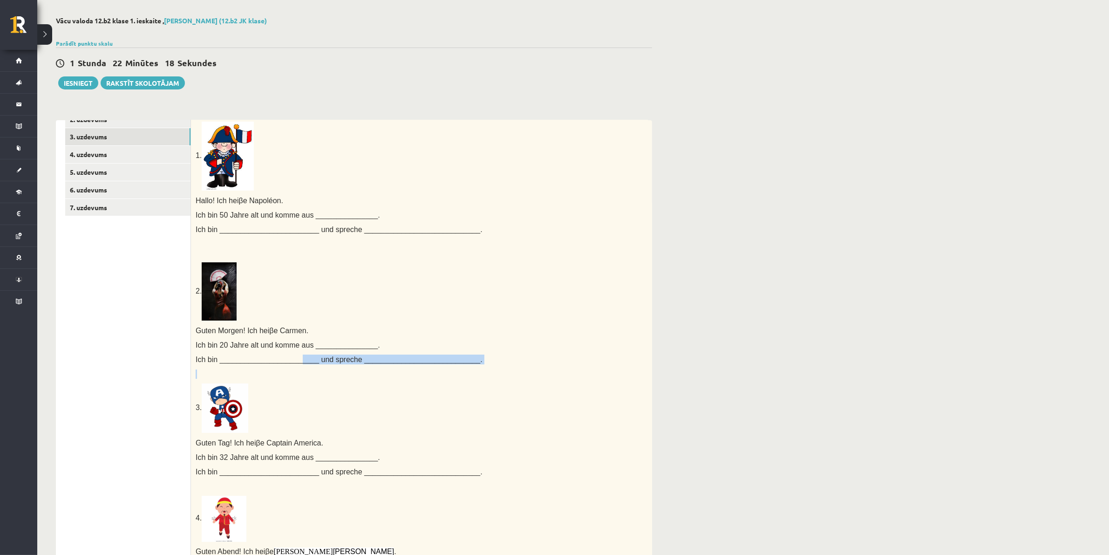
click at [290, 359] on span "Ich bin ________________________ und spreche ____________________________." at bounding box center [339, 359] width 287 height 8
click at [289, 359] on span "Ich bin ________________________ und spreche ____________________________." at bounding box center [339, 359] width 287 height 8
drag, startPoint x: 285, startPoint y: 353, endPoint x: 283, endPoint y: 359, distance: 5.9
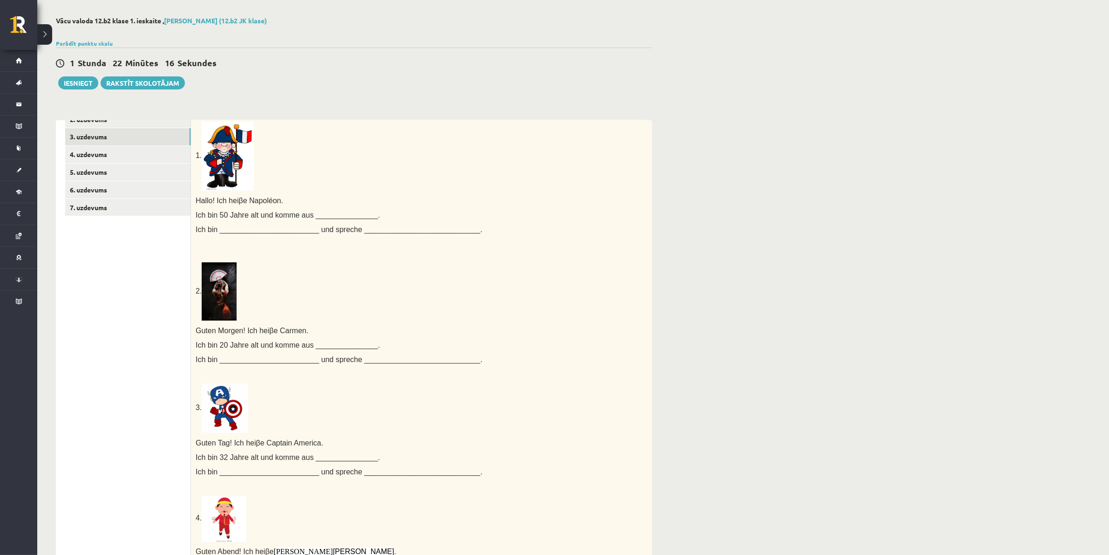
click at [285, 354] on div "Ergänze das Land, die Sprache und die Nationalität! 1. Hallo! Ich hei β e Napol…" at bounding box center [421, 398] width 461 height 593
click at [282, 361] on span "Ich bin ________________________ und spreche ____________________________." at bounding box center [339, 359] width 287 height 8
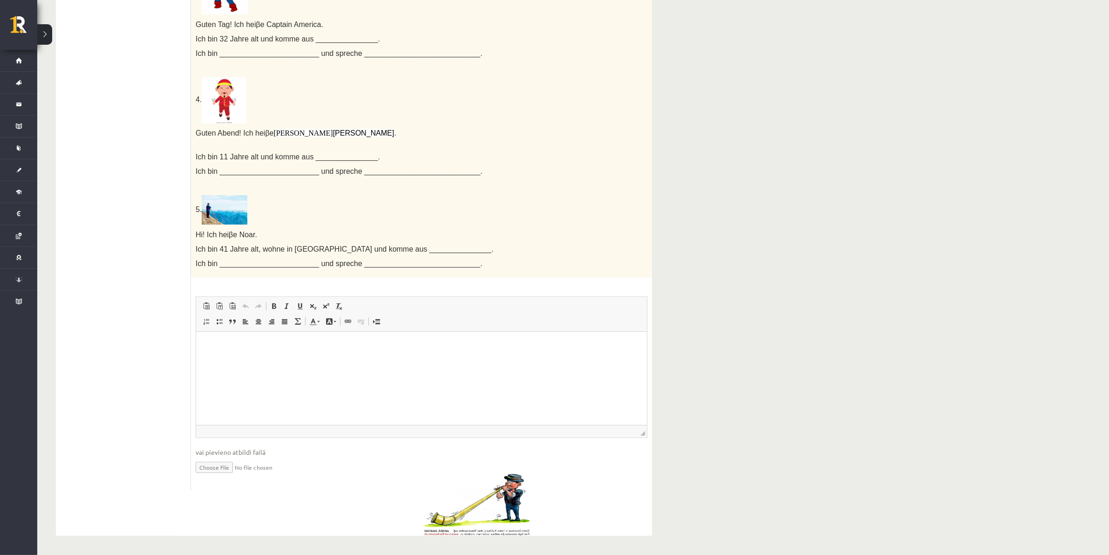
scroll to position [36, 0]
click at [244, 347] on p "Editor, wiswyg-editor-user-answer-47433781885980" at bounding box center [421, 346] width 432 height 10
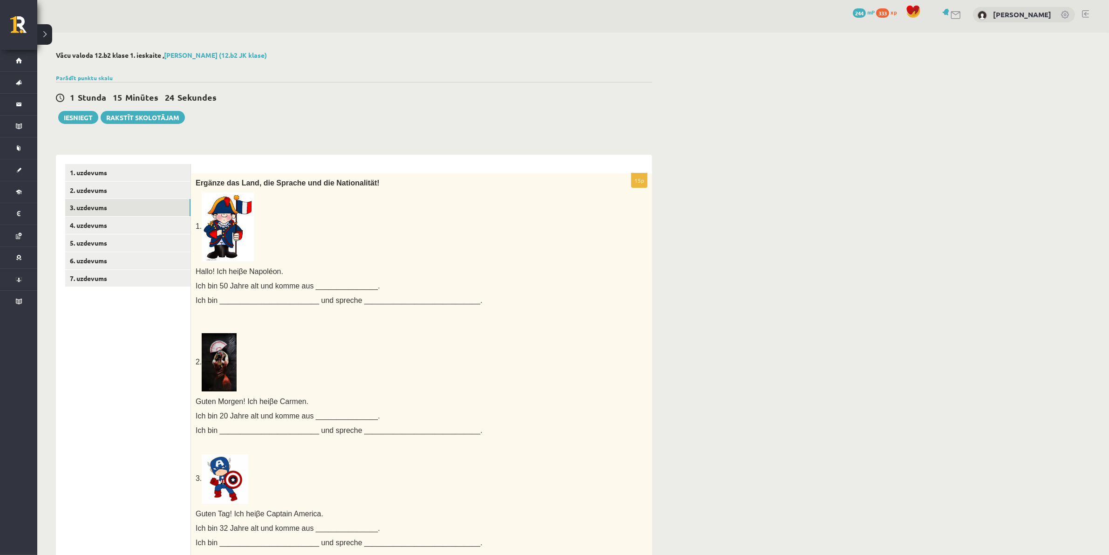
scroll to position [0, 0]
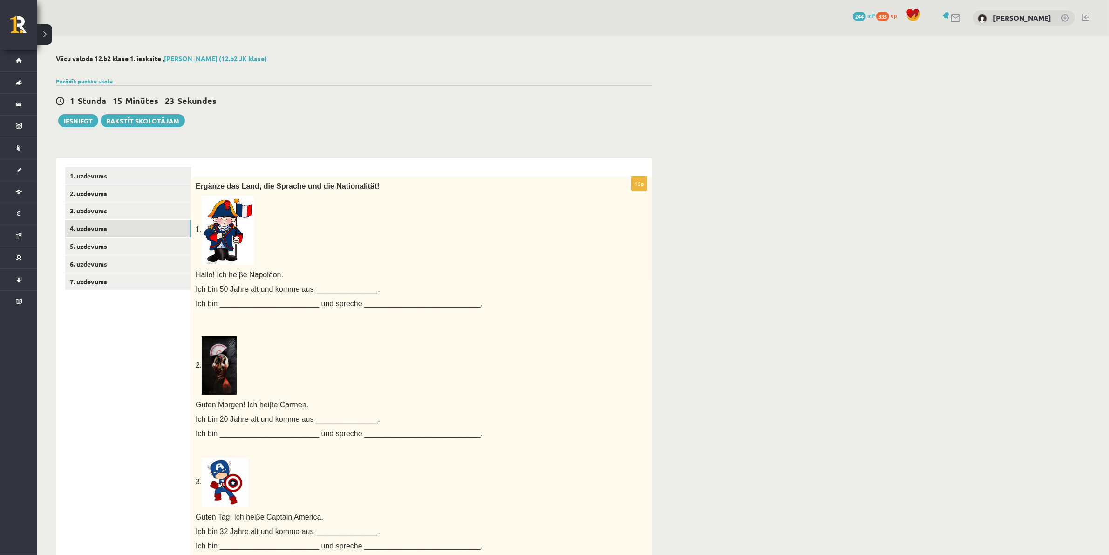
click at [100, 224] on link "4. uzdevums" at bounding box center [127, 228] width 125 height 17
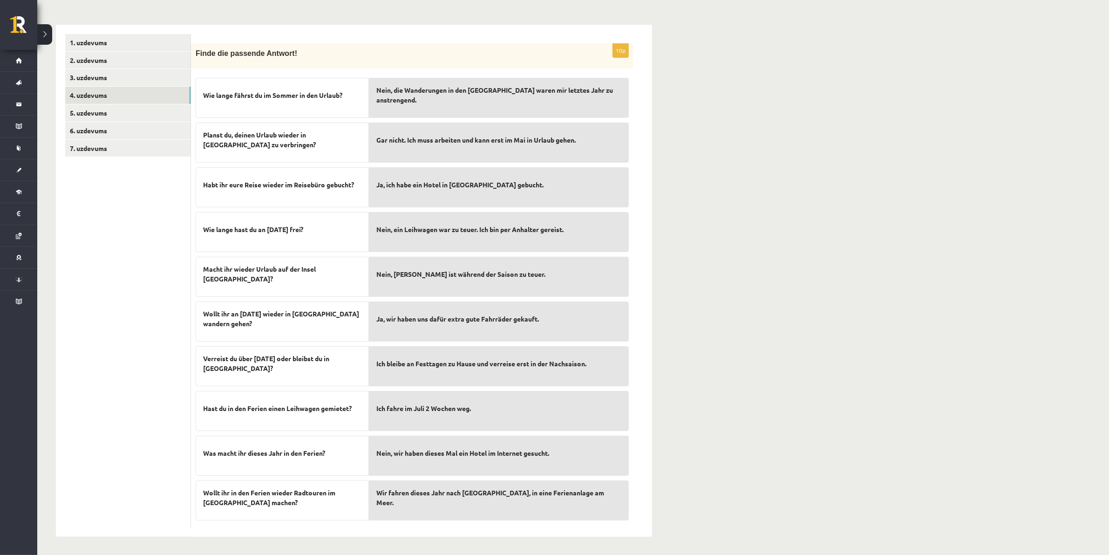
scroll to position [134, 0]
click at [249, 101] on p "Wie lange fährst du im Sommer in den Urlaub?" at bounding box center [282, 95] width 158 height 20
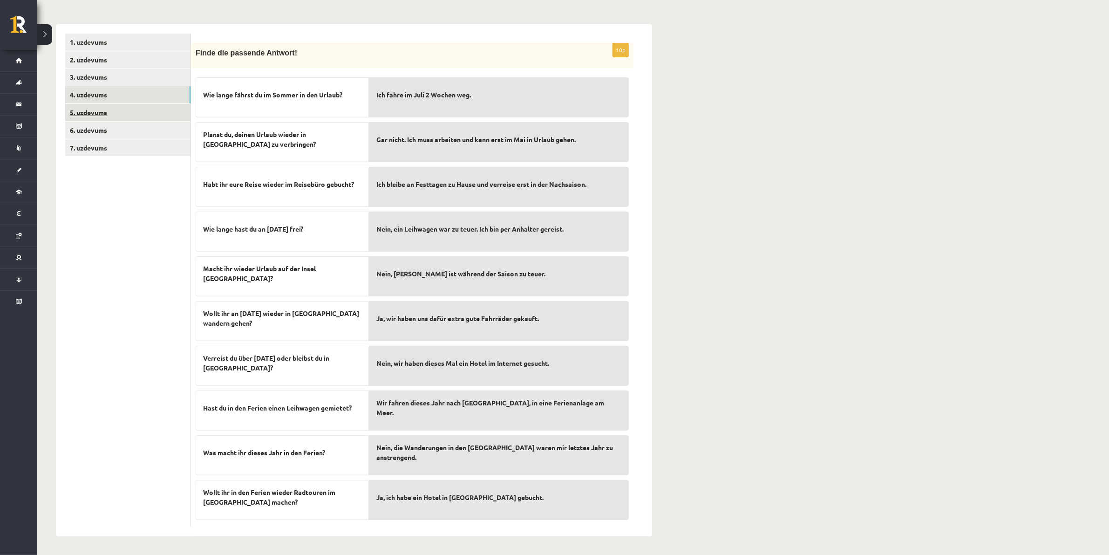
click at [94, 115] on link "5. uzdevums" at bounding box center [127, 112] width 125 height 17
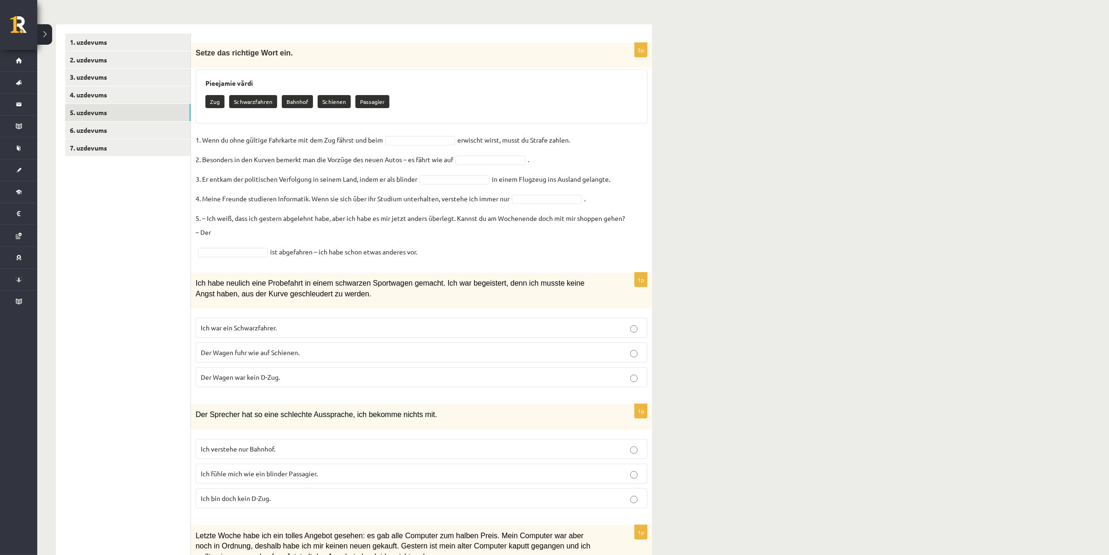
drag, startPoint x: 197, startPoint y: 138, endPoint x: 610, endPoint y: 138, distance: 413.6
click at [610, 138] on fieldset "1. Wenn du ohne gültige Fahrkarte mit dem Zug fährst und beim erwischt wirst, m…" at bounding box center [422, 196] width 452 height 126
copy fieldset "1. Wenn du ohne gültige Fahrkarte mit dem Zug fährst und beim erwischt wirst, m…"
click at [499, 89] on div "Pieejamie vārdi Zug Schwarzfahren Bahnhof Schienen Passagier" at bounding box center [422, 96] width 452 height 54
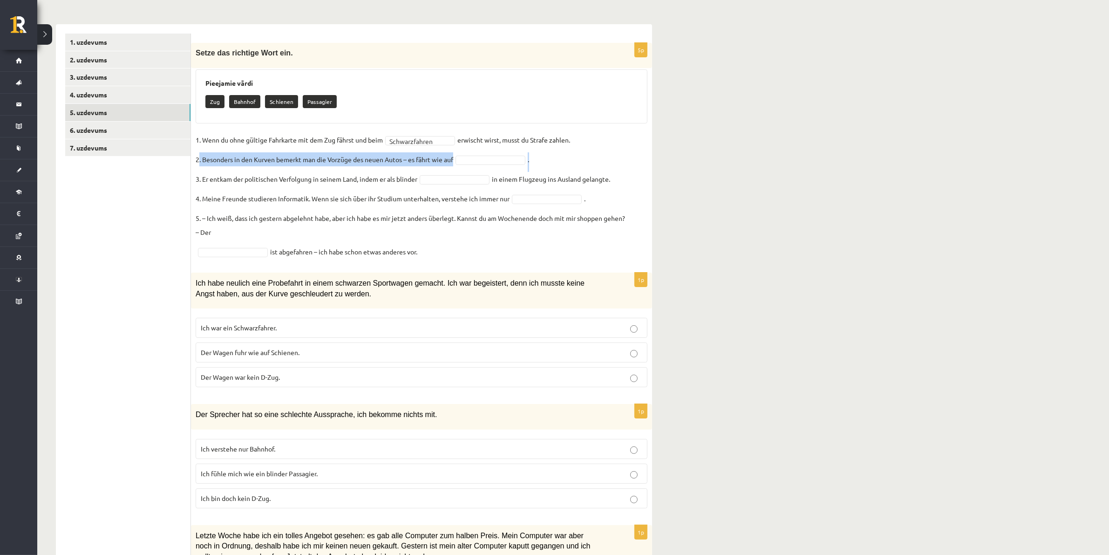
drag, startPoint x: 198, startPoint y: 159, endPoint x: 545, endPoint y: 159, distance: 347.0
click at [545, 159] on fieldset "**********" at bounding box center [422, 196] width 452 height 126
copy fieldset ". Besonders in den Kurven bemerkt man die Vorzüge des neuen Autos – es fährt wi…"
click at [422, 97] on div "Zug Bahnhof Schienen Passagier" at bounding box center [421, 103] width 432 height 22
drag, startPoint x: 320, startPoint y: 101, endPoint x: 490, endPoint y: 167, distance: 182.4
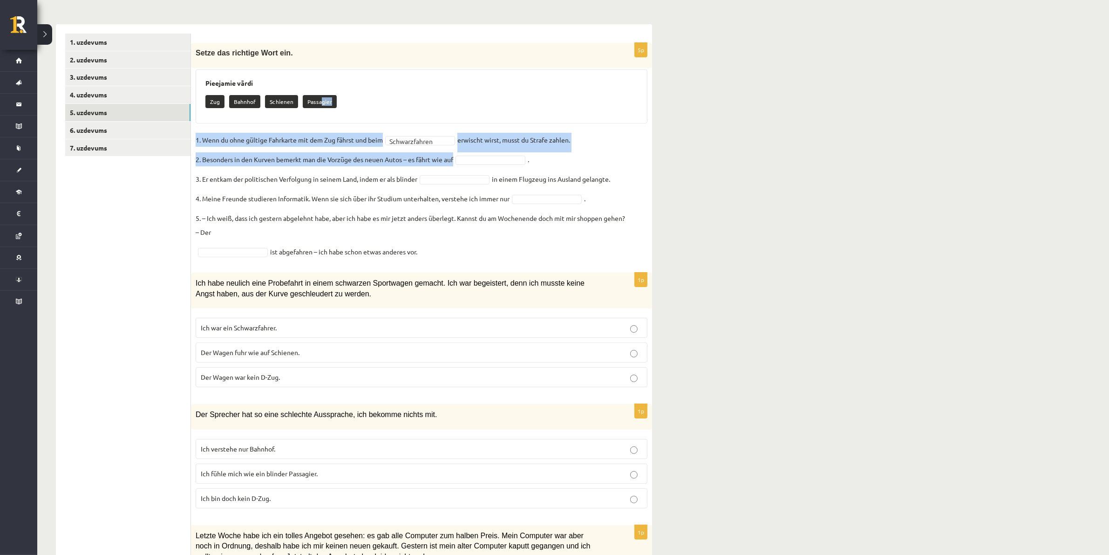
click at [490, 168] on div "**********" at bounding box center [421, 153] width 461 height 220
click at [333, 99] on p "Passagier" at bounding box center [320, 101] width 34 height 13
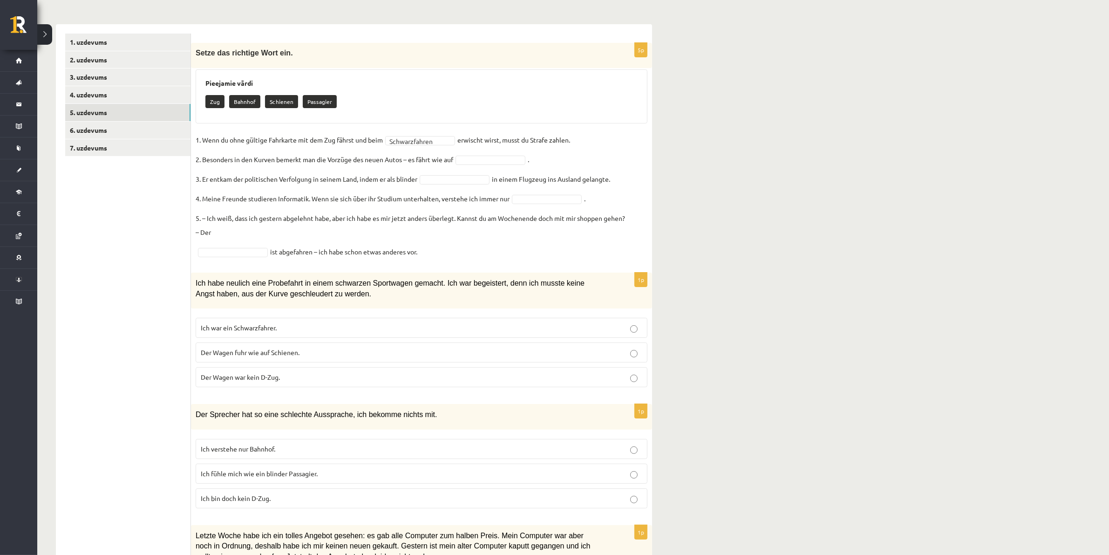
click at [296, 94] on div "Zug Bahnhof Schienen Passagier" at bounding box center [421, 103] width 432 height 22
click at [311, 95] on p "Passagier" at bounding box center [320, 101] width 34 height 13
click at [317, 102] on p "Passagier" at bounding box center [320, 101] width 34 height 13
drag, startPoint x: 199, startPoint y: 175, endPoint x: 629, endPoint y: 180, distance: 429.9
click at [629, 180] on fieldset "**********" at bounding box center [422, 196] width 452 height 126
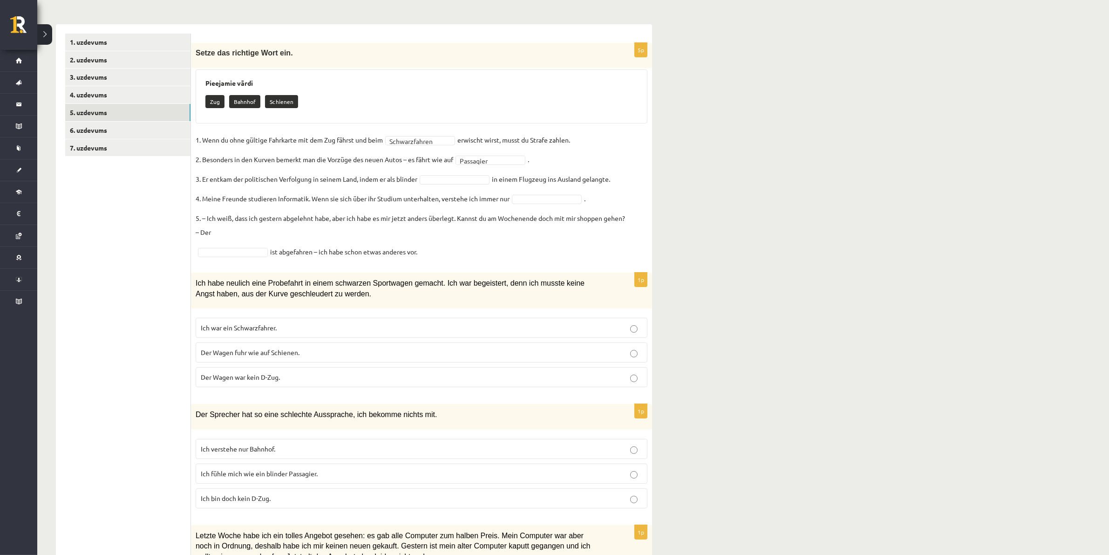
copy fieldset ". Er entkam der politischen Verfolgung in seinem Land, indem er als blinder in …"
click at [576, 152] on fieldset "**********" at bounding box center [422, 196] width 452 height 126
click at [218, 97] on p "Bahnhof" at bounding box center [220, 101] width 31 height 13
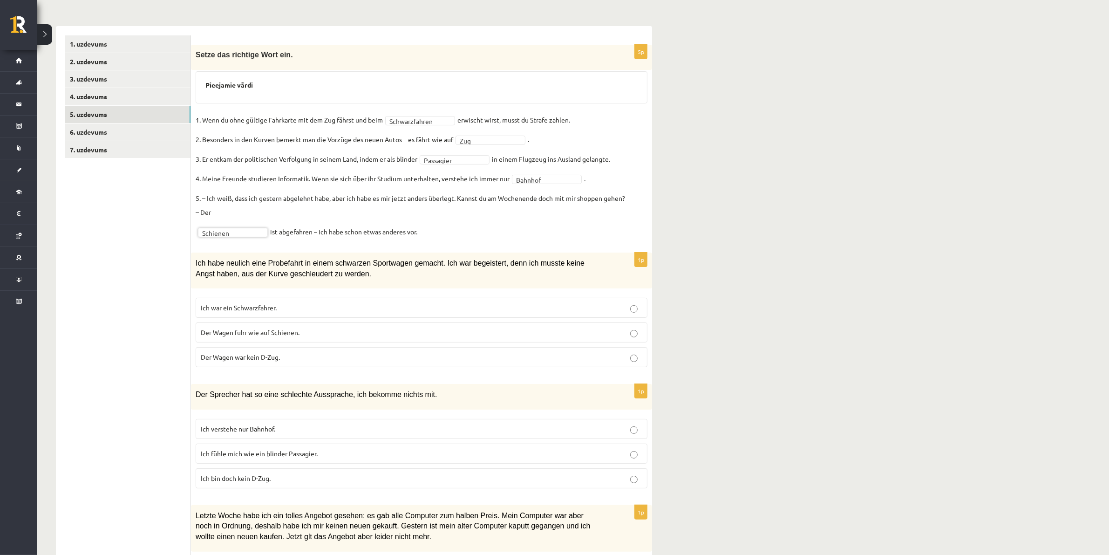
scroll to position [192, 0]
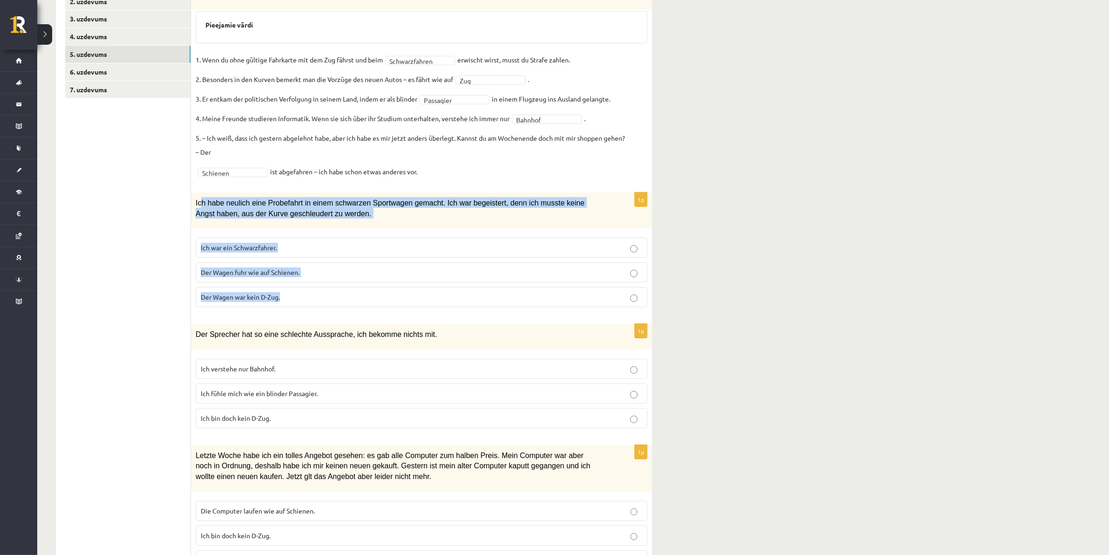
drag, startPoint x: 199, startPoint y: 198, endPoint x: 348, endPoint y: 294, distance: 177.6
click at [348, 294] on div "1p Ich habe neulich eine Probefahrt in einem schwarzen Sportwagen gemacht. Ich …" at bounding box center [421, 253] width 461 height 122
copy div "h habe neulich eine Probefahrt in einem schwarzen Sportwagen gemacht. Ich war b…"
click at [683, 266] on div "**********" at bounding box center [573, 289] width 1072 height 890
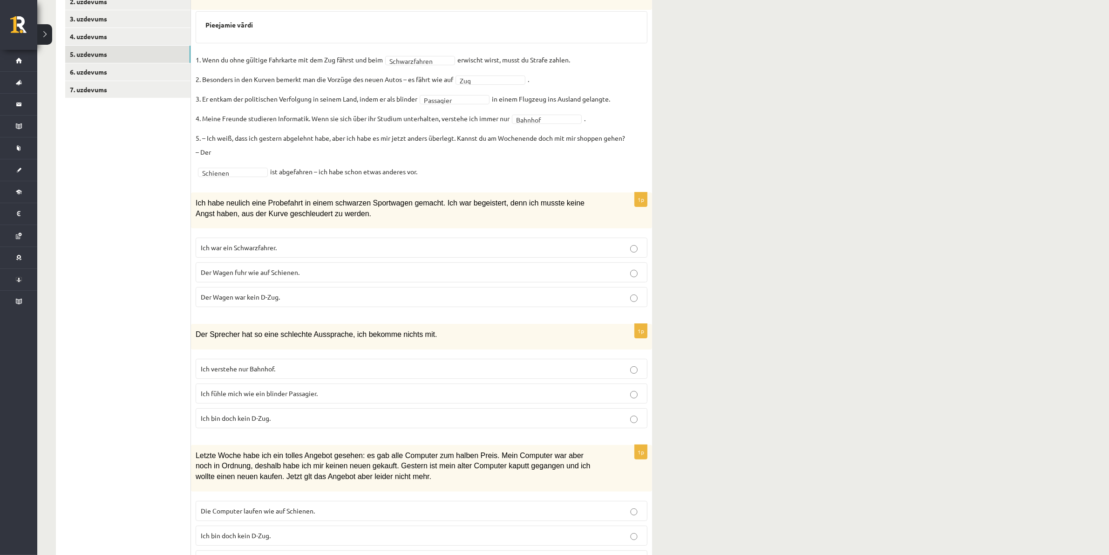
click at [639, 270] on p "Der Wagen fuhr wie auf Schienen." at bounding box center [422, 272] width 442 height 10
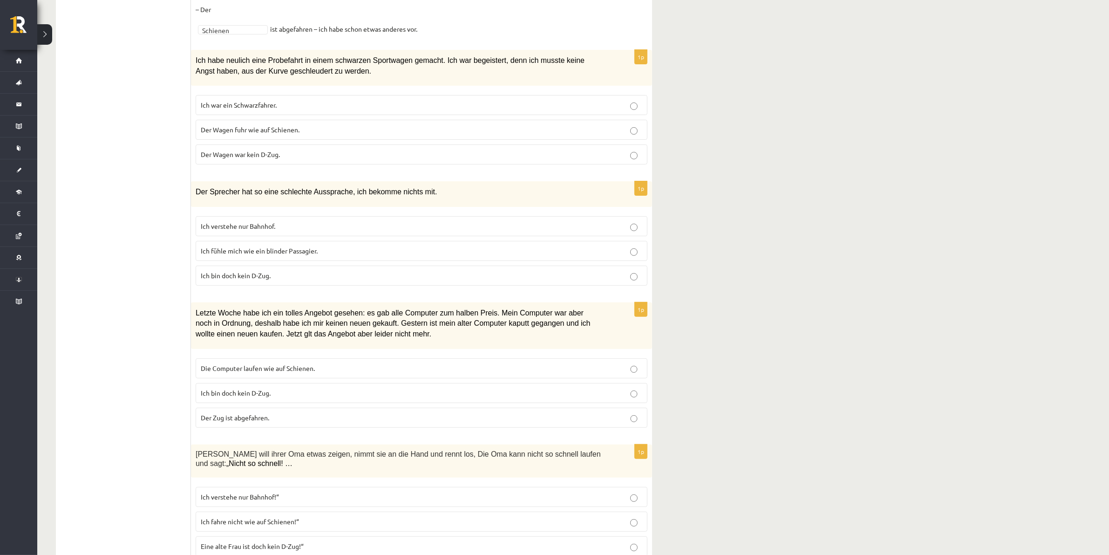
scroll to position [367, 0]
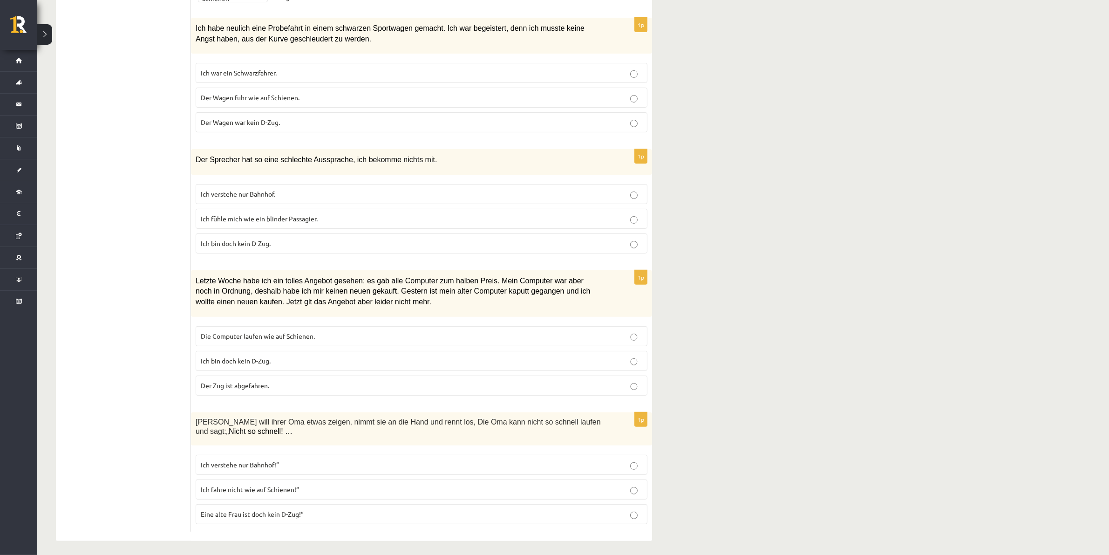
click at [555, 193] on p "Ich verstehe nur Bahnhof." at bounding box center [422, 194] width 442 height 10
click at [240, 222] on p "Ich fühle mich wie ein blinder Passagier." at bounding box center [422, 219] width 442 height 10
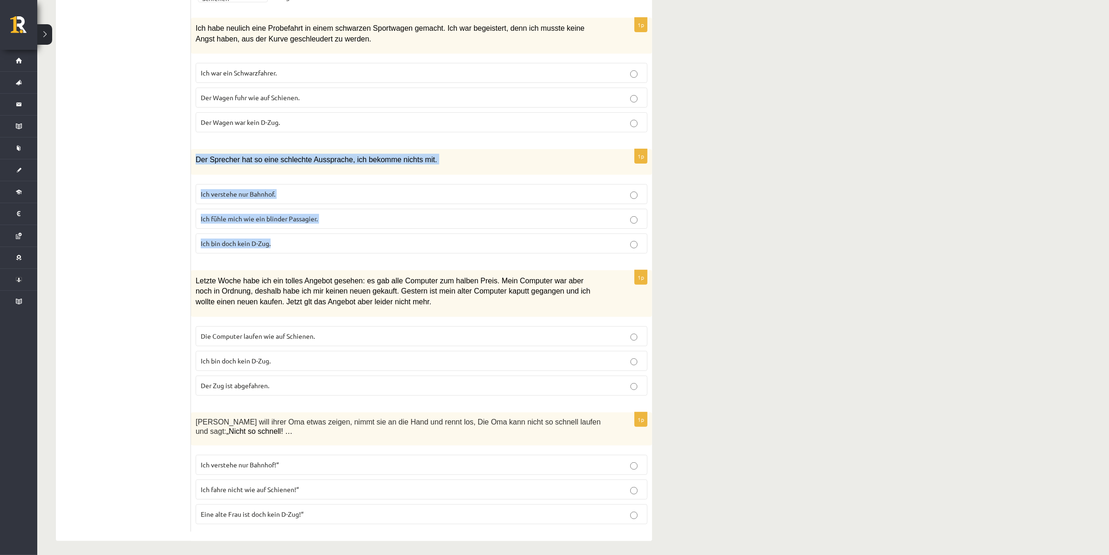
drag, startPoint x: 191, startPoint y: 159, endPoint x: 283, endPoint y: 244, distance: 124.6
click at [283, 244] on div "1p Der Sprecher hat so eine schlechte Aussprache, ich bekomme nichts mit. Ich v…" at bounding box center [421, 205] width 461 height 112
copy div "Der Sprecher hat so eine schlechte Aussprache, ich bekomme nichts mit. Ich vers…"
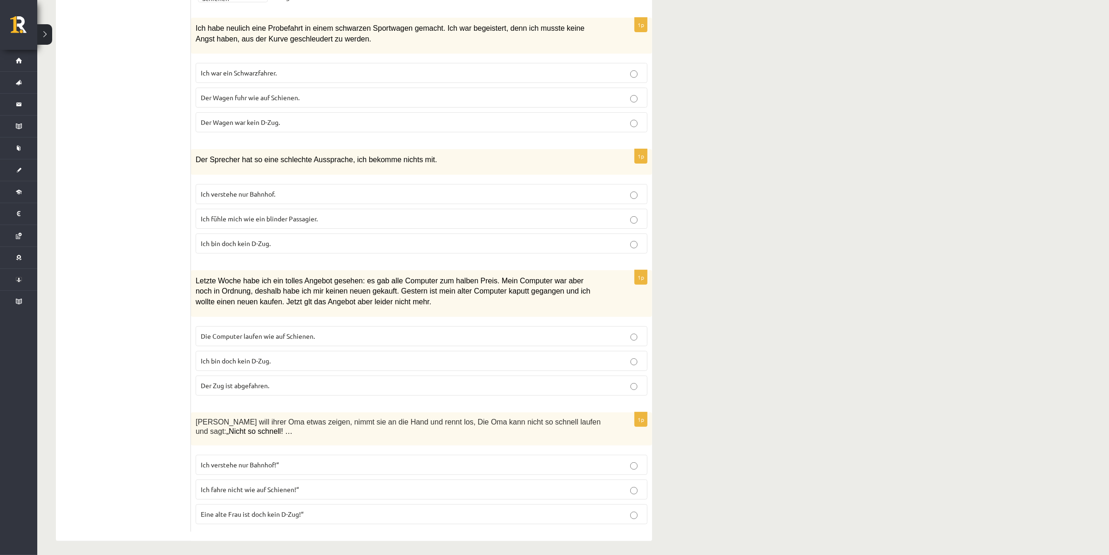
click at [112, 141] on ul "1. uzdevums 2. uzdevums 3. uzdevums 4. uzdevums 5. uzdevums 6. uzdevums 7. uzde…" at bounding box center [128, 166] width 126 height 731
click at [473, 182] on fieldset "Ich verstehe nur Bahnhof. Ich fühle mich wie ein blinder Passagier. Ich bin doc…" at bounding box center [422, 217] width 452 height 77
click at [611, 198] on p "Ich verstehe nur Bahnhof." at bounding box center [422, 194] width 442 height 10
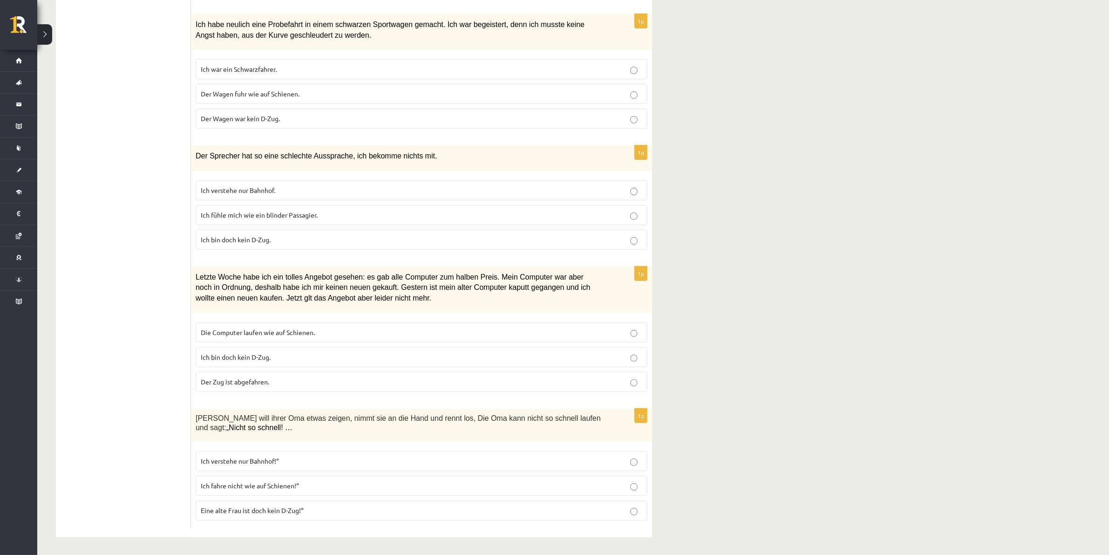
scroll to position [374, 0]
click at [336, 327] on p "Die Computer laufen wie auf Schienen." at bounding box center [422, 331] width 442 height 10
click at [334, 511] on p "Eine alte Frau ist doch kein D-Zug!“" at bounding box center [422, 509] width 442 height 10
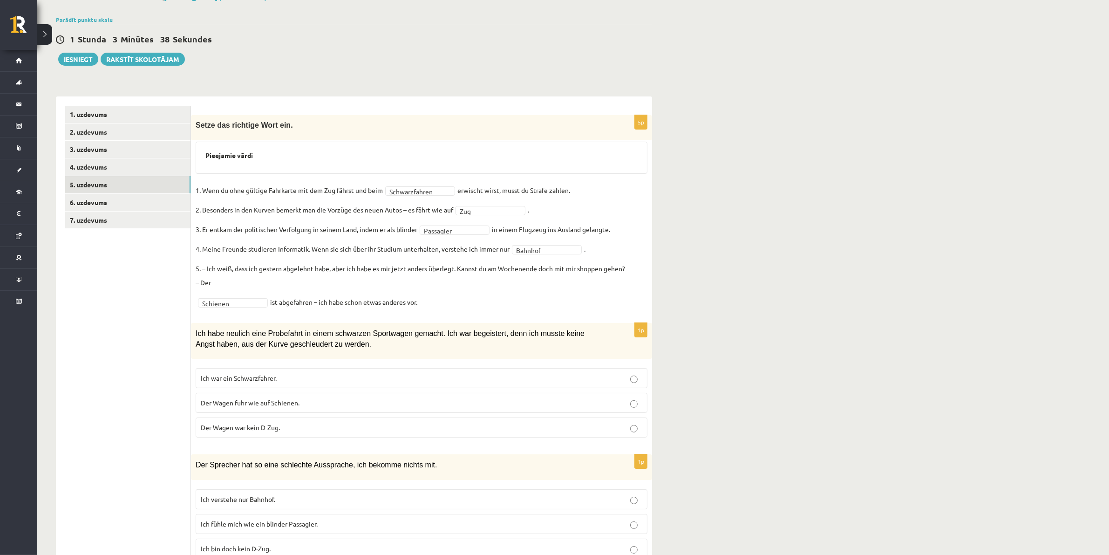
scroll to position [0, 0]
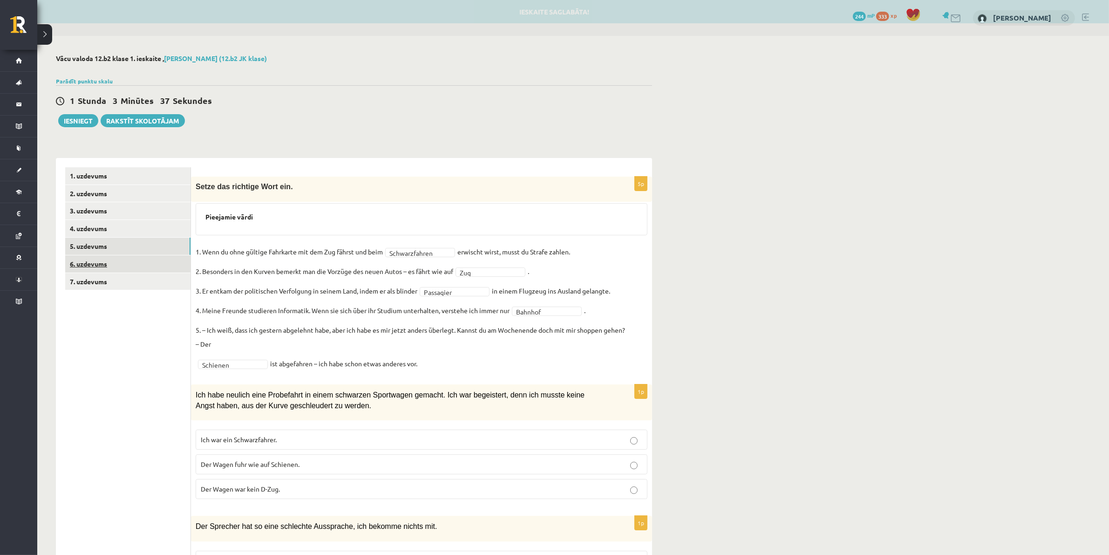
click at [101, 260] on link "6. uzdevums" at bounding box center [127, 263] width 125 height 17
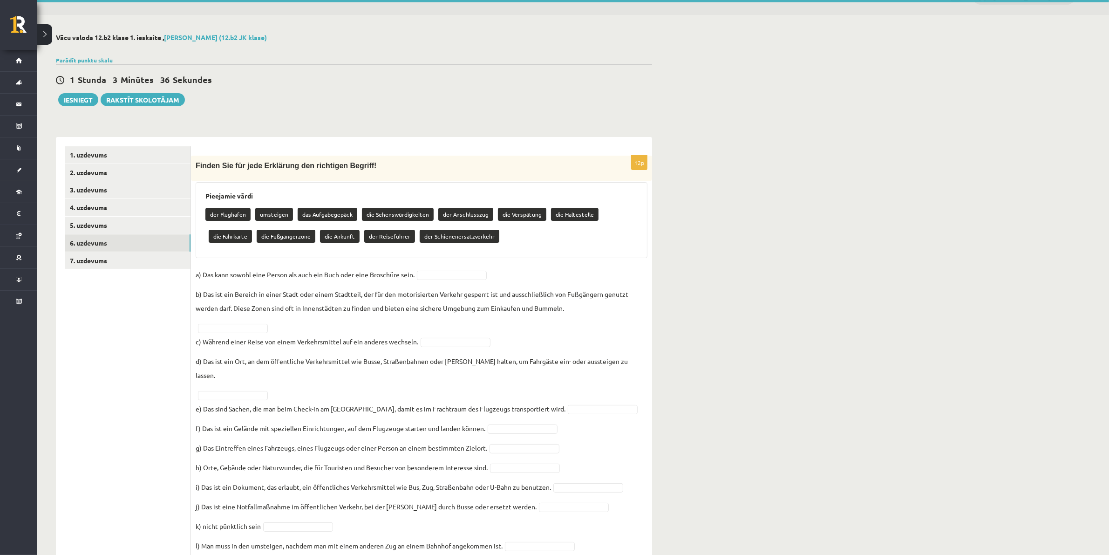
scroll to position [43, 0]
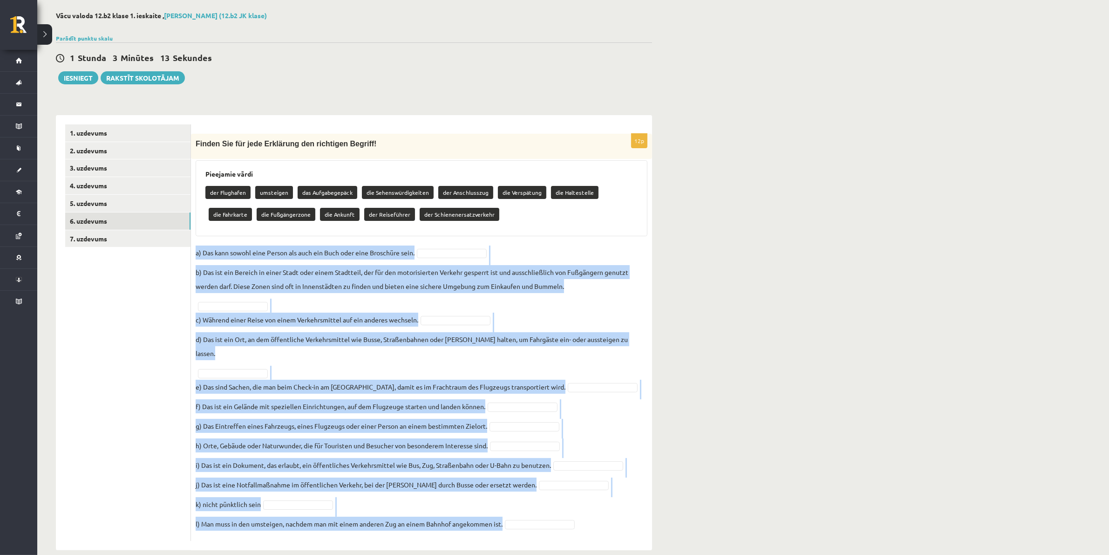
drag, startPoint x: 196, startPoint y: 251, endPoint x: 593, endPoint y: 520, distance: 479.8
click at [593, 520] on fieldset "a) Das kann sowohl eine Person als auch ein Buch oder eine Broschüre sein. b) D…" at bounding box center [422, 390] width 452 height 291
click at [739, 358] on div "**********" at bounding box center [573, 281] width 1072 height 576
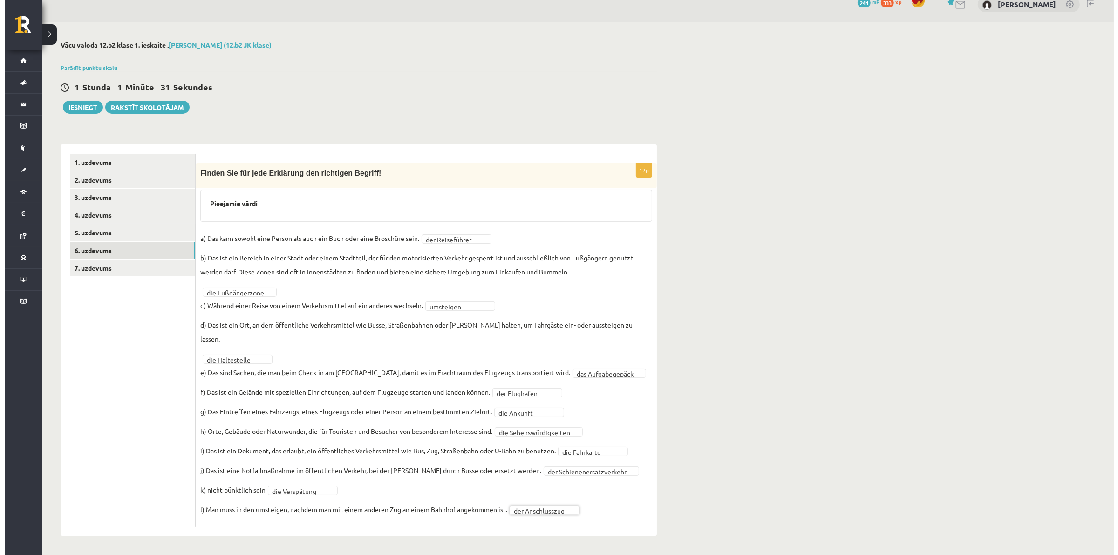
scroll to position [0, 0]
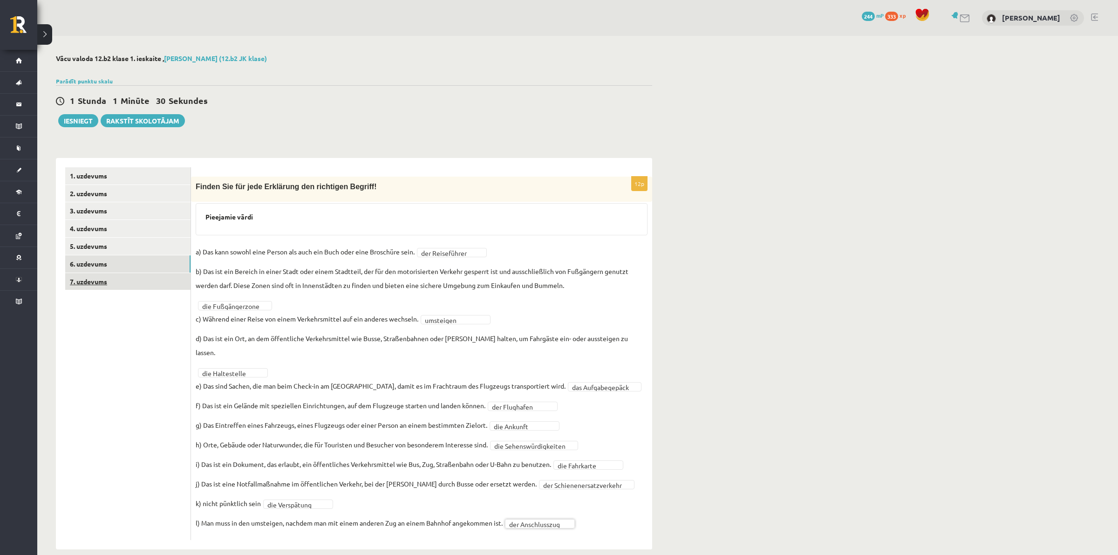
click at [81, 277] on link "7. uzdevums" at bounding box center [127, 281] width 125 height 17
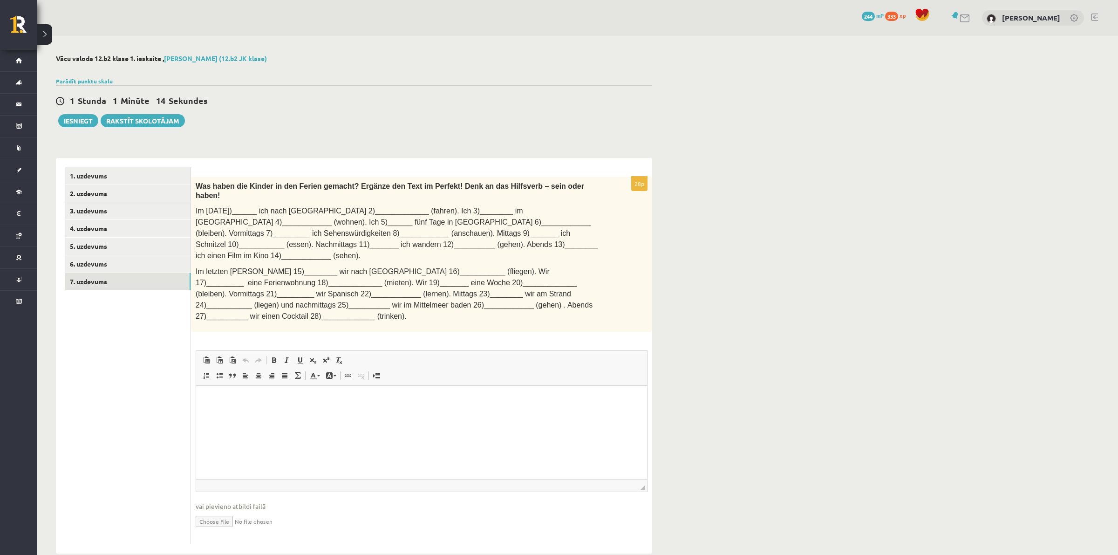
click at [320, 406] on html at bounding box center [421, 399] width 451 height 28
click at [229, 430] on p "********" at bounding box center [421, 431] width 432 height 10
click at [224, 463] on p "***" at bounding box center [421, 462] width 432 height 10
click at [237, 439] on p "**********" at bounding box center [416, 443] width 423 height 10
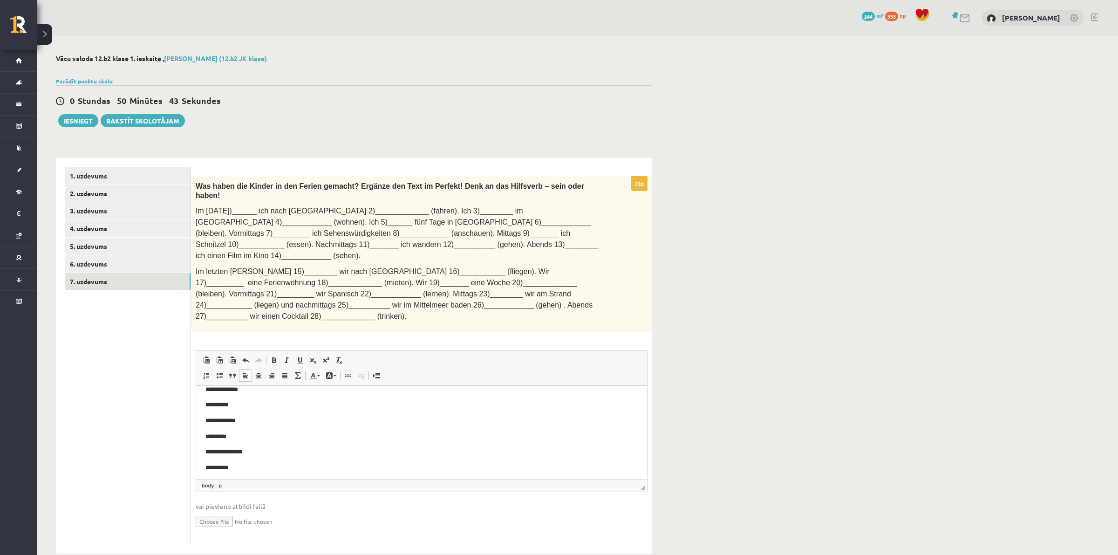
scroll to position [275, 0]
click at [237, 440] on p "*********" at bounding box center [416, 439] width 423 height 10
click at [235, 411] on p "**********" at bounding box center [416, 407] width 423 height 10
click at [230, 421] on p "*********" at bounding box center [416, 419] width 423 height 10
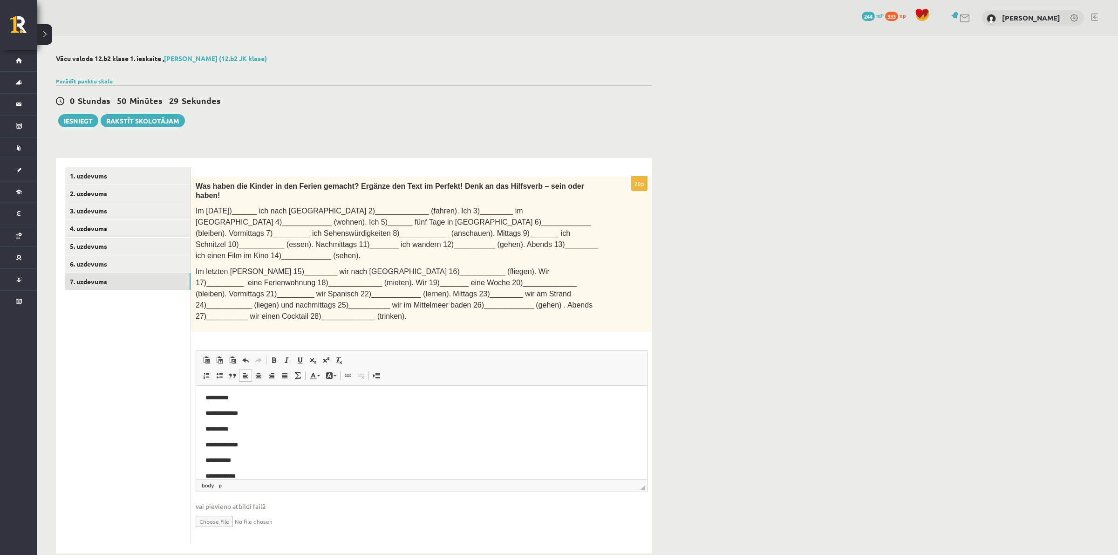
scroll to position [344, 0]
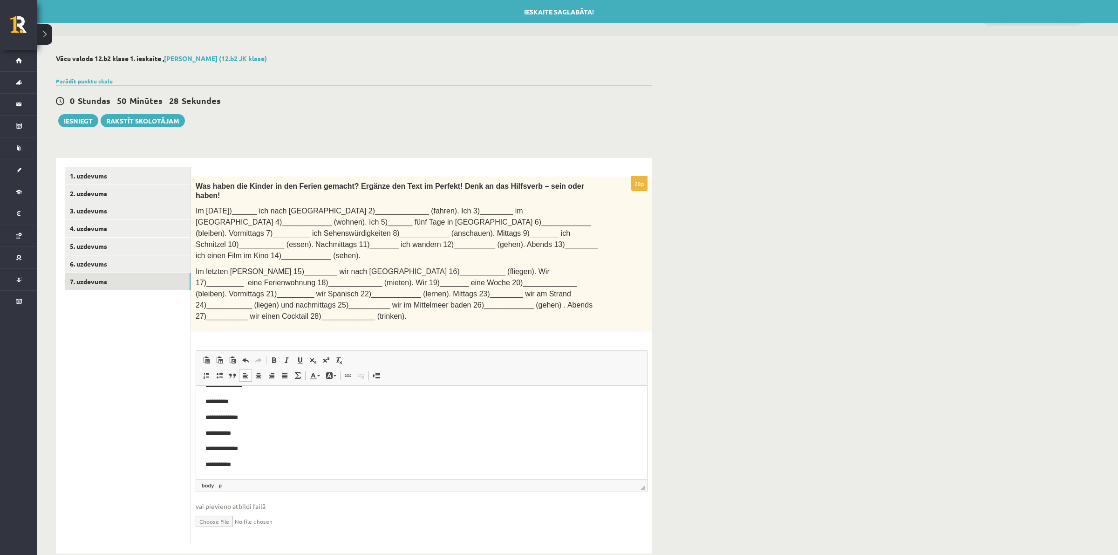
click at [246, 472] on html "**********" at bounding box center [421, 260] width 451 height 436
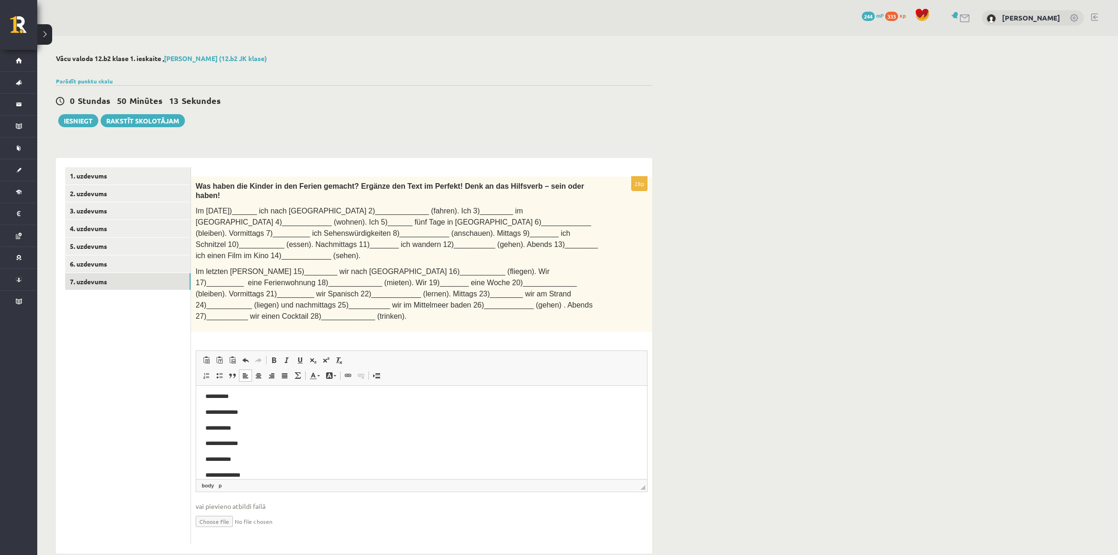
scroll to position [360, 0]
click at [73, 120] on button "Iesniegt" at bounding box center [78, 120] width 40 height 13
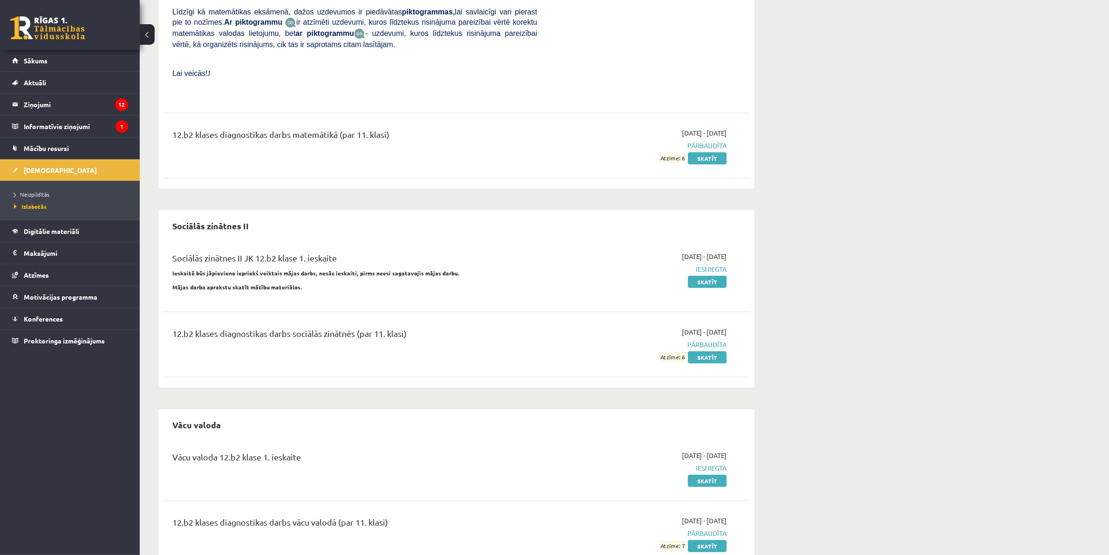
scroll to position [751, 0]
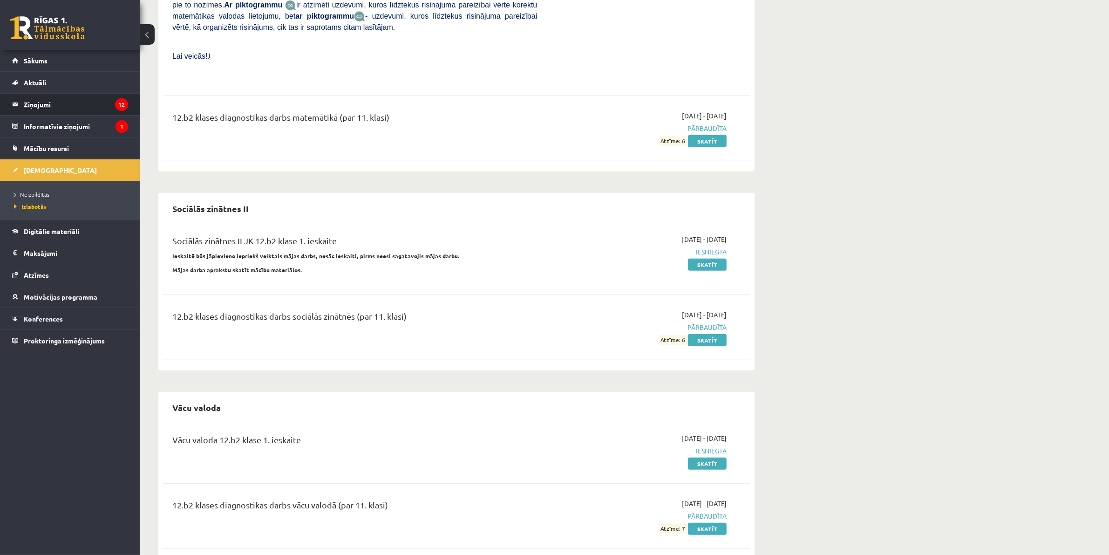
click at [45, 108] on legend "Ziņojumi 12" at bounding box center [76, 104] width 104 height 21
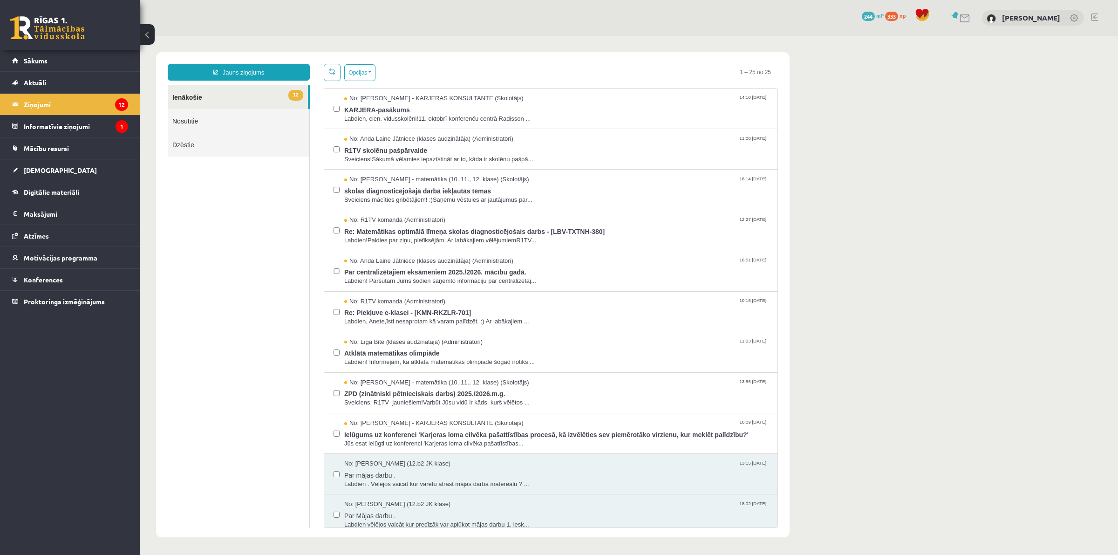
click at [50, 20] on link at bounding box center [47, 27] width 75 height 23
